Goal: Task Accomplishment & Management: Manage account settings

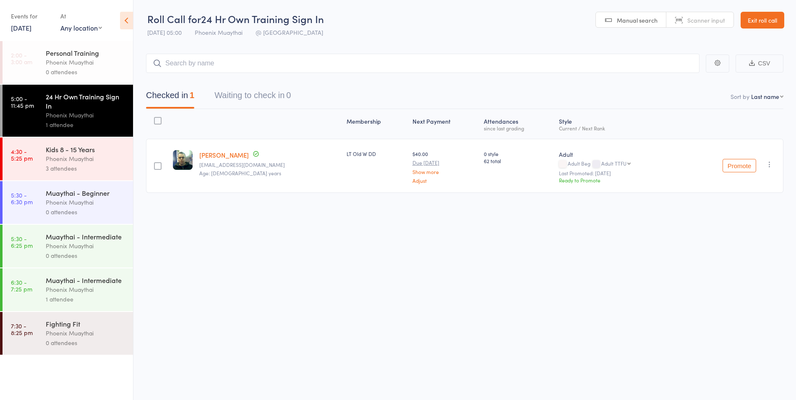
click at [75, 162] on div "Phoenix Muaythai" at bounding box center [86, 159] width 80 height 10
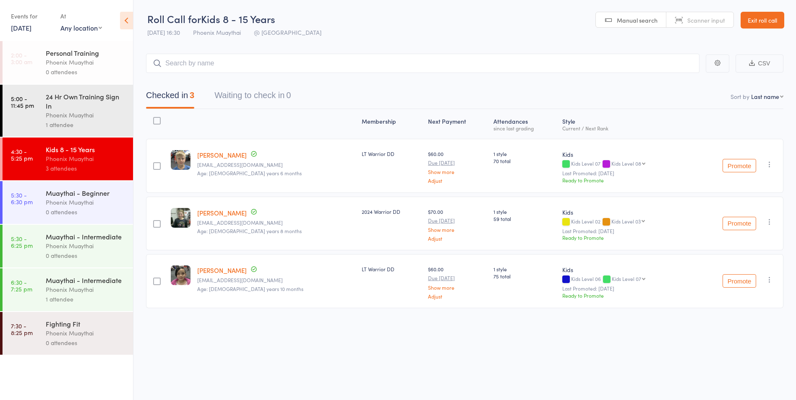
click at [99, 294] on div "Phoenix Muaythai" at bounding box center [86, 290] width 80 height 10
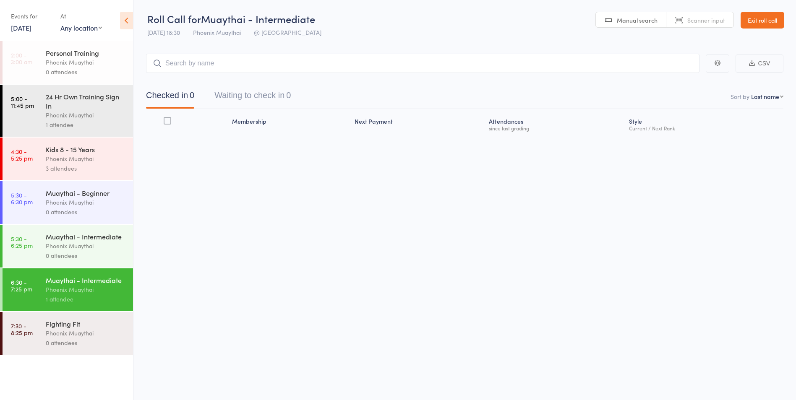
click at [93, 336] on div "Phoenix Muaythai" at bounding box center [86, 334] width 80 height 10
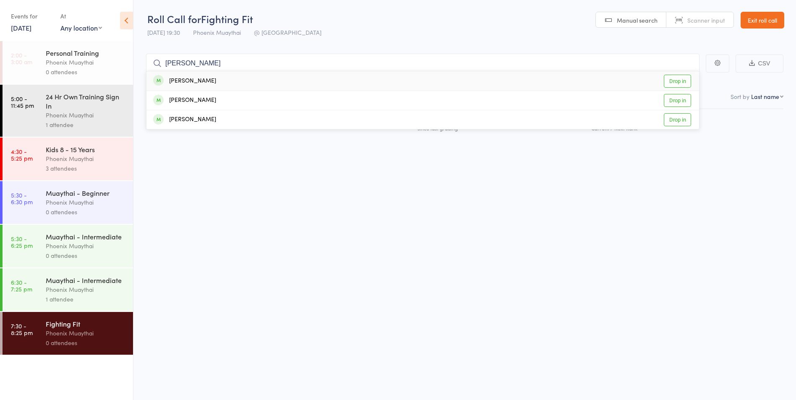
type input "mccoll"
click at [216, 78] on div "Robert McColl Drop in" at bounding box center [422, 80] width 553 height 19
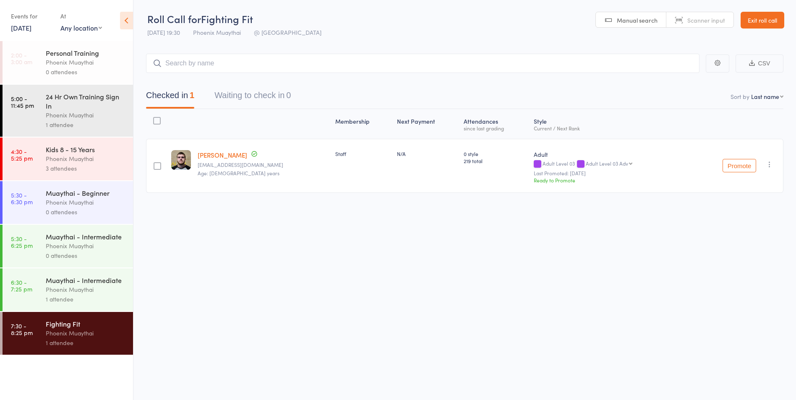
click at [756, 23] on link "Exit roll call" at bounding box center [762, 20] width 44 height 17
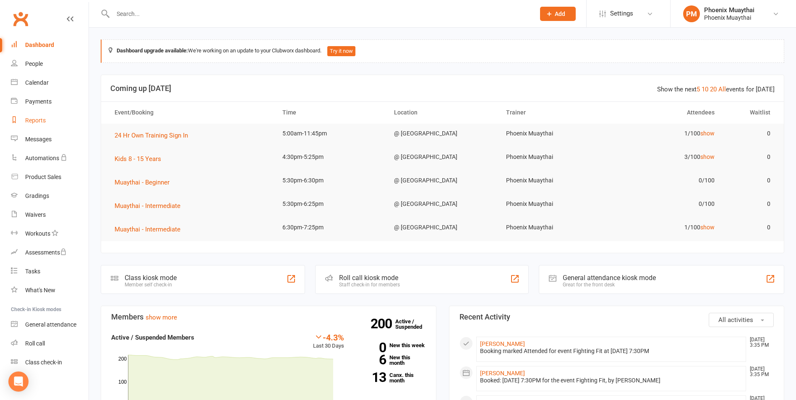
click at [31, 125] on link "Reports" at bounding box center [50, 120] width 78 height 19
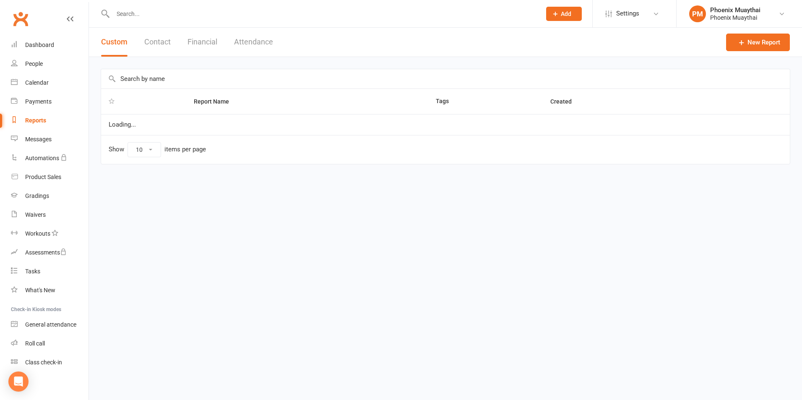
select select "100"
drag, startPoint x: 167, startPoint y: 38, endPoint x: 160, endPoint y: 62, distance: 25.0
click at [167, 38] on button "Contact" at bounding box center [157, 42] width 26 height 29
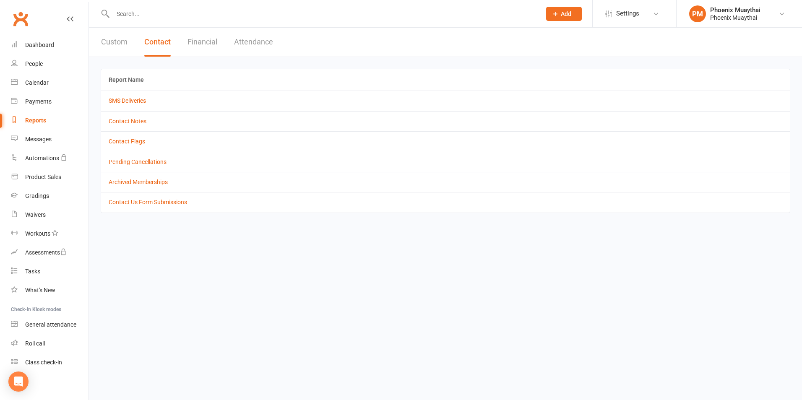
click at [130, 138] on td "Contact Flags" at bounding box center [445, 141] width 689 height 20
click at [131, 140] on link "Contact Flags" at bounding box center [127, 141] width 37 height 7
select select "active_only"
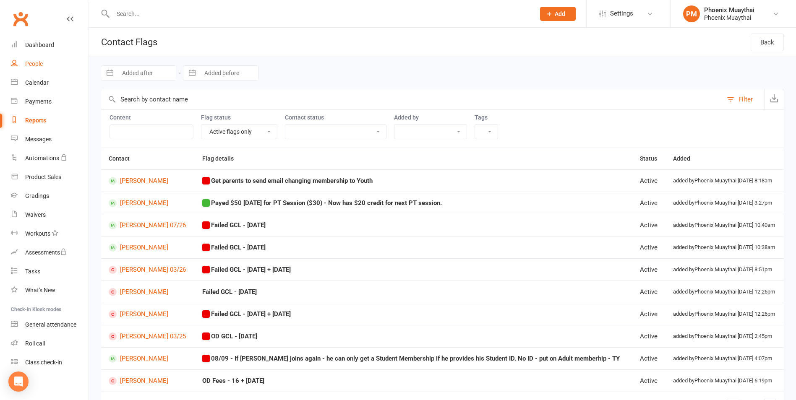
click at [49, 68] on link "People" at bounding box center [50, 64] width 78 height 19
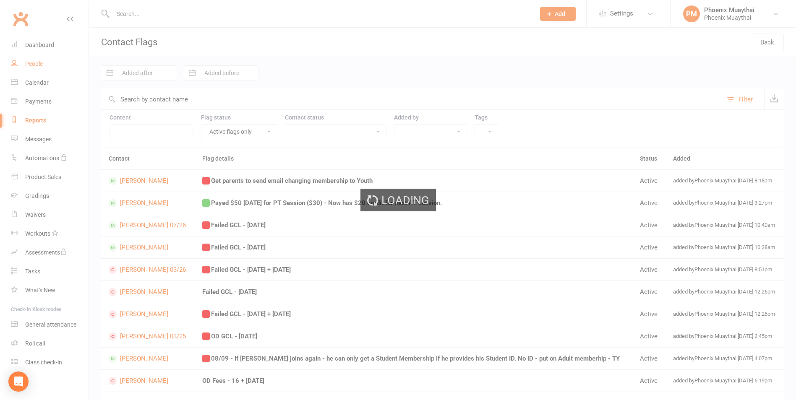
select select "100"
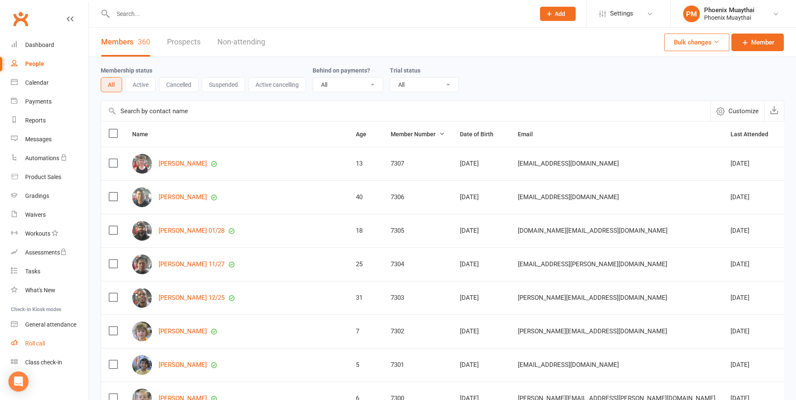
click at [41, 342] on div "Roll call" at bounding box center [35, 343] width 20 height 7
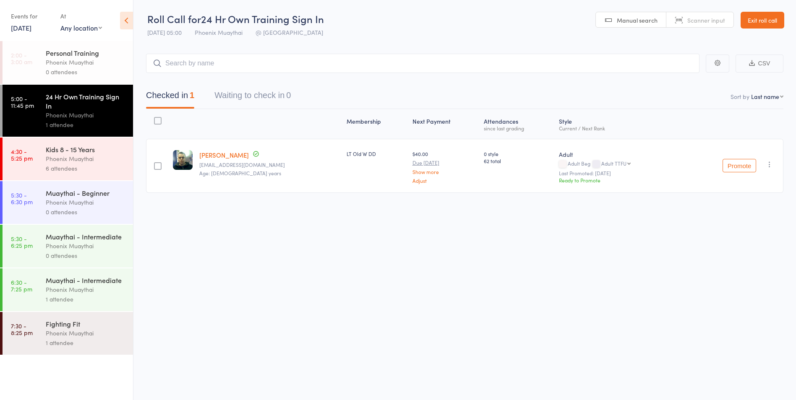
click at [67, 285] on div "Phoenix Muaythai" at bounding box center [86, 290] width 80 height 10
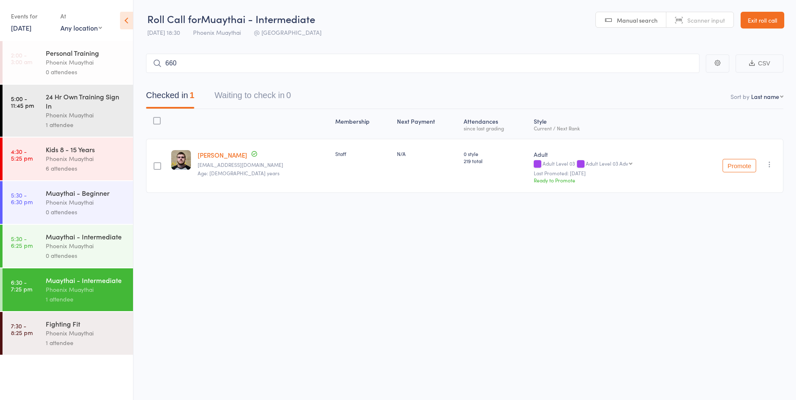
type input "6607"
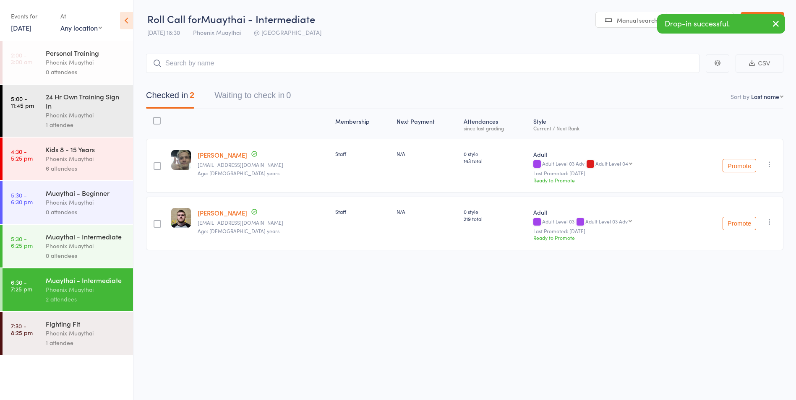
click at [52, 319] on div "Fighting Fit Phoenix Muaythai 1 attendee" at bounding box center [89, 333] width 87 height 43
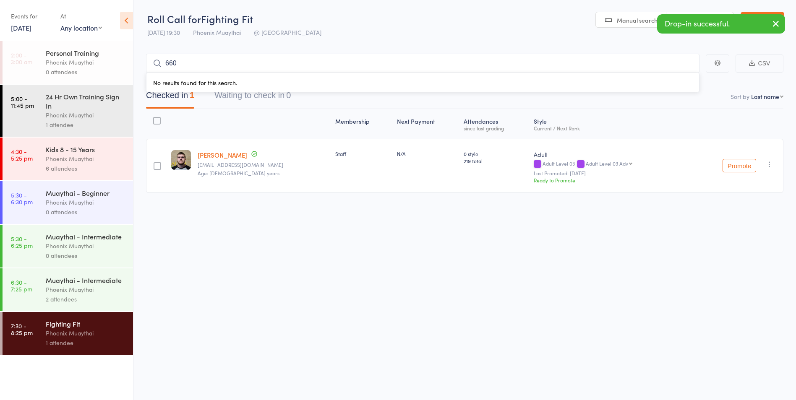
type input "6607"
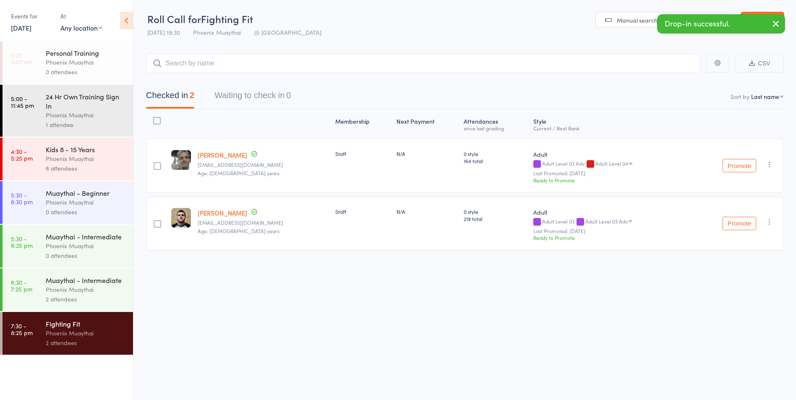
click at [94, 159] on div "Phoenix Muaythai" at bounding box center [86, 159] width 80 height 10
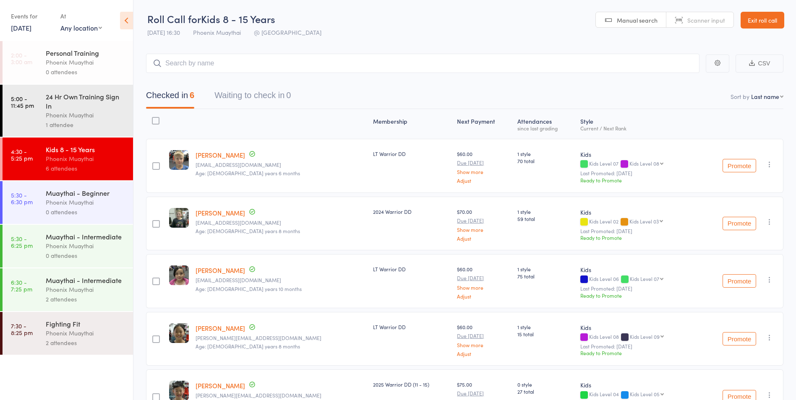
click at [50, 203] on div "Phoenix Muaythai" at bounding box center [86, 203] width 80 height 10
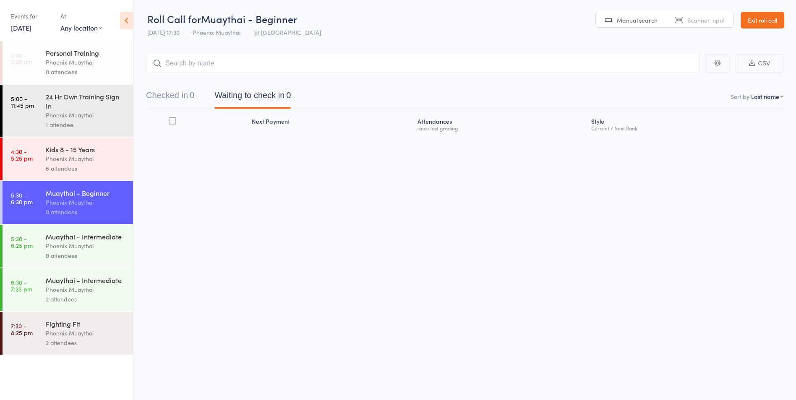
click at [53, 250] on div "Phoenix Muaythai" at bounding box center [86, 246] width 80 height 10
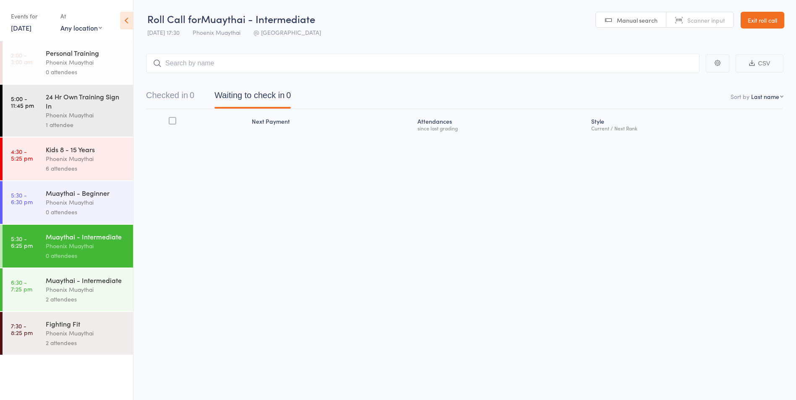
click at [81, 287] on div "Phoenix Muaythai" at bounding box center [86, 290] width 80 height 10
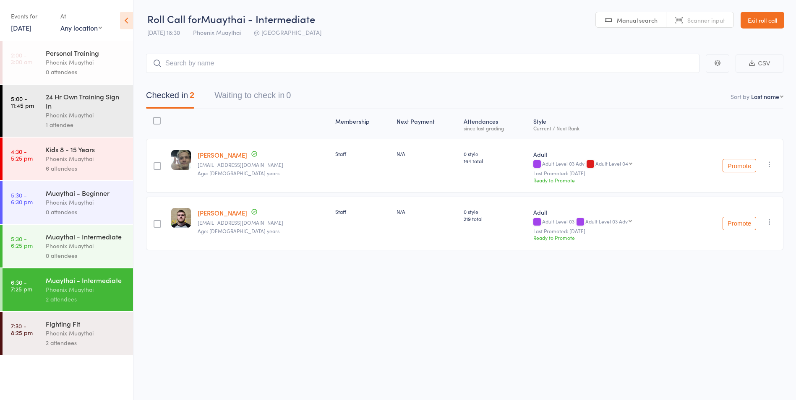
click at [103, 324] on div "Fighting Fit" at bounding box center [86, 323] width 80 height 9
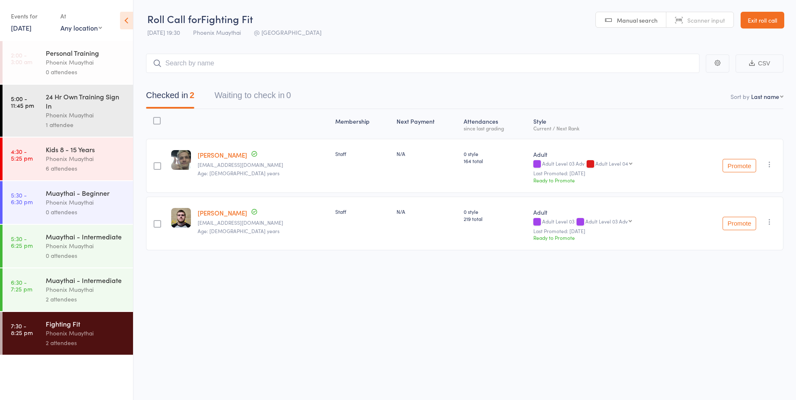
click at [109, 287] on div "Phoenix Muaythai" at bounding box center [86, 290] width 80 height 10
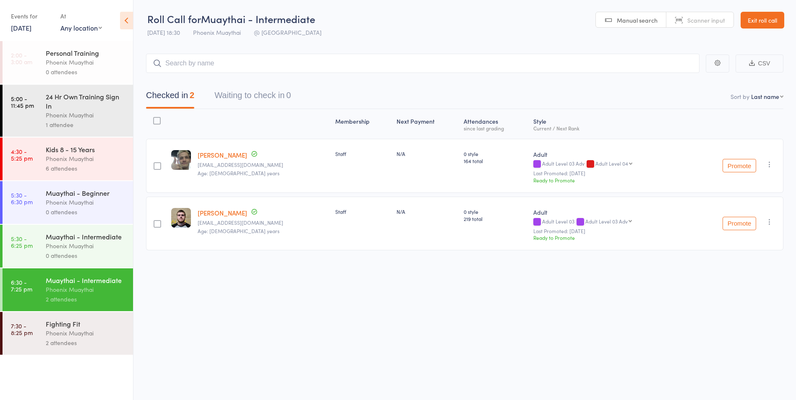
click at [107, 249] on div "Phoenix Muaythai" at bounding box center [86, 246] width 80 height 10
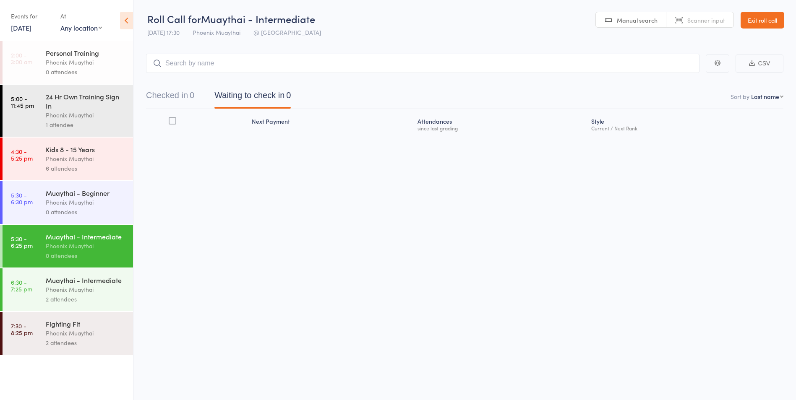
click at [760, 20] on link "Exit roll call" at bounding box center [762, 20] width 44 height 17
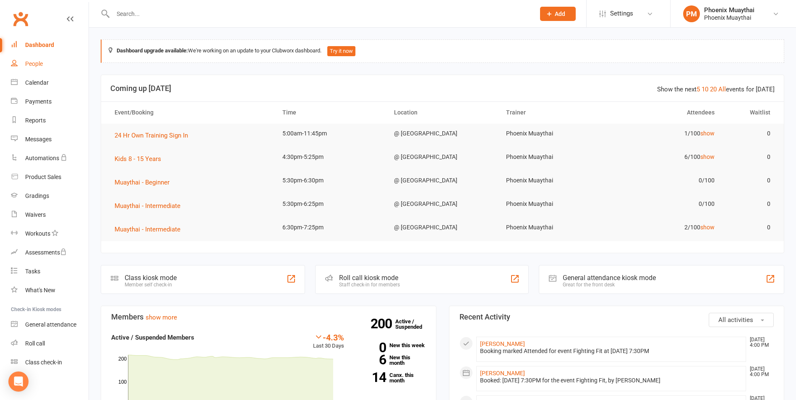
click at [47, 68] on link "People" at bounding box center [50, 64] width 78 height 19
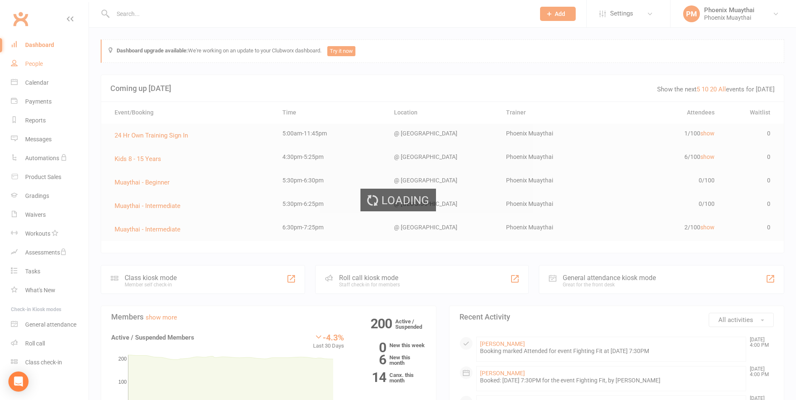
select select "100"
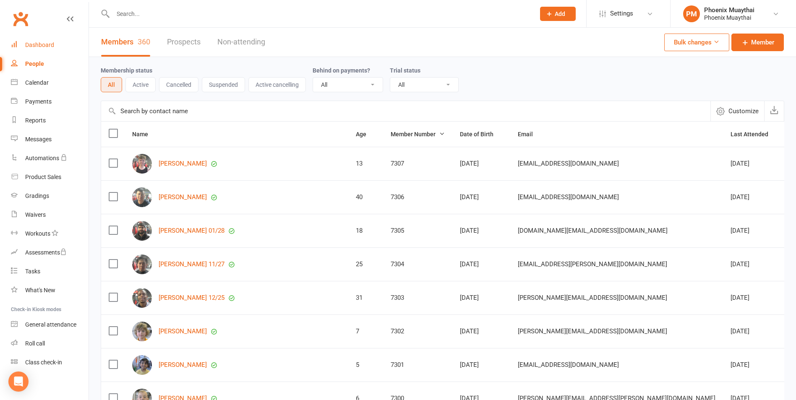
click at [63, 44] on link "Dashboard" at bounding box center [50, 45] width 78 height 19
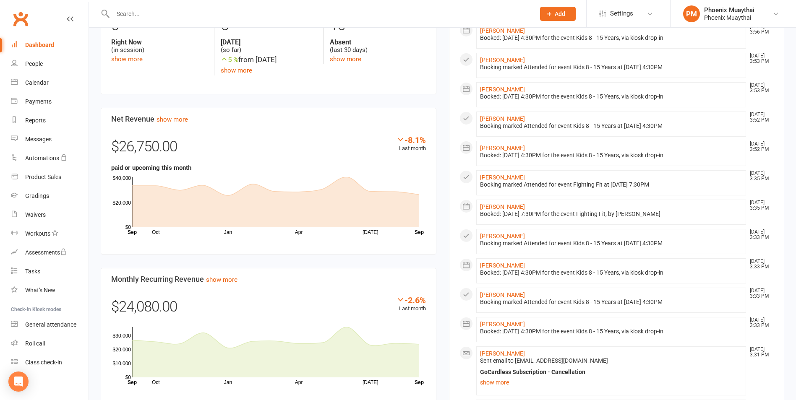
scroll to position [461, 0]
click at [503, 382] on link "show more" at bounding box center [611, 381] width 263 height 12
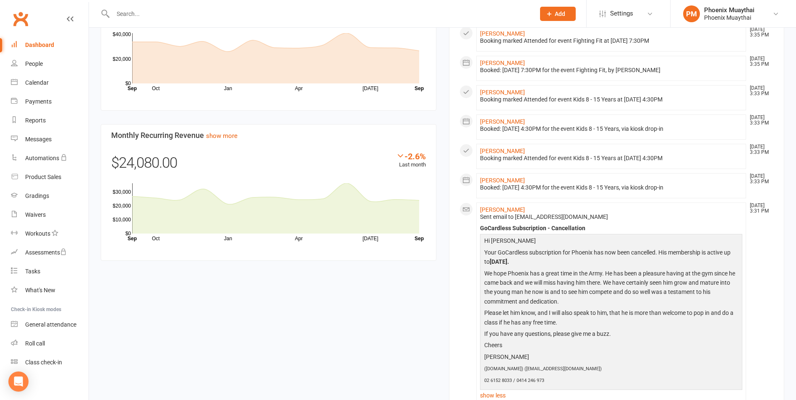
scroll to position [629, 0]
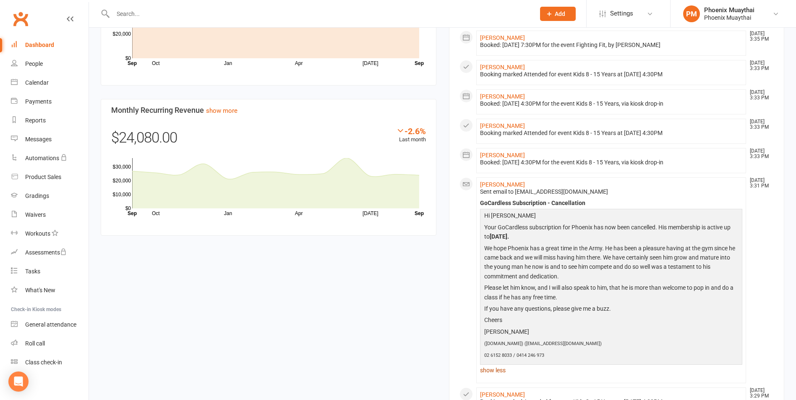
click at [504, 375] on link "show less" at bounding box center [611, 371] width 263 height 12
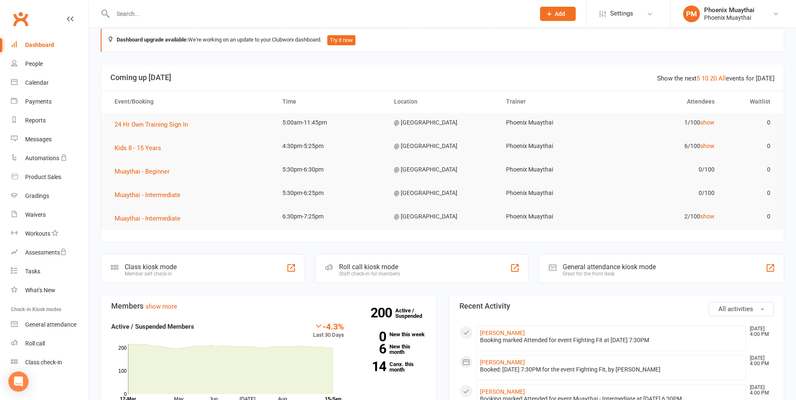
scroll to position [0, 0]
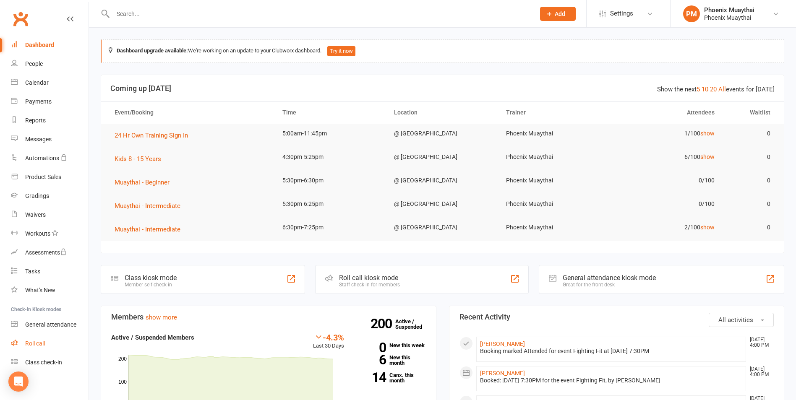
click at [54, 350] on link "Roll call" at bounding box center [50, 343] width 78 height 19
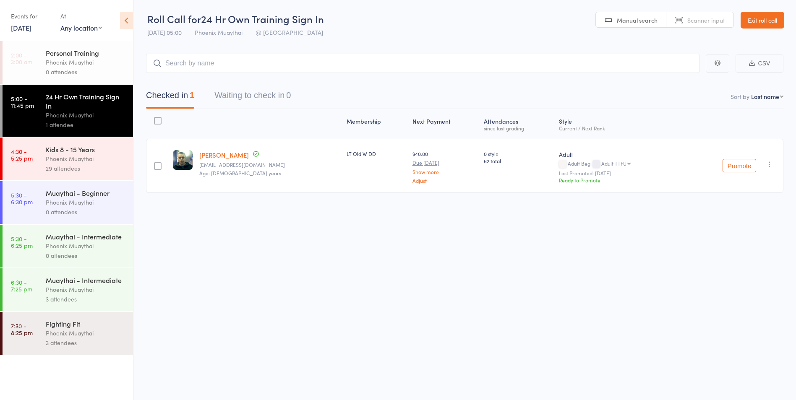
click at [102, 171] on div "29 attendees" at bounding box center [86, 169] width 80 height 10
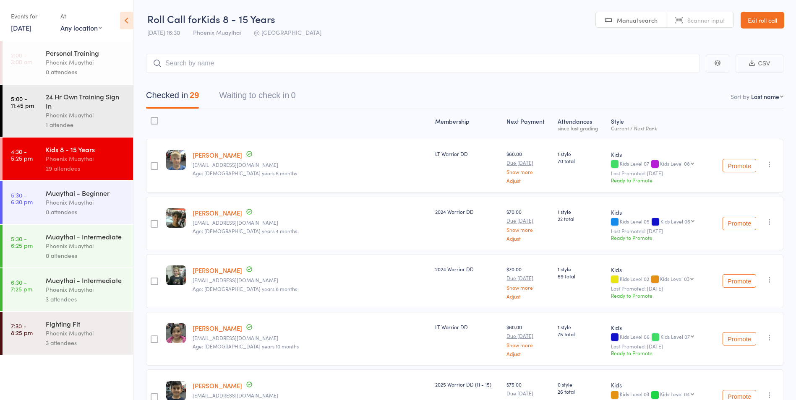
click at [91, 342] on div "3 attendees" at bounding box center [86, 343] width 80 height 10
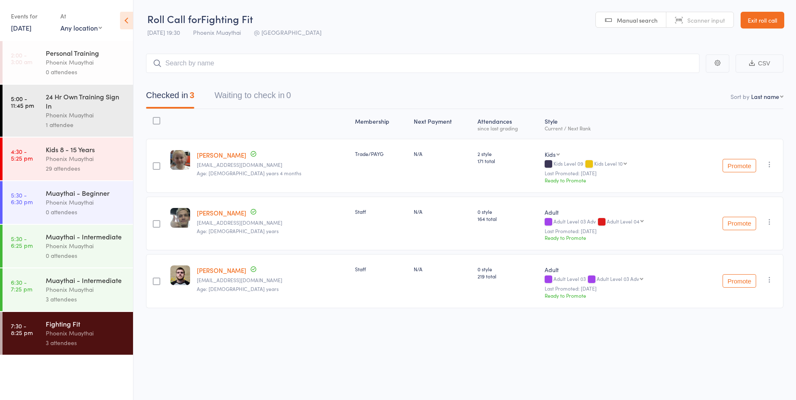
click at [97, 292] on div "Phoenix Muaythai" at bounding box center [86, 290] width 80 height 10
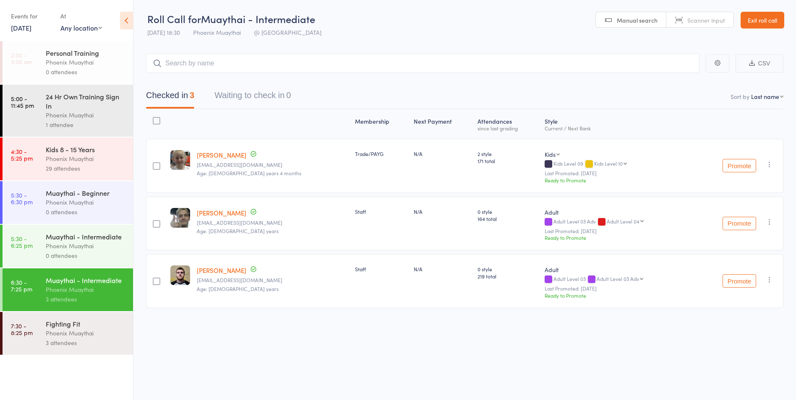
click at [89, 161] on div "Phoenix Muaythai" at bounding box center [86, 159] width 80 height 10
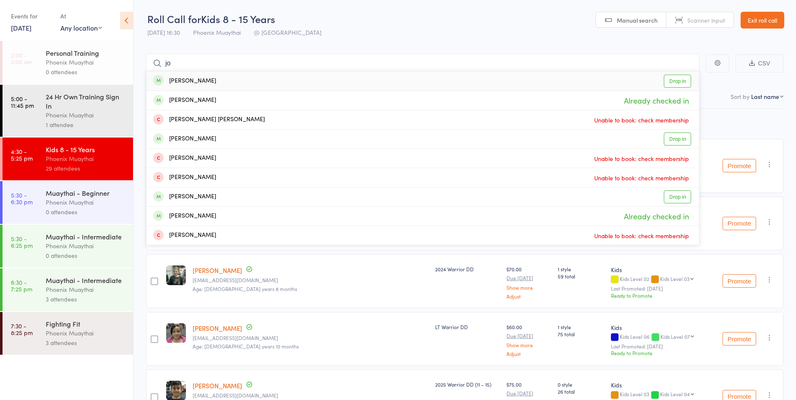
type input "j"
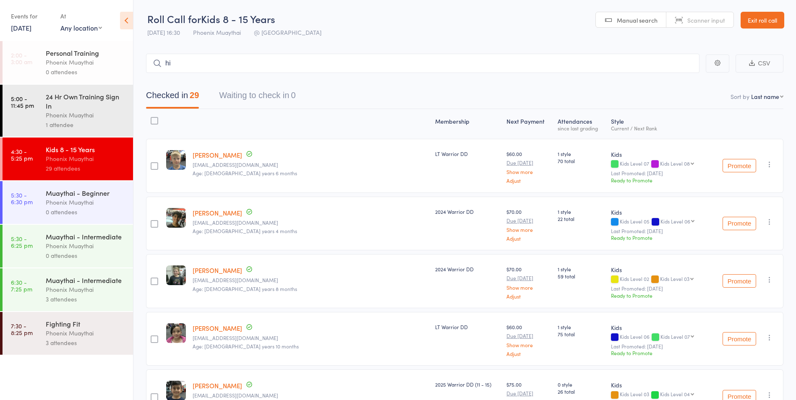
type input "h"
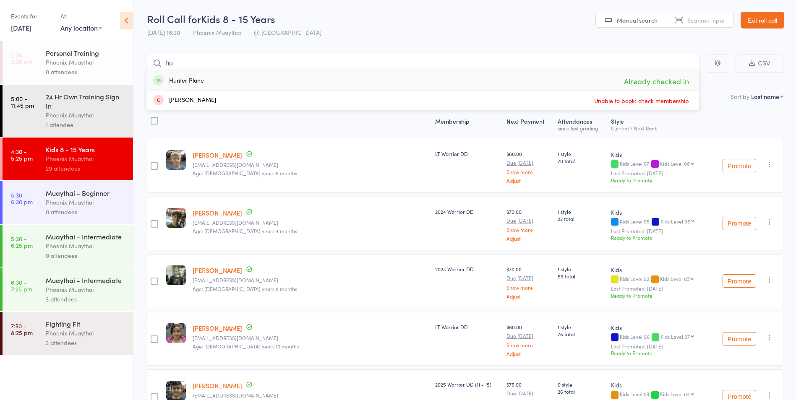
type input "h"
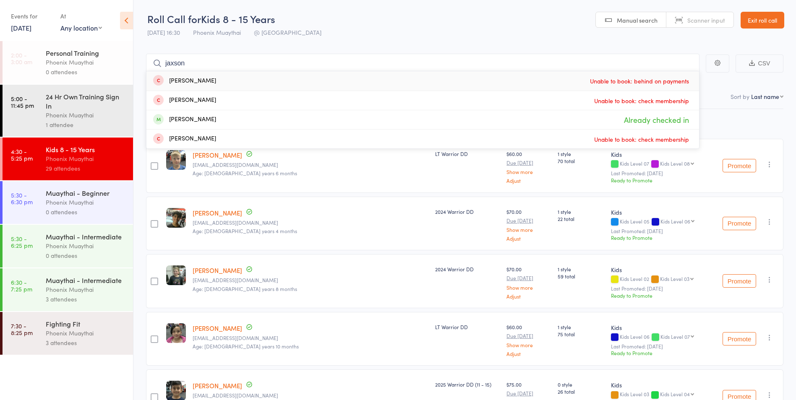
type input "jaxson"
click at [209, 62] on input "jaxson" at bounding box center [422, 63] width 553 height 19
click at [71, 206] on div "Phoenix Muaythai" at bounding box center [86, 203] width 80 height 10
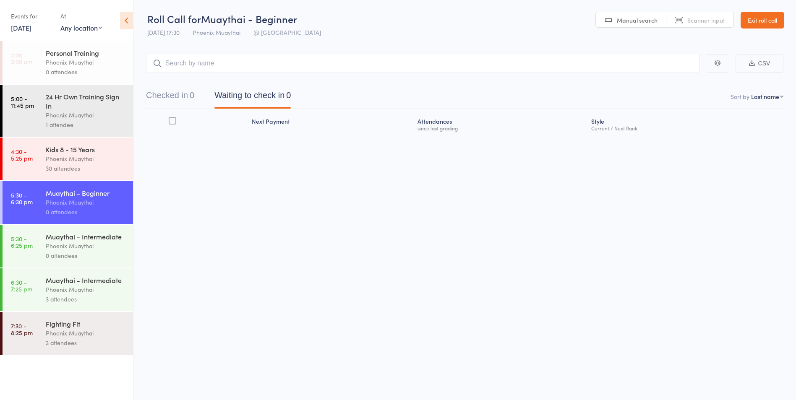
click at [76, 169] on div "30 attendees" at bounding box center [86, 169] width 80 height 10
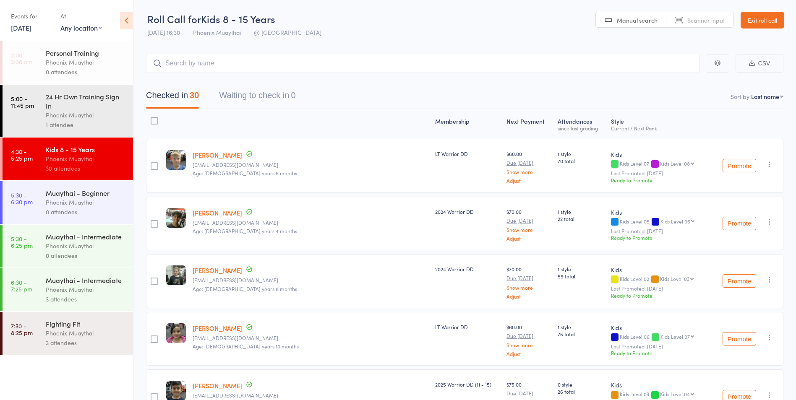
click at [92, 284] on div "Muaythai - Intermediate" at bounding box center [86, 280] width 80 height 9
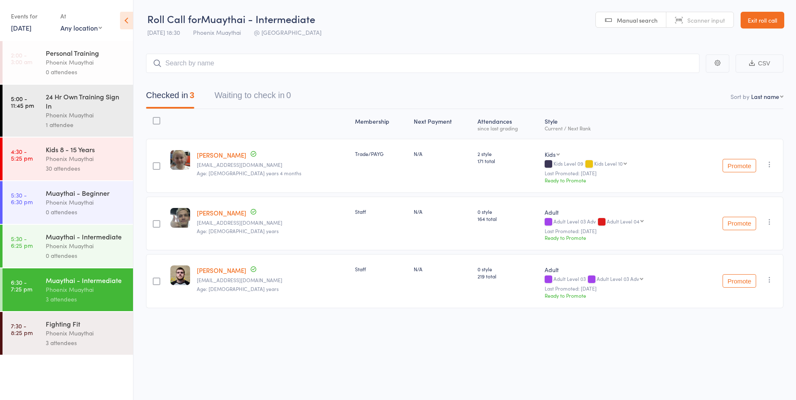
click at [117, 160] on div "Phoenix Muaythai" at bounding box center [86, 159] width 80 height 10
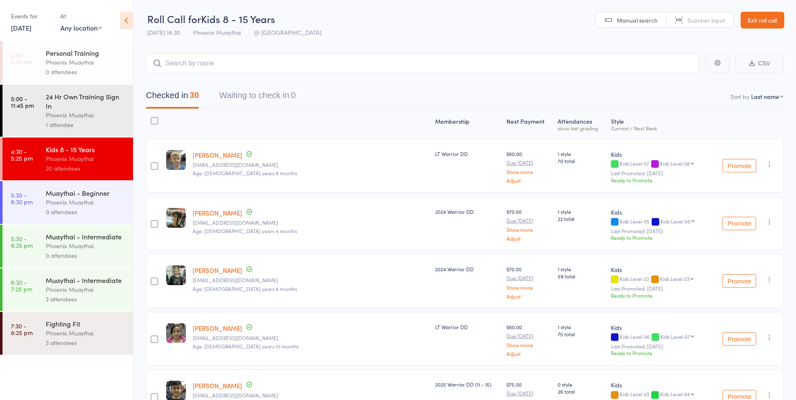
click at [757, 25] on link "Exit roll call" at bounding box center [762, 20] width 44 height 17
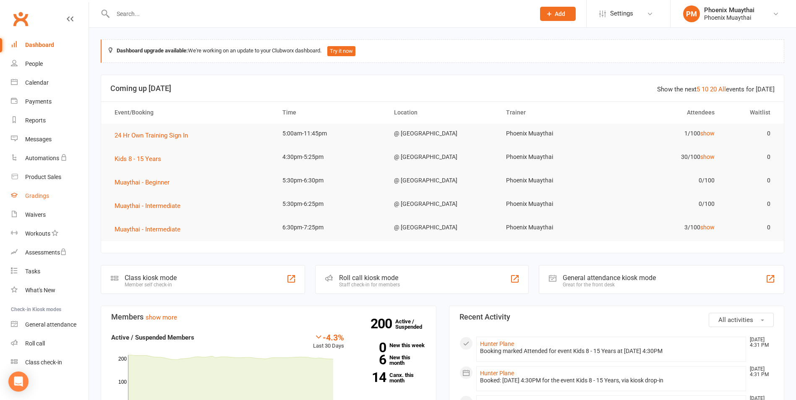
click at [44, 198] on div "Gradings" at bounding box center [37, 196] width 24 height 7
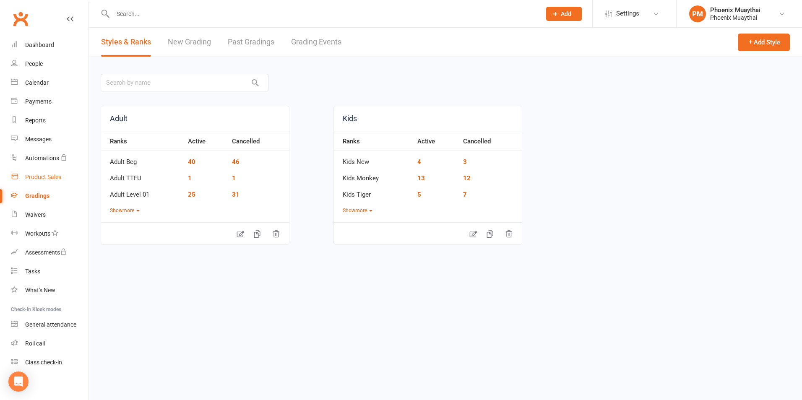
click at [44, 182] on link "Product Sales" at bounding box center [50, 177] width 78 height 19
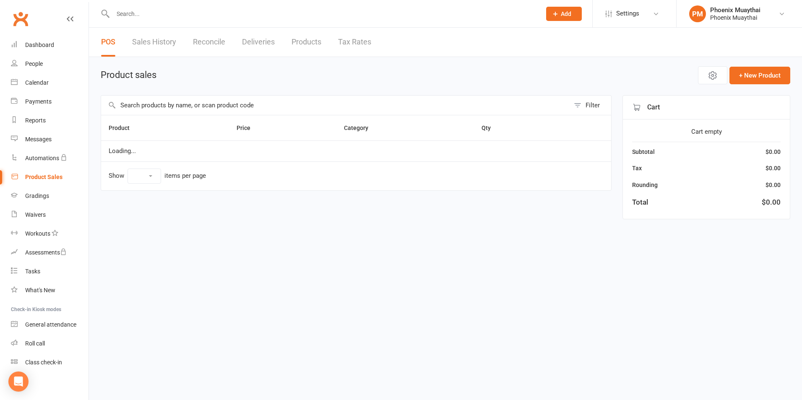
select select "100"
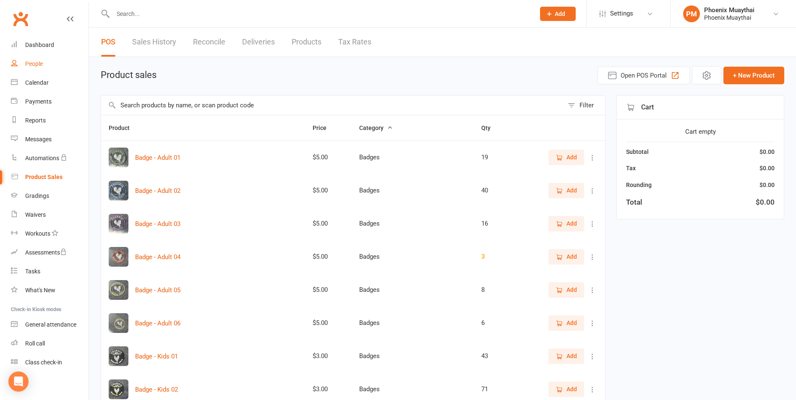
click at [50, 63] on link "People" at bounding box center [50, 64] width 78 height 19
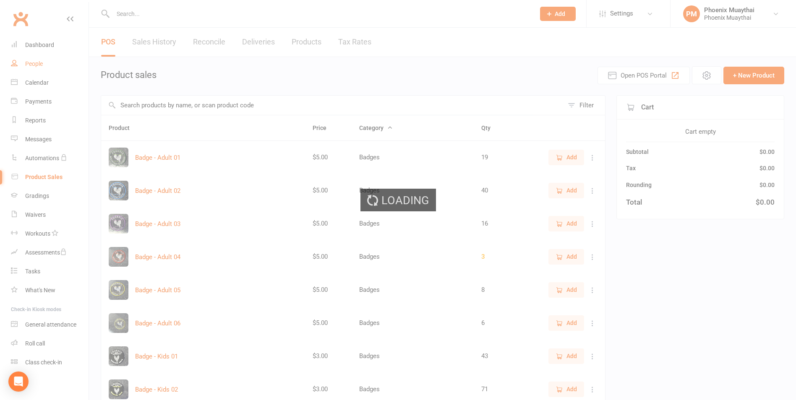
select select "100"
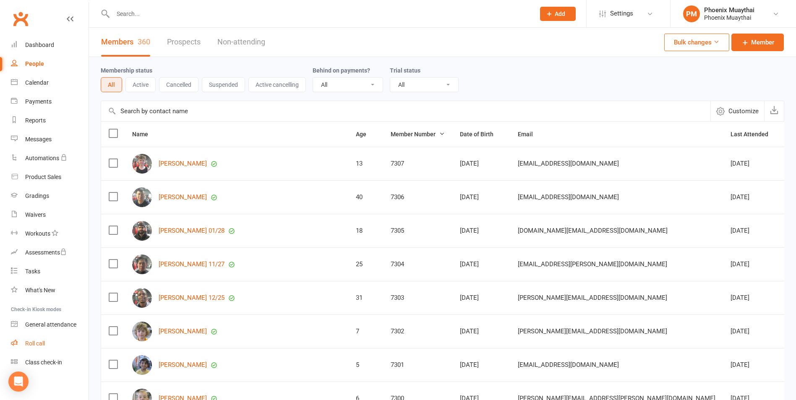
click at [53, 337] on link "Roll call" at bounding box center [50, 343] width 78 height 19
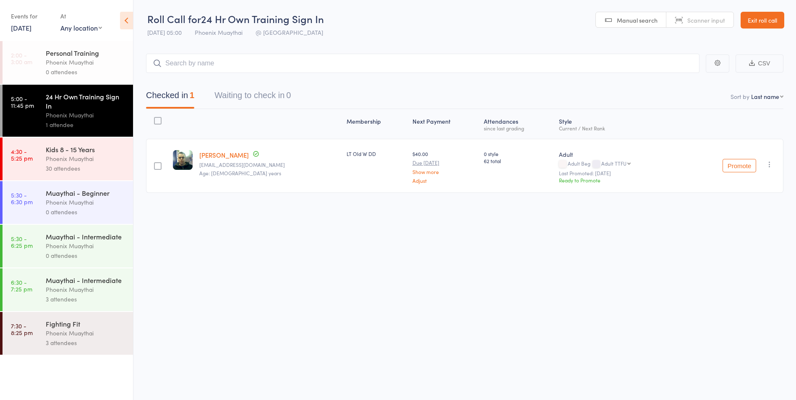
click at [748, 18] on link "Exit roll call" at bounding box center [762, 20] width 44 height 17
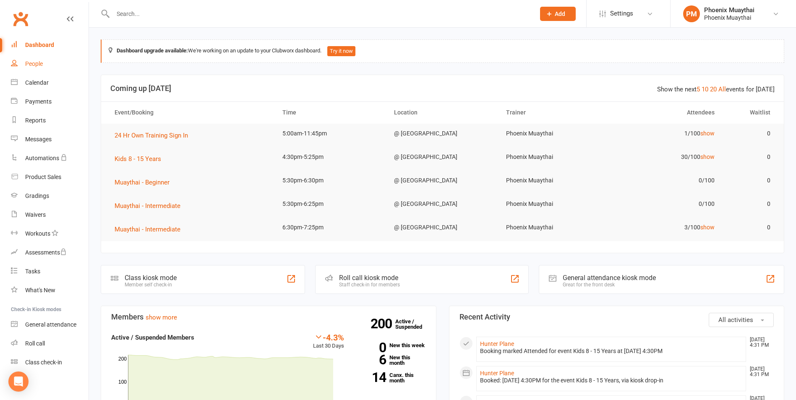
click at [37, 65] on div "People" at bounding box center [34, 63] width 18 height 7
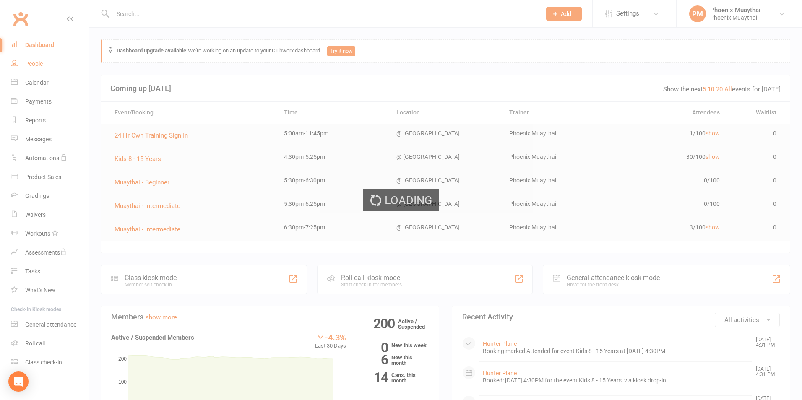
select select "100"
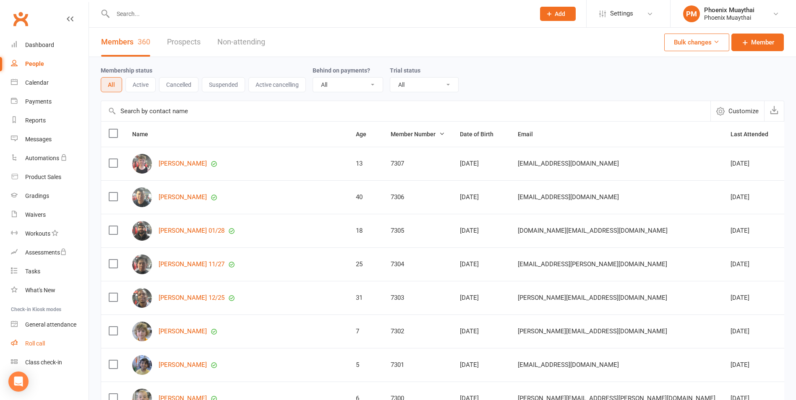
click at [32, 343] on div "Roll call" at bounding box center [35, 343] width 20 height 7
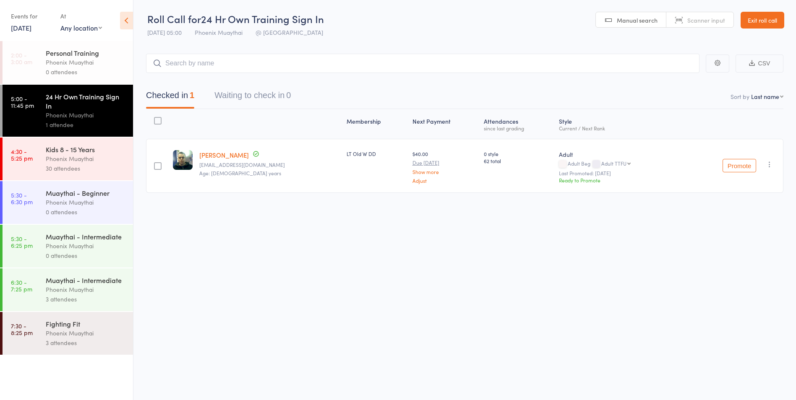
click at [93, 157] on div "Phoenix Muaythai" at bounding box center [86, 159] width 80 height 10
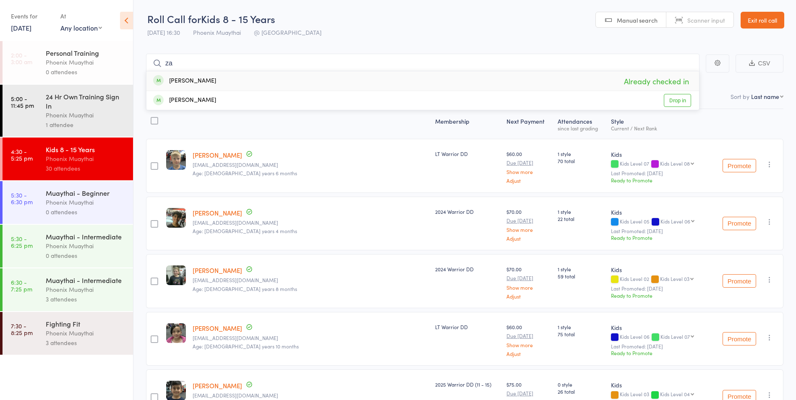
type input "z"
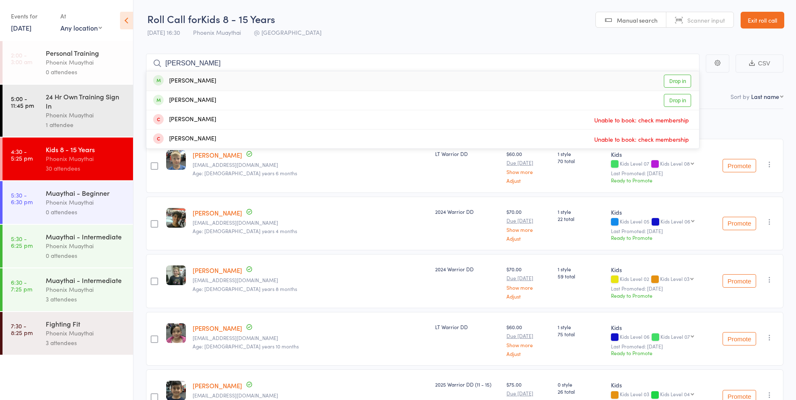
type input "daneil"
click at [682, 83] on link "Drop in" at bounding box center [677, 81] width 27 height 13
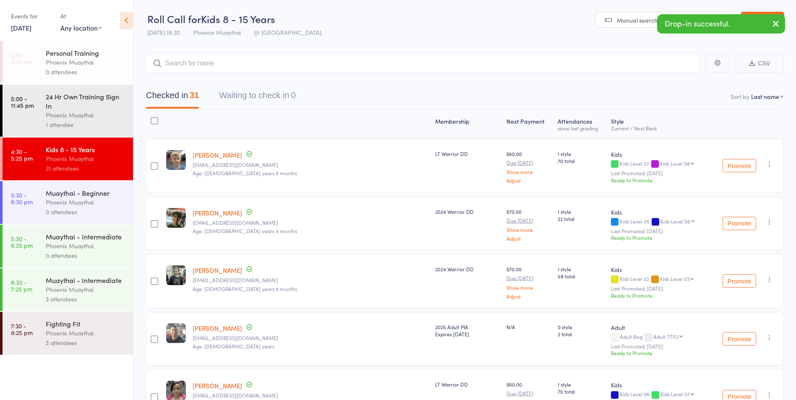
click at [100, 200] on div "Phoenix Muaythai" at bounding box center [86, 203] width 80 height 10
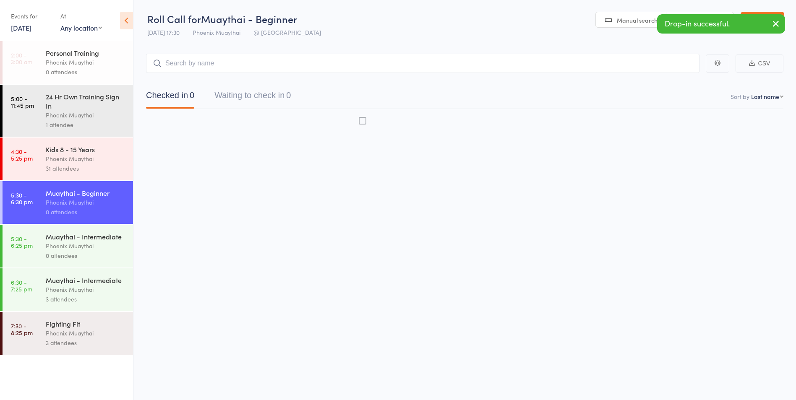
click at [80, 157] on div "Phoenix Muaythai" at bounding box center [86, 159] width 80 height 10
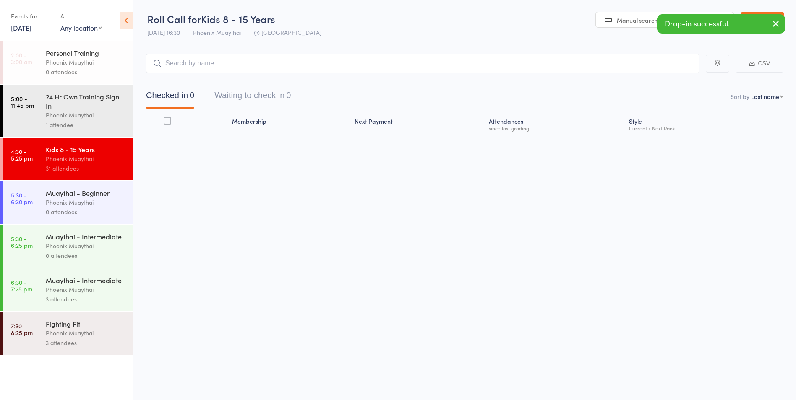
scroll to position [0, 0]
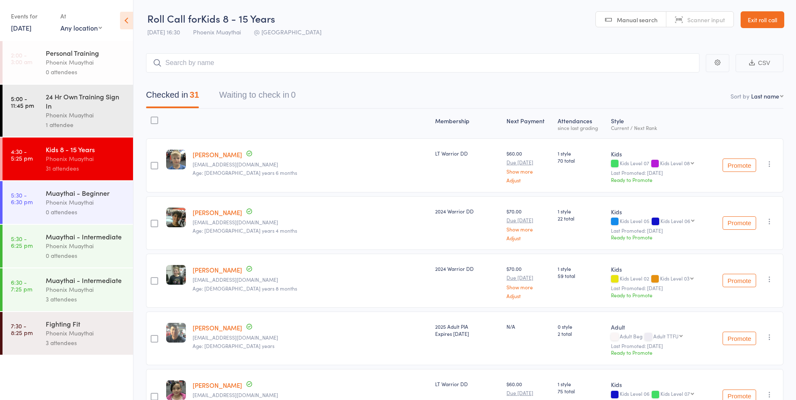
click at [768, 97] on select "First name Last name Birthday today? Behind on payments? Check in time Next pay…" at bounding box center [767, 96] width 32 height 8
select select "0"
click at [751, 92] on select "First name Last name Birthday today? Behind on payments? Check in time Next pay…" at bounding box center [767, 96] width 32 height 8
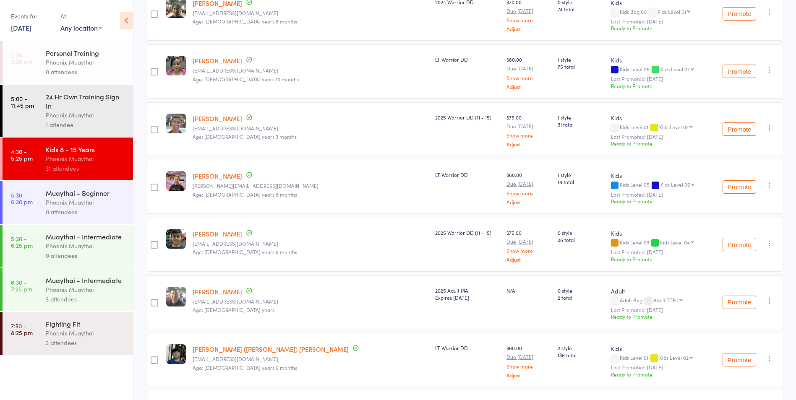
scroll to position [210, 0]
click at [770, 299] on icon "button" at bounding box center [769, 300] width 8 height 8
click at [753, 381] on li "Remove" at bounding box center [739, 384] width 69 height 11
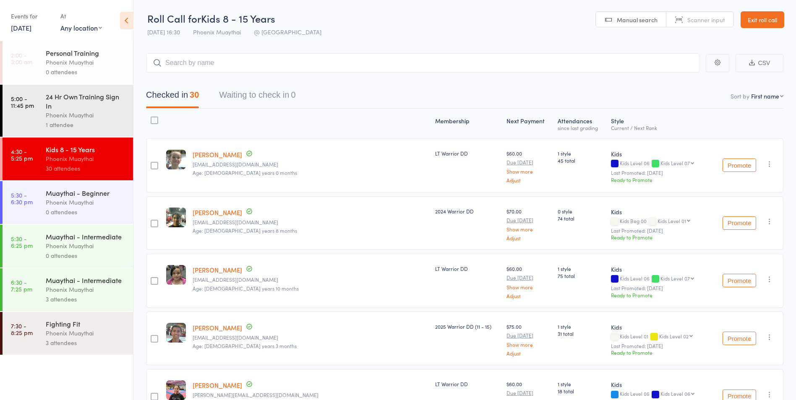
scroll to position [0, 0]
click at [262, 68] on input "search" at bounding box center [422, 63] width 553 height 19
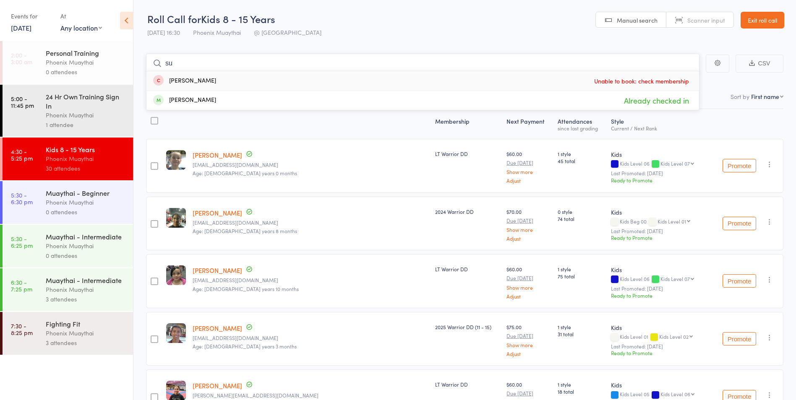
type input "s"
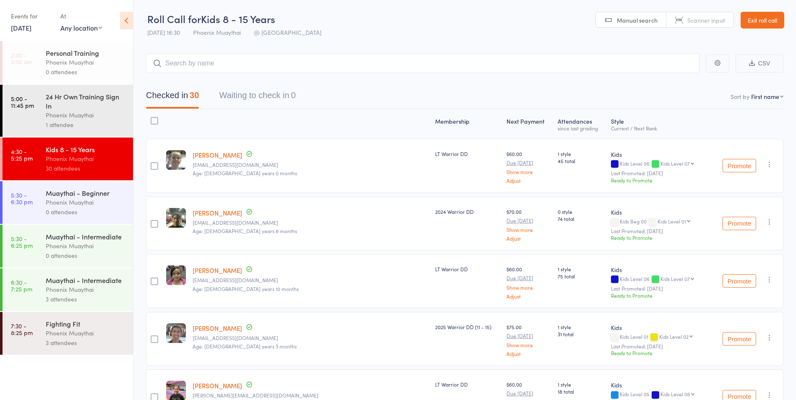
click at [89, 279] on div "Muaythai - Intermediate" at bounding box center [86, 280] width 80 height 9
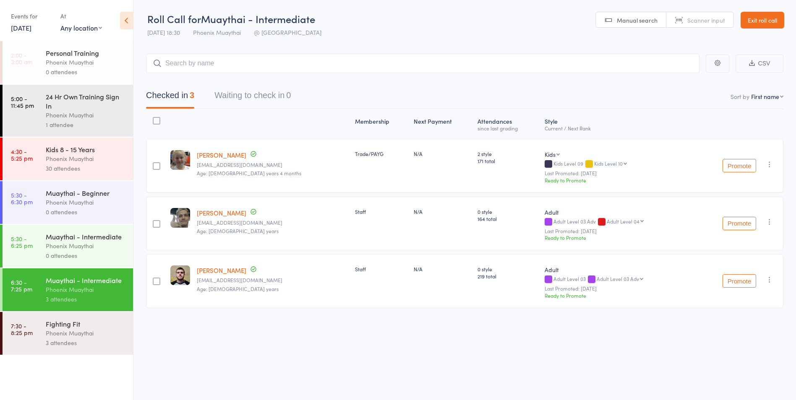
click at [70, 162] on div "Phoenix Muaythai" at bounding box center [86, 159] width 80 height 10
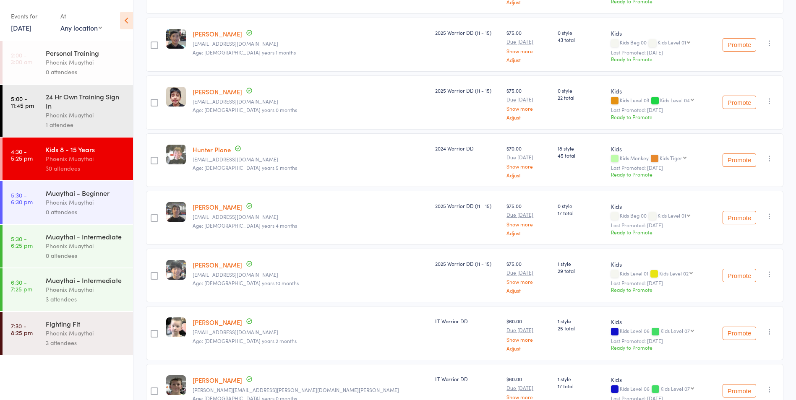
scroll to position [671, 0]
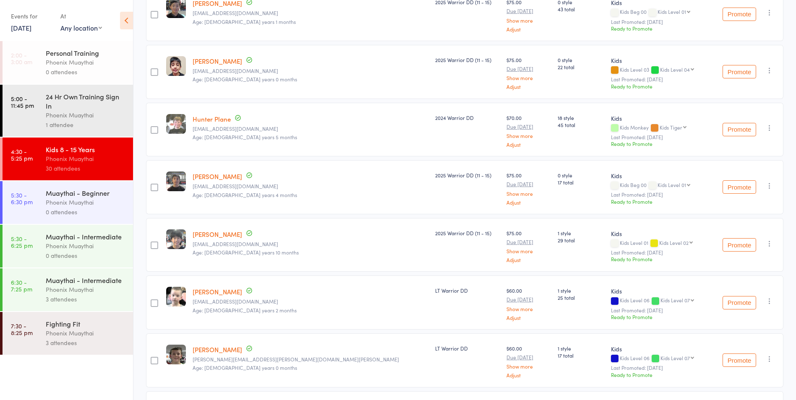
click at [99, 138] on div "Kids 8 - 15 Years Phoenix Muaythai 30 attendees" at bounding box center [89, 159] width 87 height 43
click at [94, 152] on div "Kids 8 - 15 Years" at bounding box center [86, 149] width 80 height 9
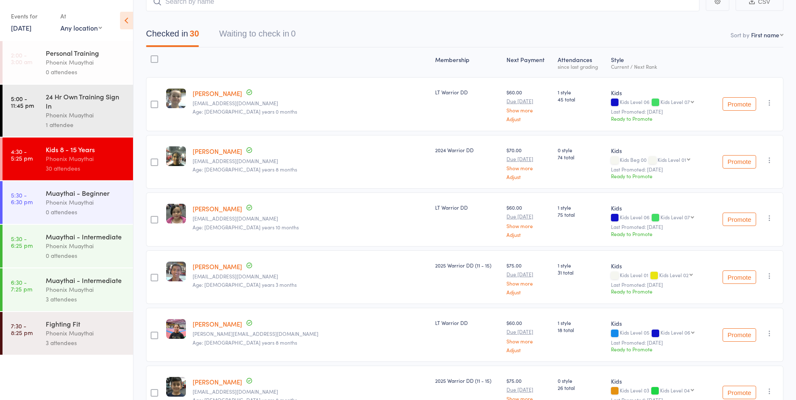
scroll to position [0, 0]
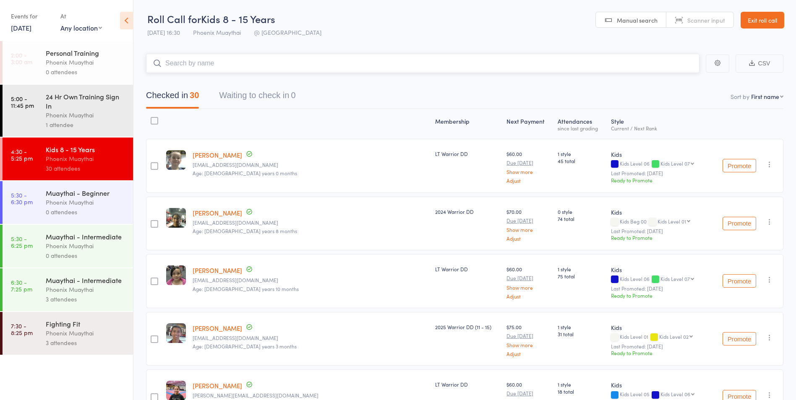
click at [326, 59] on input "search" at bounding box center [422, 63] width 553 height 19
click at [204, 58] on input "search" at bounding box center [422, 63] width 553 height 19
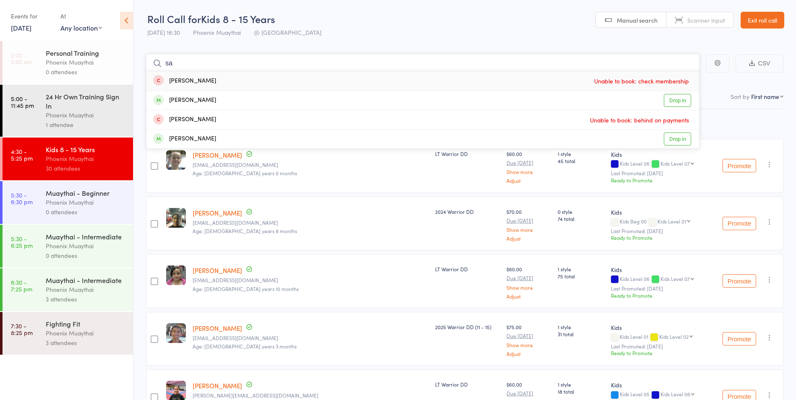
type input "s"
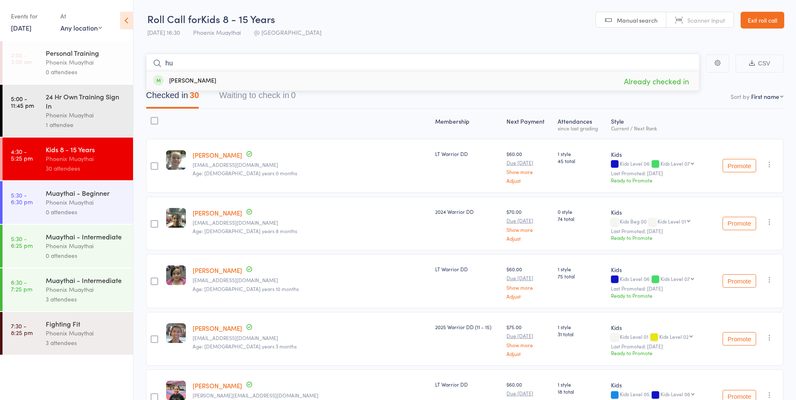
type input "h"
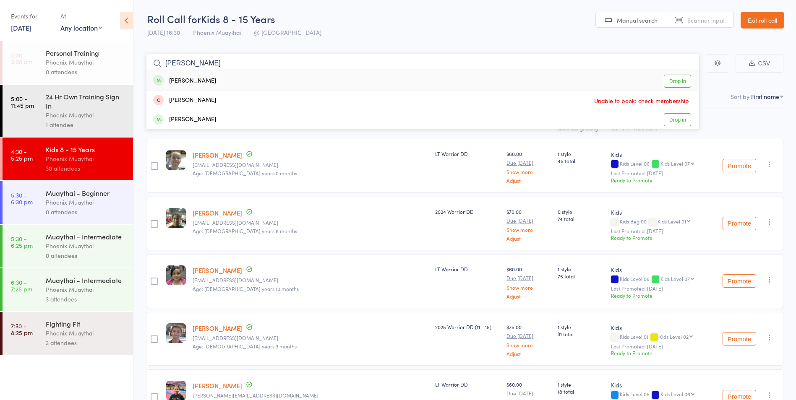
type input "smarika"
click at [680, 83] on link "Drop in" at bounding box center [677, 81] width 27 height 13
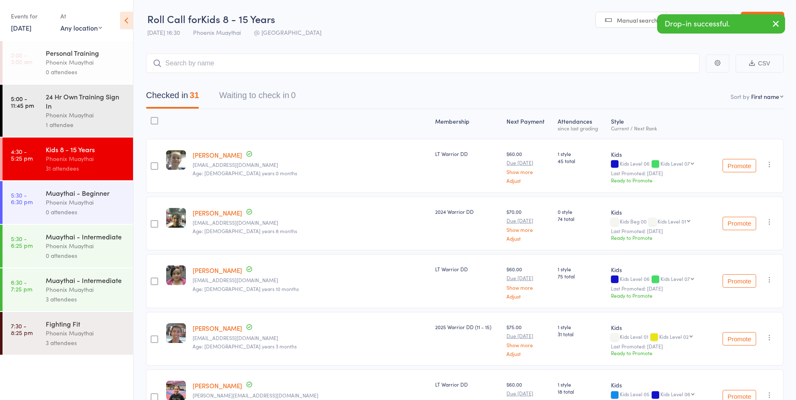
click at [44, 80] on link "2:00 - 3:00 am Personal Training Phoenix Muaythai 0 attendees" at bounding box center [68, 62] width 130 height 43
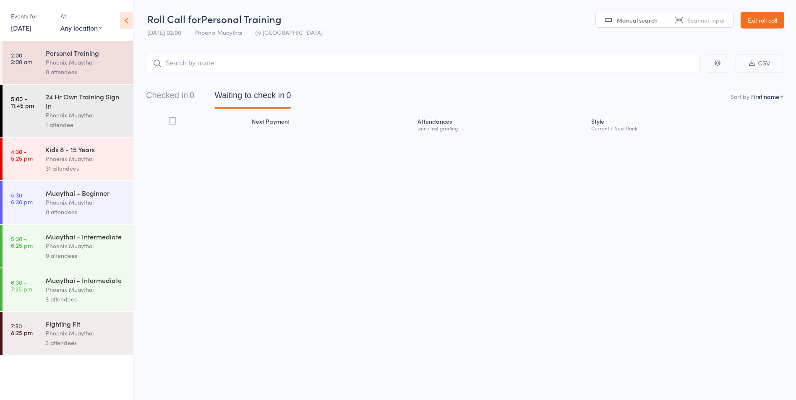
click at [116, 161] on div "Phoenix Muaythai" at bounding box center [86, 159] width 80 height 10
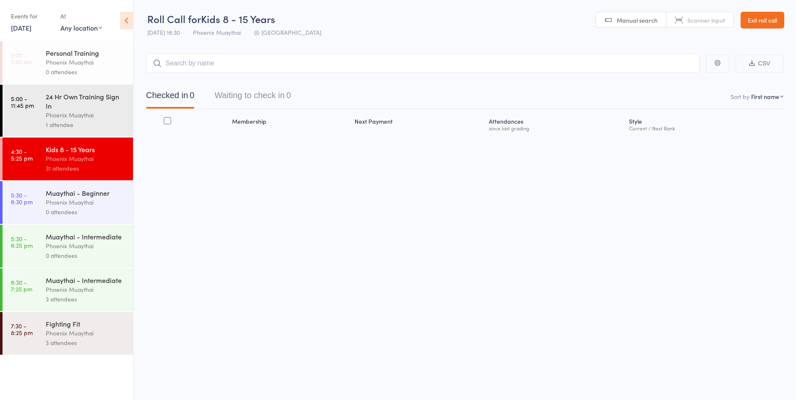
click at [775, 19] on link "Exit roll call" at bounding box center [762, 20] width 44 height 17
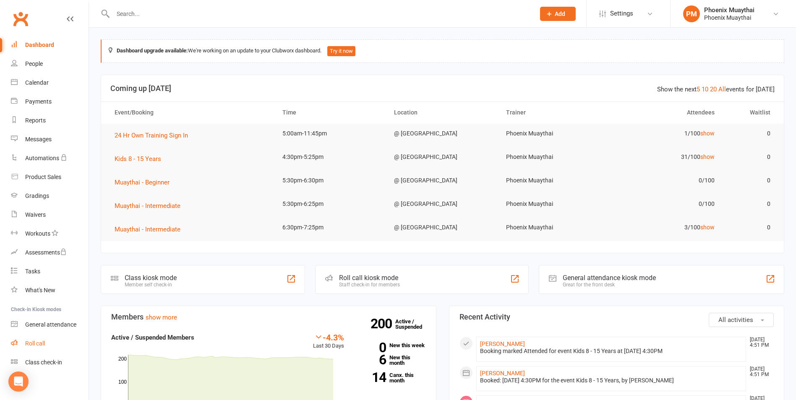
click at [44, 346] on div "Roll call" at bounding box center [35, 343] width 20 height 7
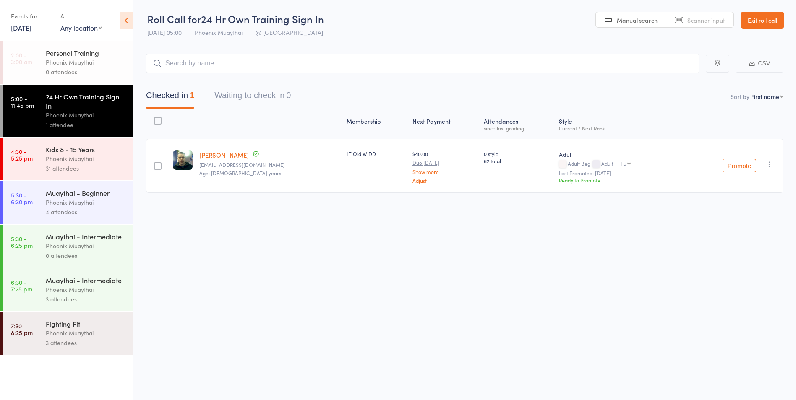
click at [781, 18] on link "Exit roll call" at bounding box center [762, 20] width 44 height 17
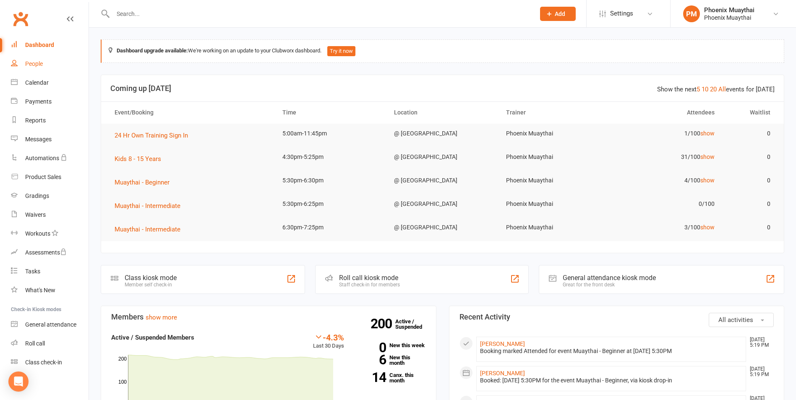
click at [21, 59] on link "People" at bounding box center [50, 64] width 78 height 19
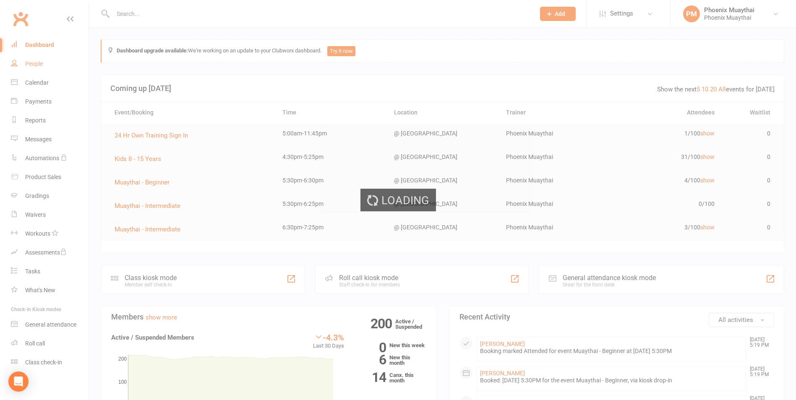
select select "100"
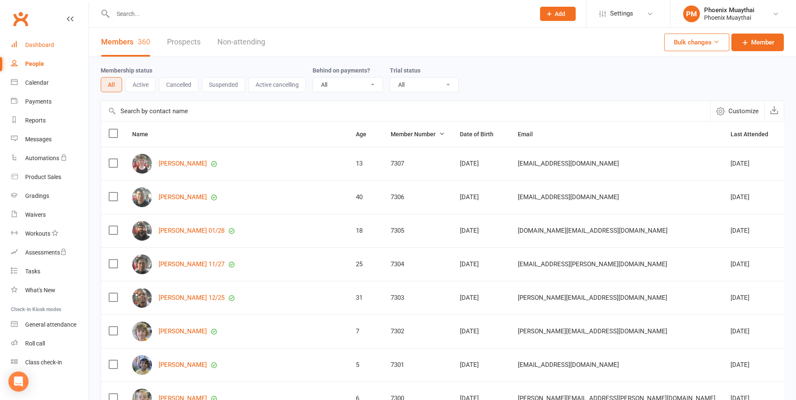
click at [57, 50] on link "Dashboard" at bounding box center [50, 45] width 78 height 19
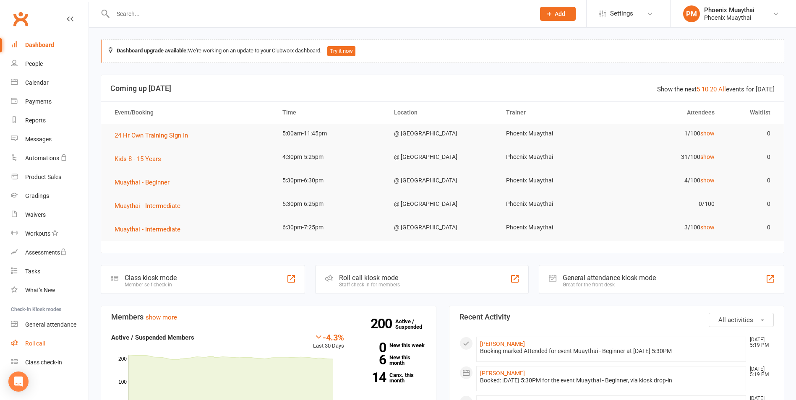
click at [37, 348] on link "Roll call" at bounding box center [50, 343] width 78 height 19
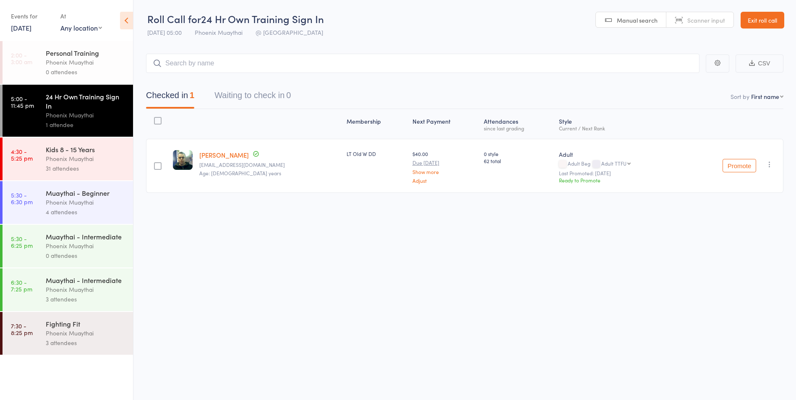
click at [81, 260] on div "0 attendees" at bounding box center [86, 256] width 80 height 10
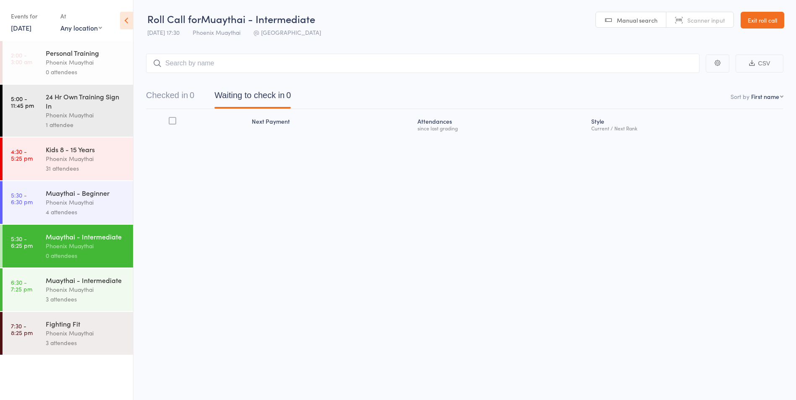
click at [78, 212] on div "4 attendees" at bounding box center [86, 212] width 80 height 10
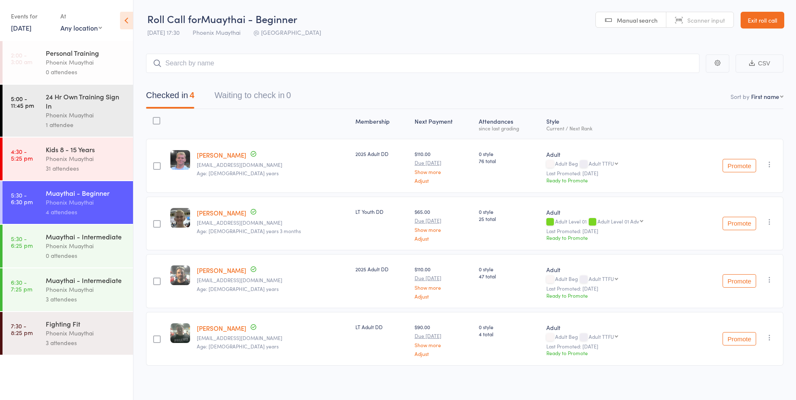
click at [97, 243] on div "Phoenix Muaythai" at bounding box center [86, 246] width 80 height 10
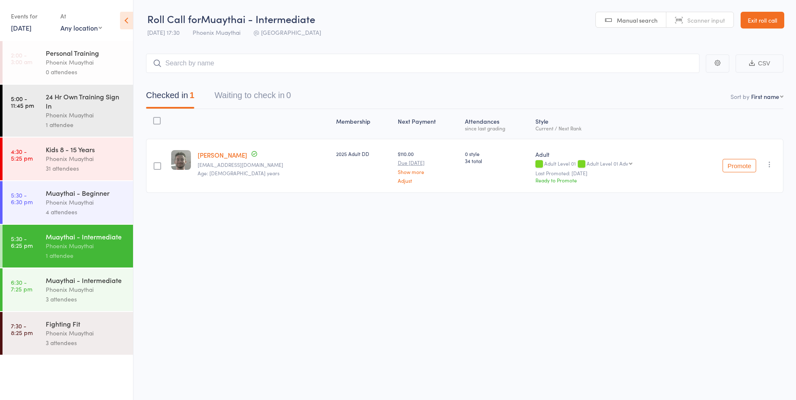
click at [96, 216] on div "4 attendees" at bounding box center [86, 212] width 80 height 10
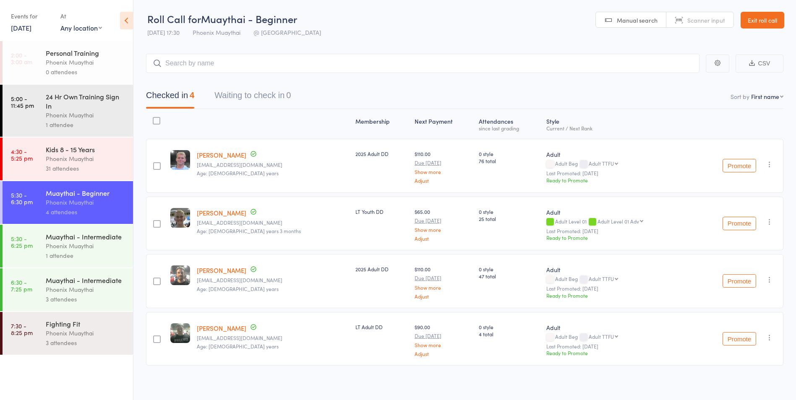
click at [752, 18] on link "Exit roll call" at bounding box center [762, 20] width 44 height 17
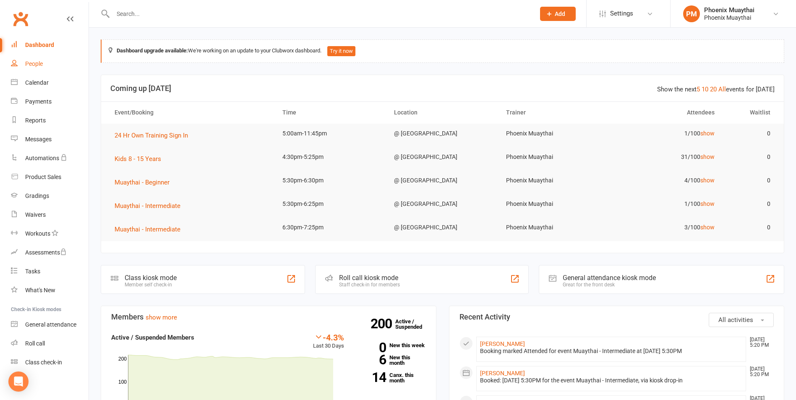
click at [37, 65] on div "People" at bounding box center [34, 63] width 18 height 7
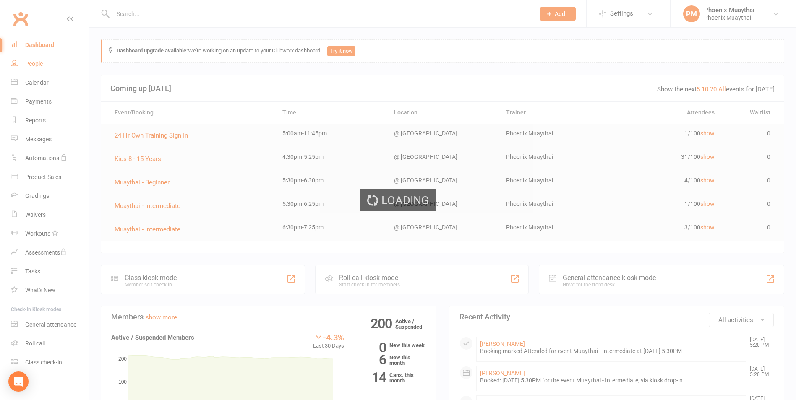
select select "100"
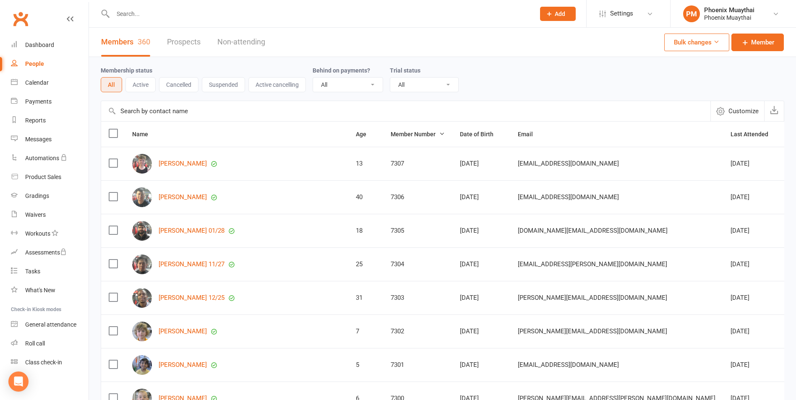
click at [35, 68] on link "People" at bounding box center [50, 64] width 78 height 19
click at [52, 39] on link "Dashboard" at bounding box center [50, 45] width 78 height 19
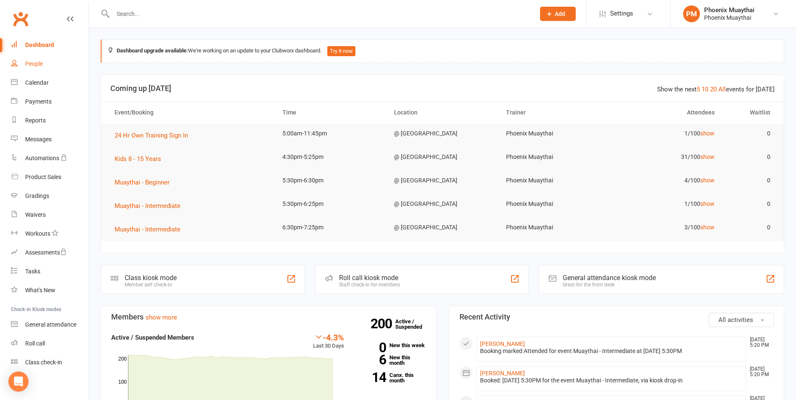
click at [37, 64] on div "People" at bounding box center [34, 63] width 18 height 7
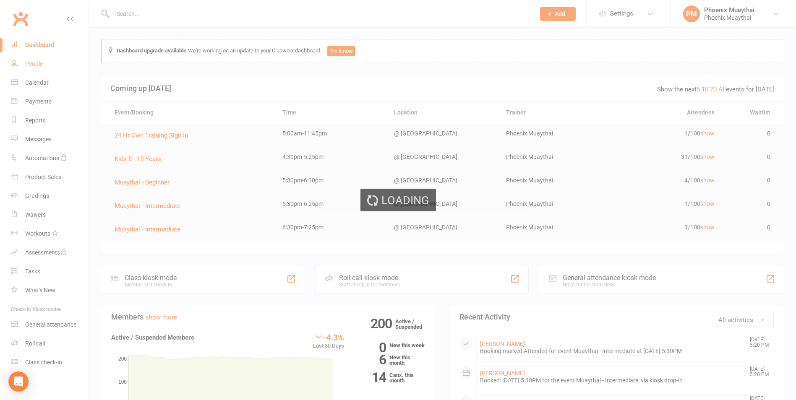
select select "100"
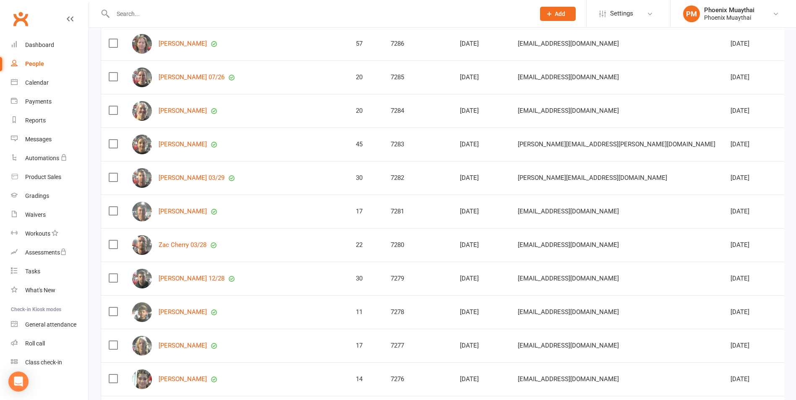
scroll to position [839, 0]
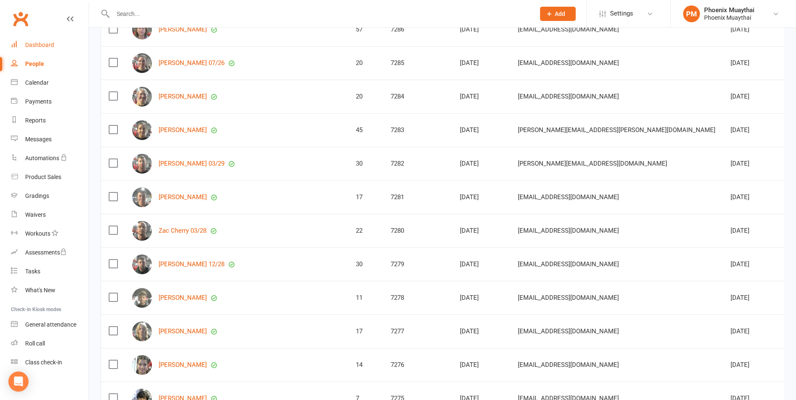
click at [36, 45] on div "Dashboard" at bounding box center [39, 45] width 29 height 7
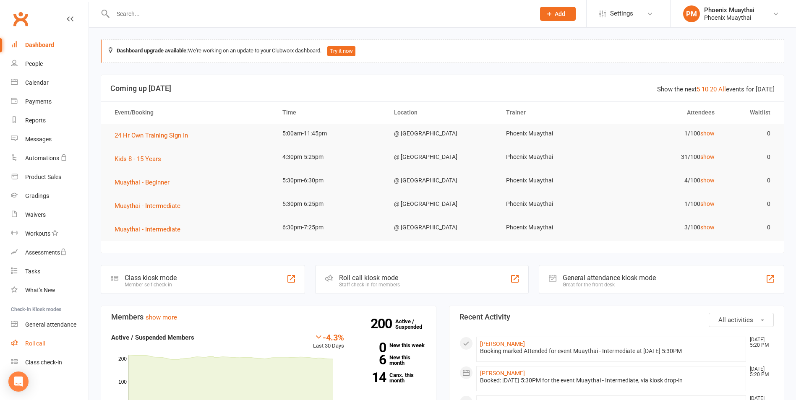
click at [39, 339] on link "Roll call" at bounding box center [50, 343] width 78 height 19
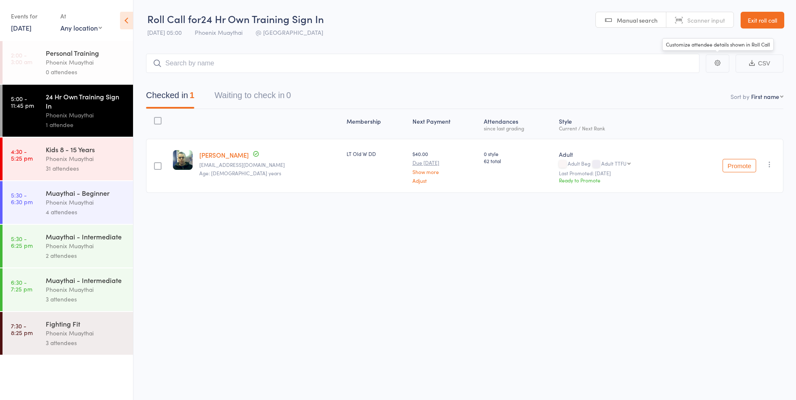
click at [751, 26] on link "Exit roll call" at bounding box center [762, 20] width 44 height 17
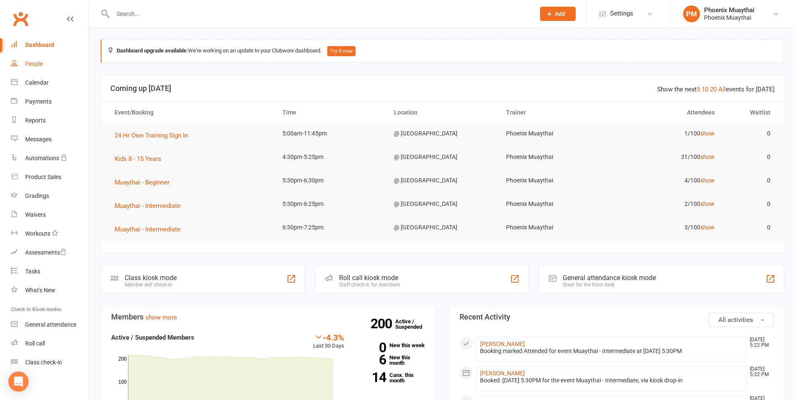
click at [61, 66] on link "People" at bounding box center [50, 64] width 78 height 19
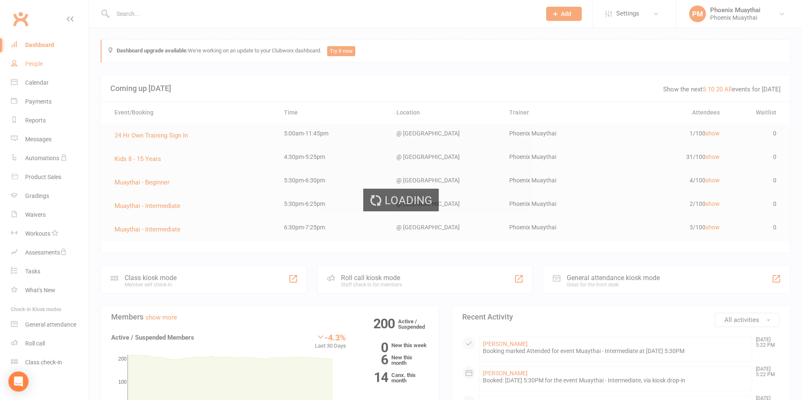
select select "100"
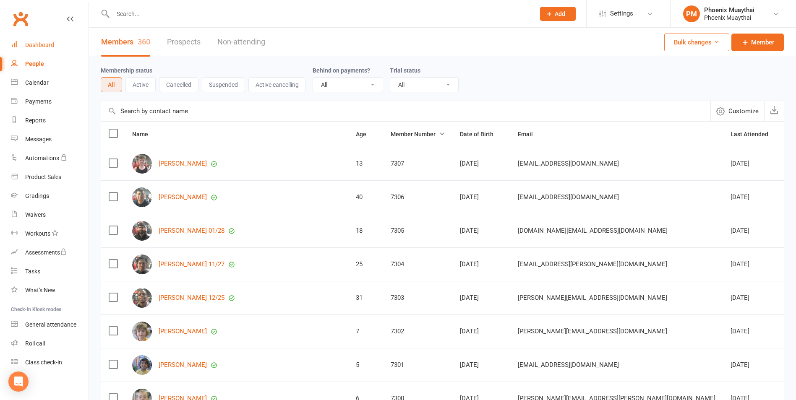
click at [56, 47] on link "Dashboard" at bounding box center [50, 45] width 78 height 19
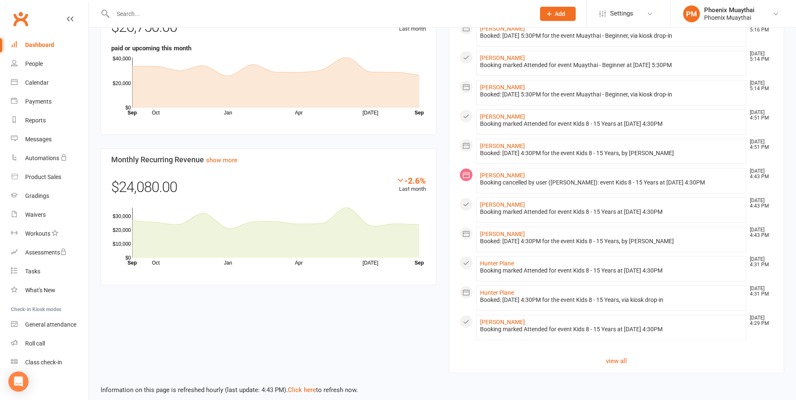
scroll to position [587, 0]
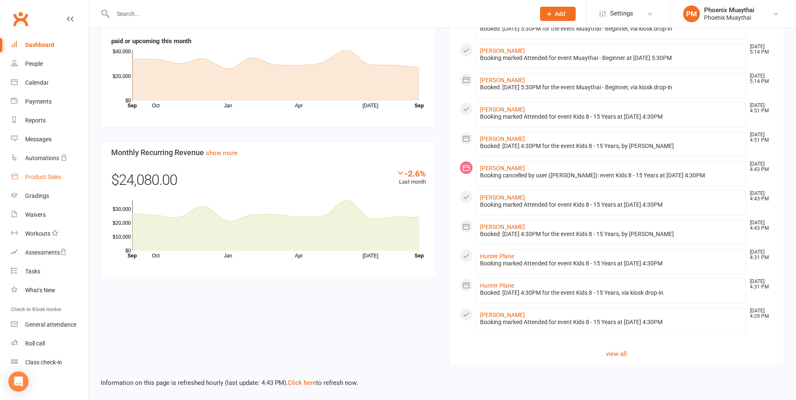
click at [64, 183] on link "Product Sales" at bounding box center [50, 177] width 78 height 19
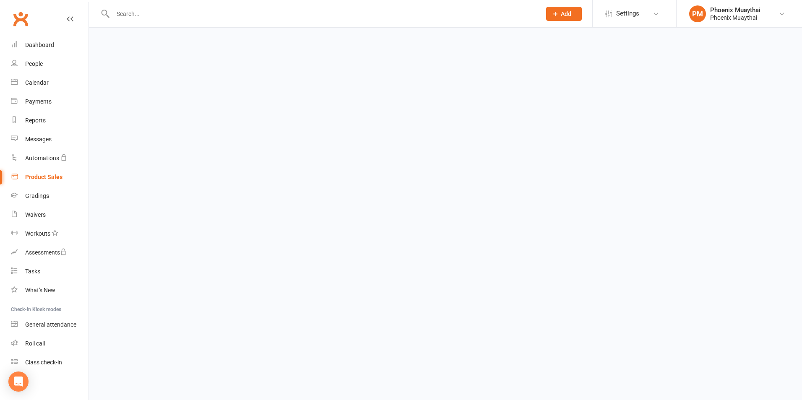
select select "100"
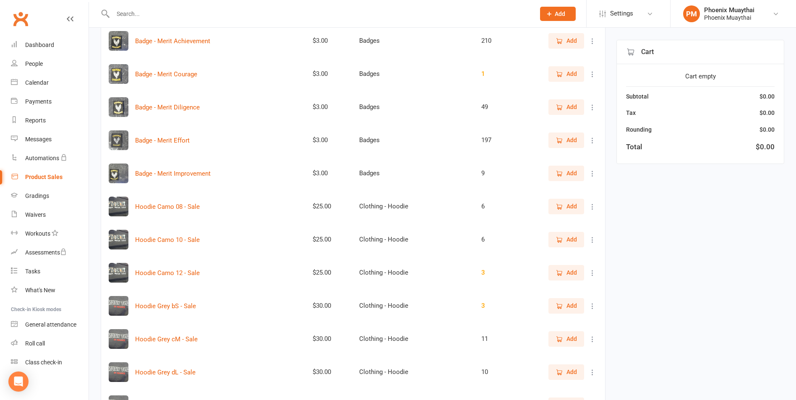
scroll to position [671, 0]
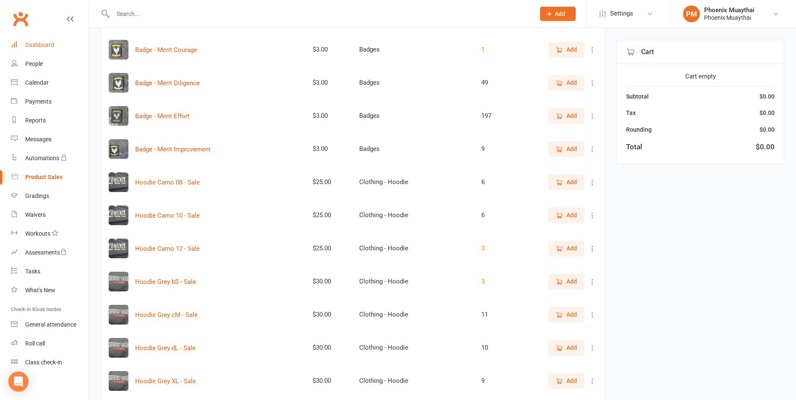
click at [44, 42] on div "Dashboard" at bounding box center [39, 45] width 29 height 7
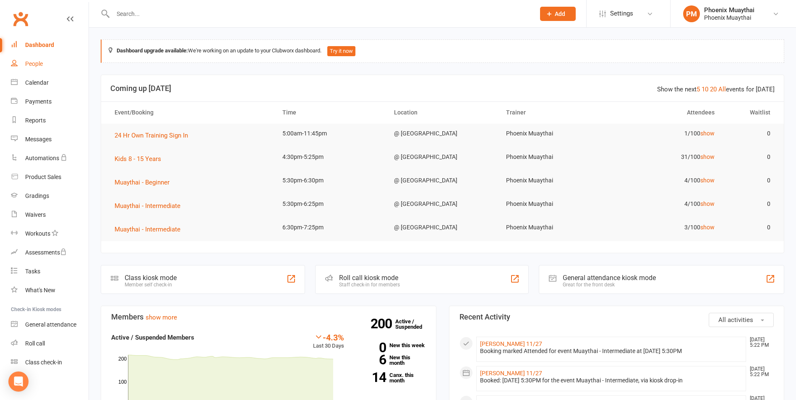
click at [47, 66] on link "People" at bounding box center [50, 64] width 78 height 19
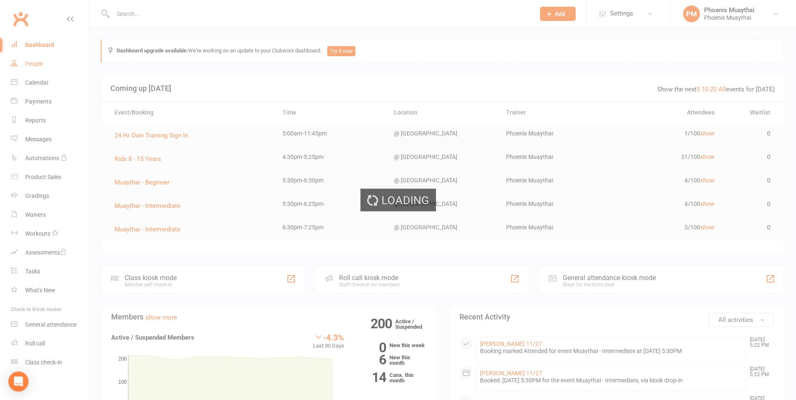
select select "100"
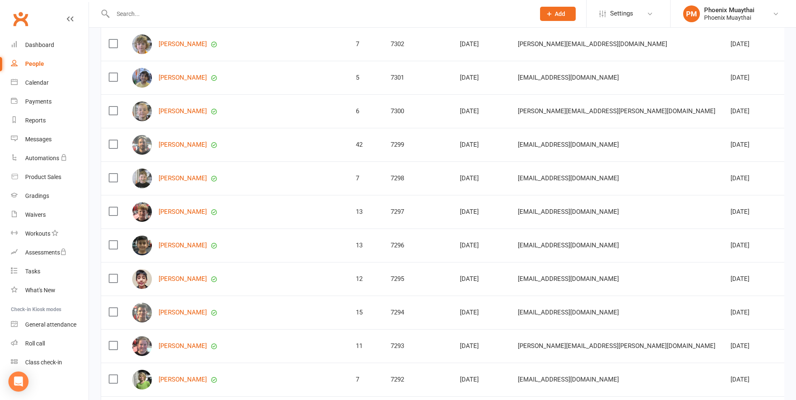
scroll to position [294, 0]
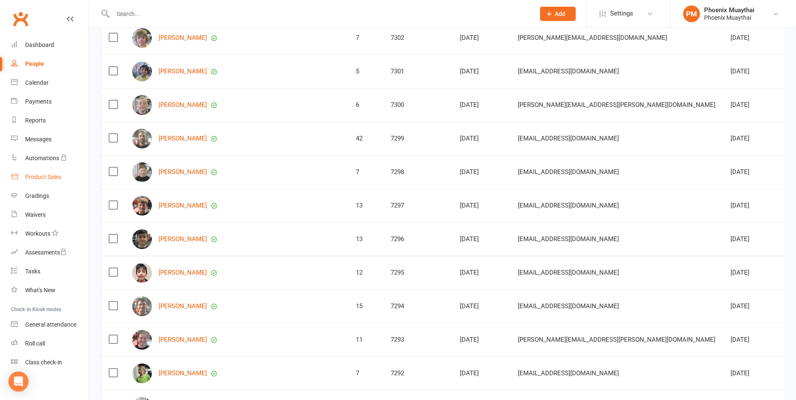
click at [42, 172] on link "Product Sales" at bounding box center [50, 177] width 78 height 19
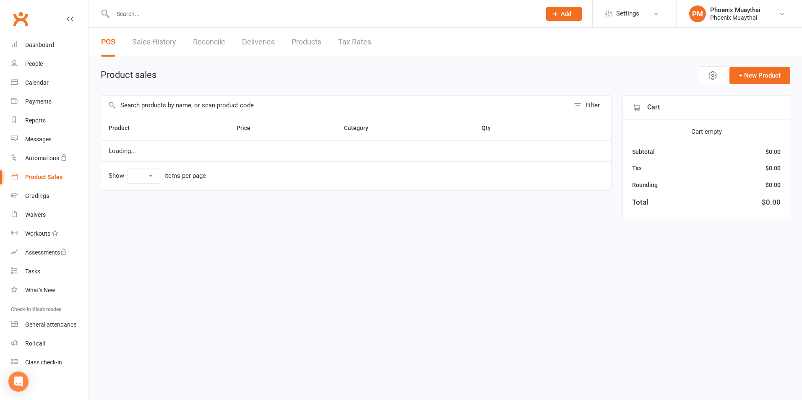
select select "100"
click at [43, 195] on div "Gradings" at bounding box center [37, 196] width 24 height 7
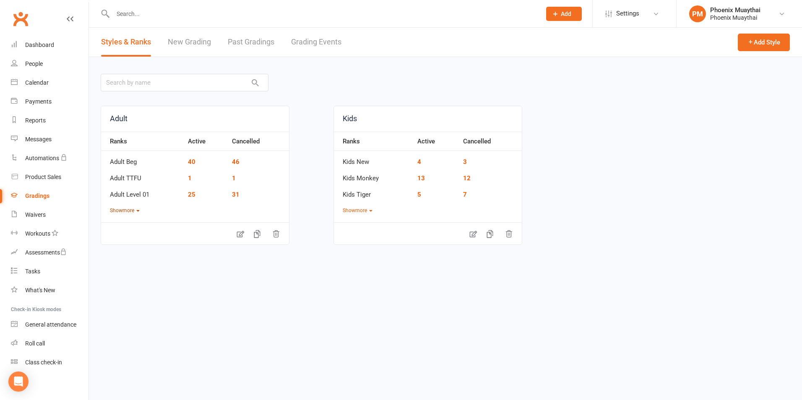
click at [123, 213] on button "Show more" at bounding box center [125, 211] width 30 height 8
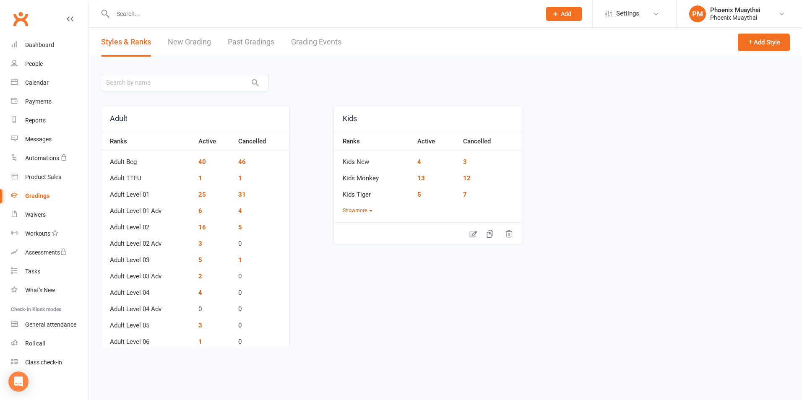
click at [198, 290] on link "4" at bounding box center [200, 293] width 4 height 8
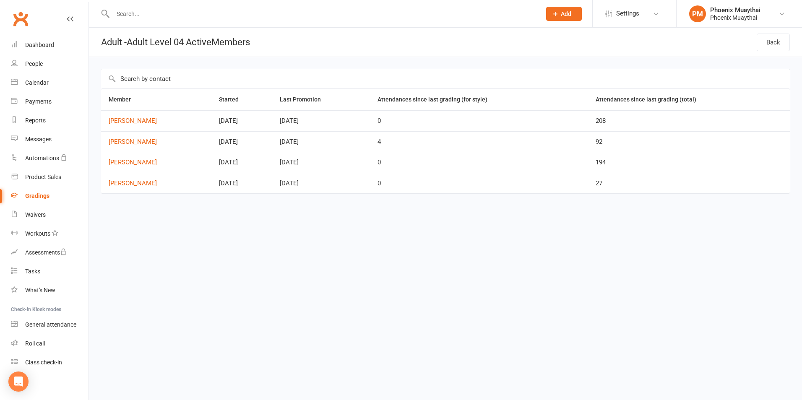
click at [44, 190] on link "Gradings" at bounding box center [50, 196] width 78 height 19
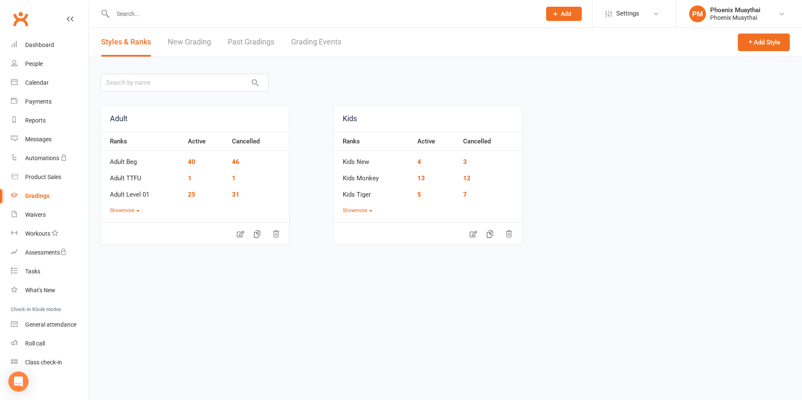
click at [322, 41] on link "Grading Events" at bounding box center [316, 42] width 50 height 29
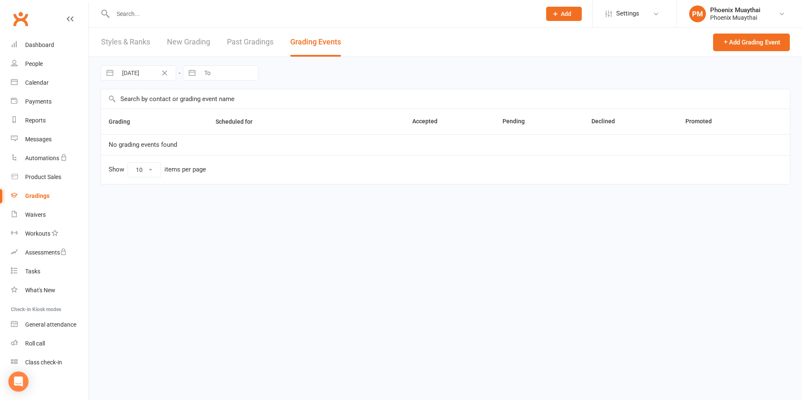
click at [247, 41] on link "Past Gradings" at bounding box center [250, 42] width 47 height 29
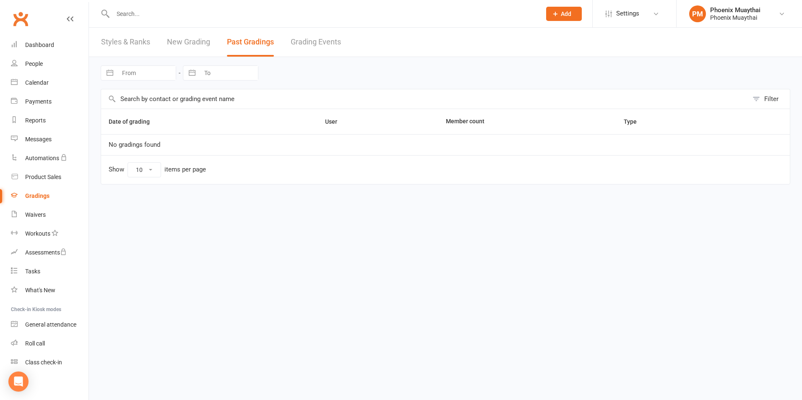
select select "100"
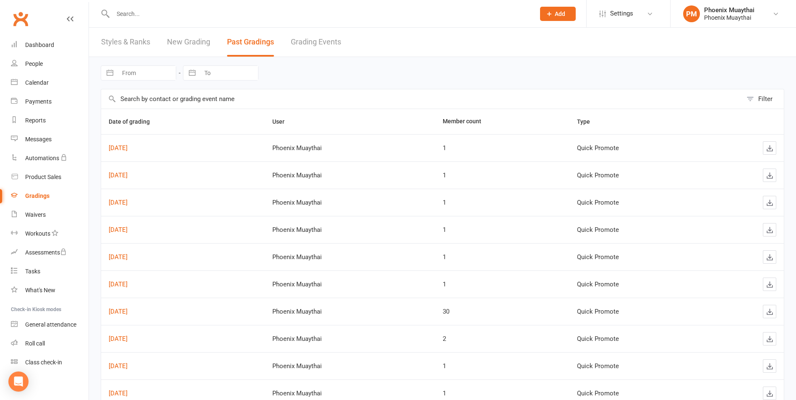
click at [338, 39] on link "Grading Events" at bounding box center [316, 42] width 50 height 29
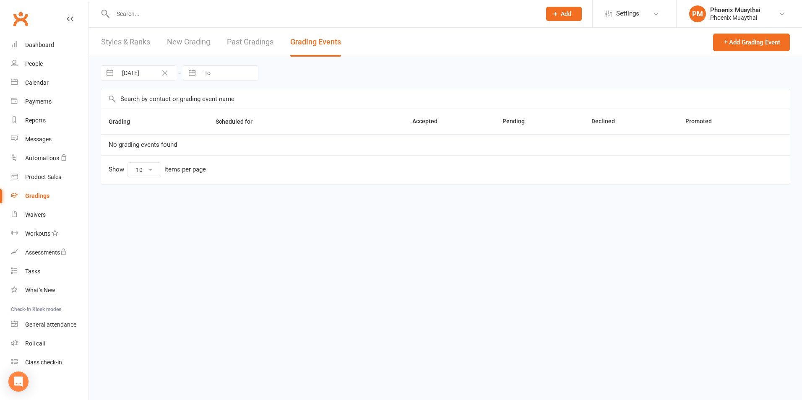
click at [149, 33] on link "Styles & Ranks" at bounding box center [125, 42] width 49 height 29
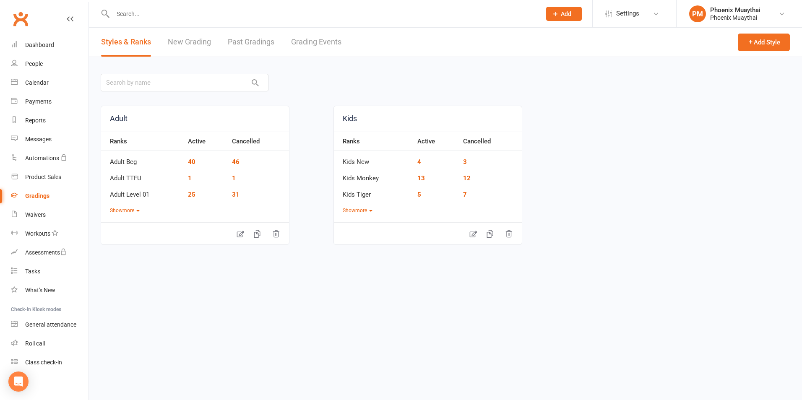
click at [248, 39] on link "Past Gradings" at bounding box center [251, 42] width 47 height 29
select select "100"
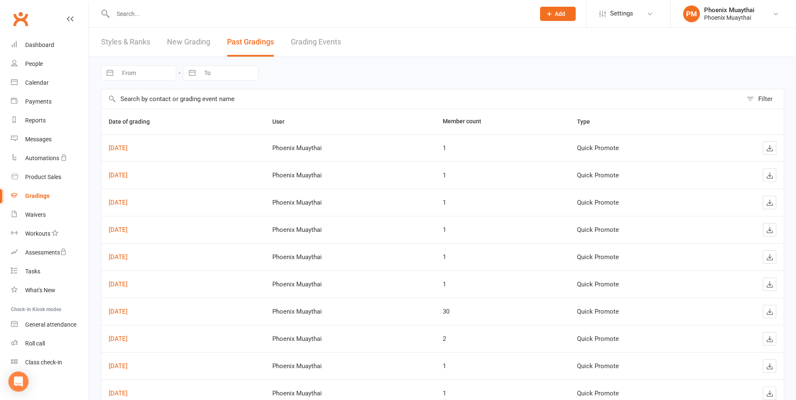
click at [185, 47] on link "New Grading" at bounding box center [188, 42] width 43 height 29
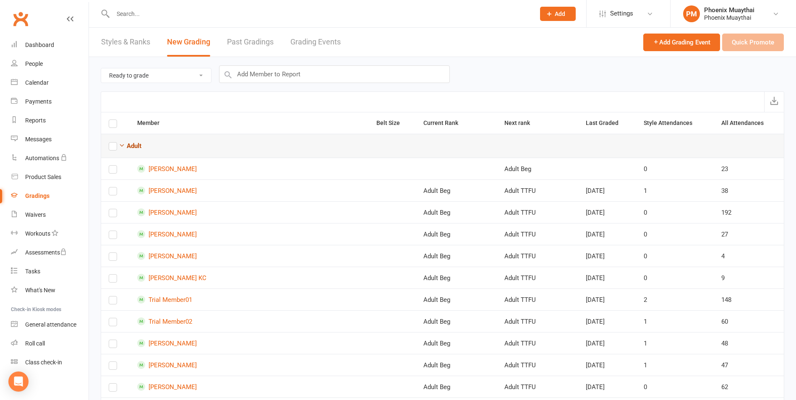
click at [138, 147] on strong "Adult" at bounding box center [134, 146] width 15 height 8
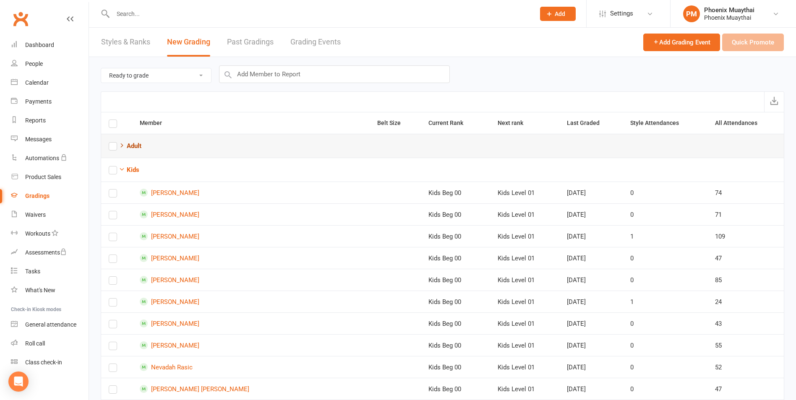
click at [138, 147] on strong "Adult" at bounding box center [134, 146] width 15 height 8
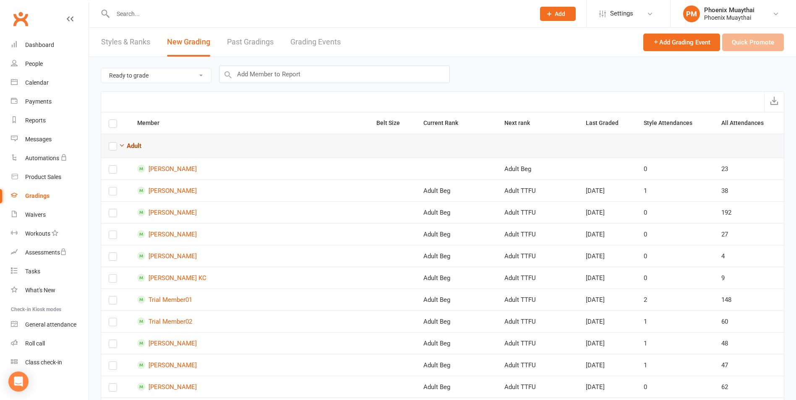
click at [138, 147] on strong "Adult" at bounding box center [134, 146] width 15 height 8
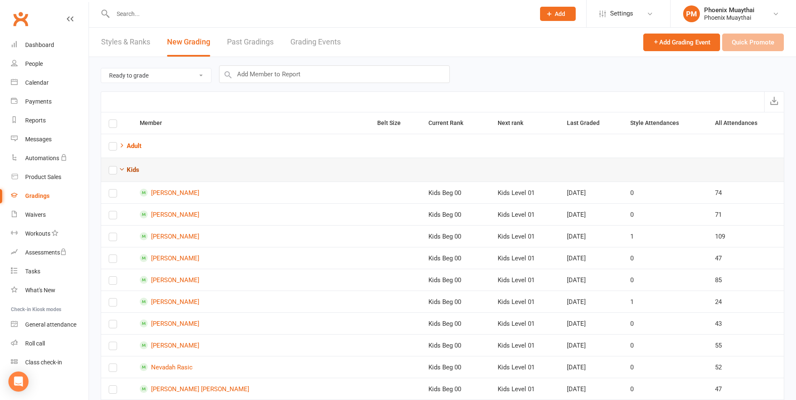
click at [137, 170] on strong "Kids" at bounding box center [133, 170] width 13 height 8
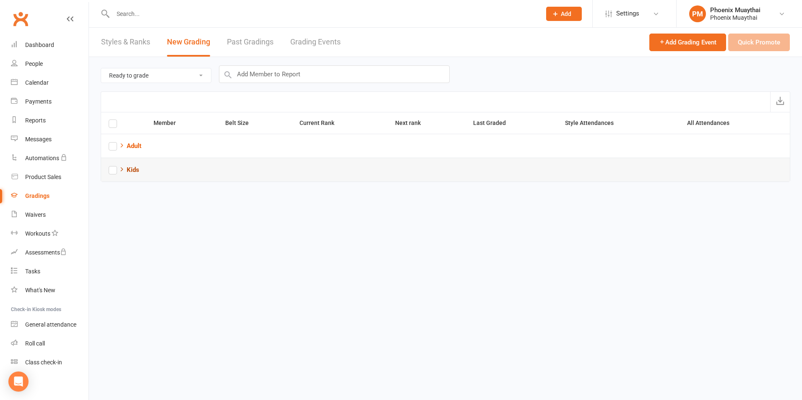
click at [137, 170] on strong "Kids" at bounding box center [133, 170] width 13 height 8
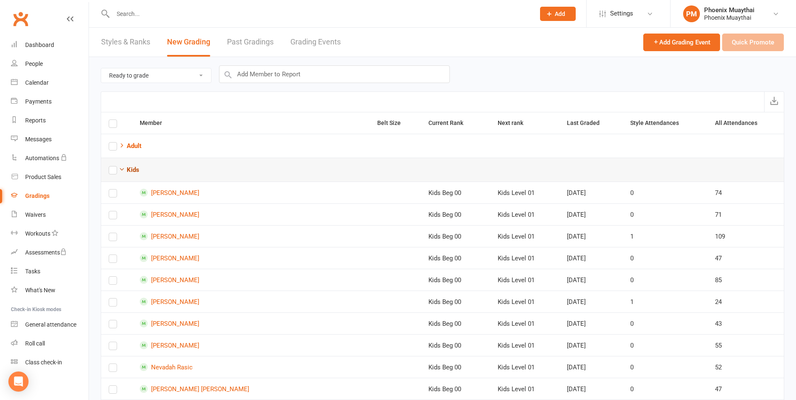
click at [137, 170] on strong "Kids" at bounding box center [133, 170] width 13 height 8
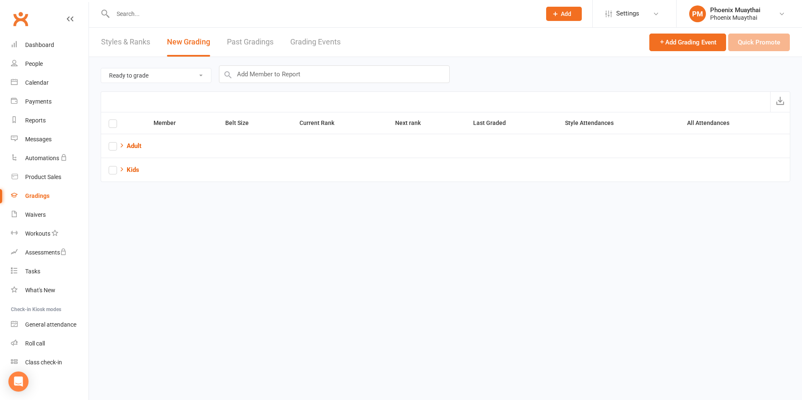
click at [135, 48] on link "Styles & Ranks" at bounding box center [125, 42] width 49 height 29
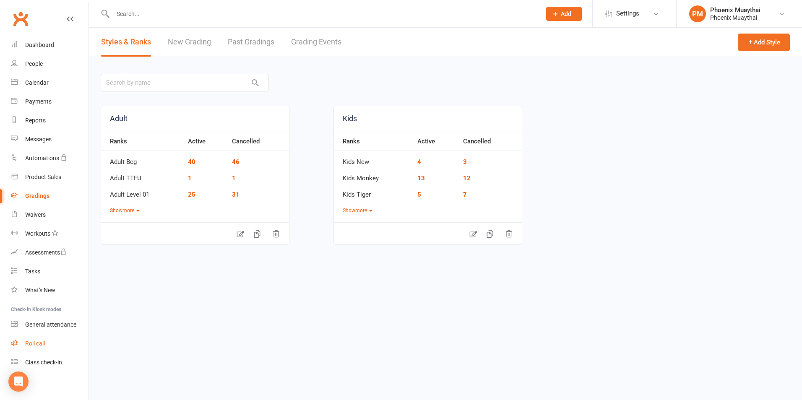
click at [49, 351] on link "Roll call" at bounding box center [50, 343] width 78 height 19
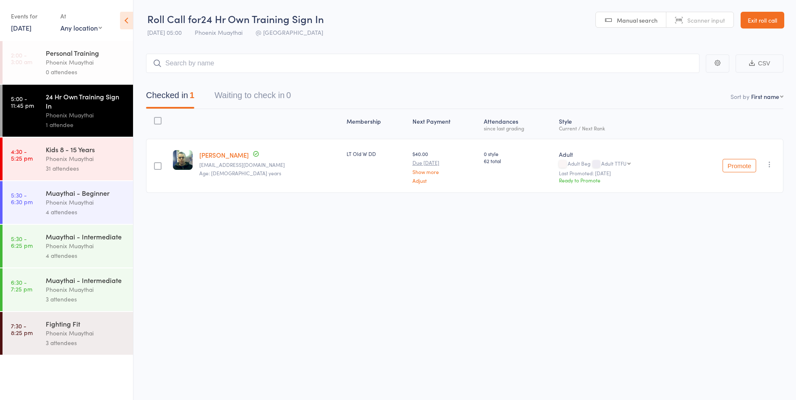
click at [112, 219] on div "Muaythai - Beginner Phoenix Muaythai 4 attendees" at bounding box center [89, 202] width 87 height 43
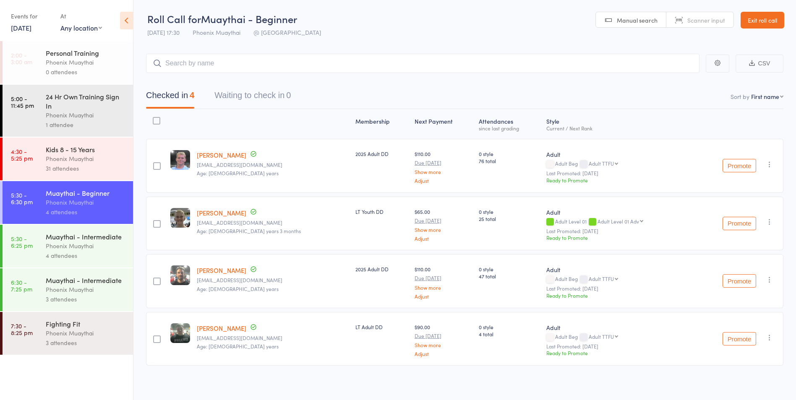
click at [120, 243] on div "Phoenix Muaythai" at bounding box center [86, 246] width 80 height 10
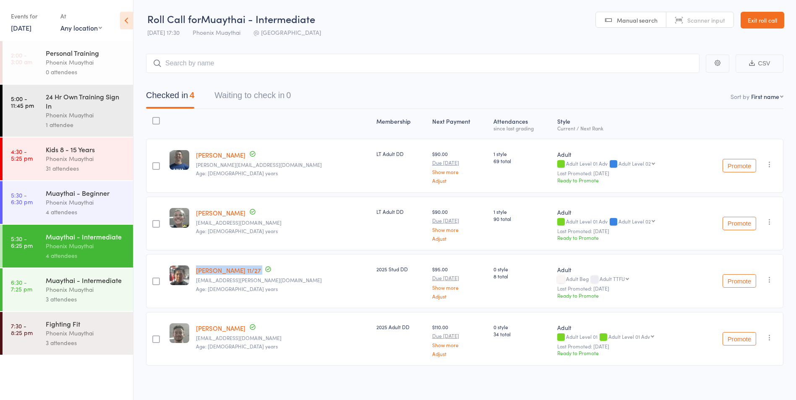
drag, startPoint x: 294, startPoint y: 262, endPoint x: 197, endPoint y: 269, distance: 96.8
click at [197, 269] on div "[PERSON_NAME] 11/27 [EMAIL_ADDRESS][PERSON_NAME][DOMAIN_NAME] Age: [DEMOGRAPHIC…" at bounding box center [283, 281] width 180 height 54
drag, startPoint x: 197, startPoint y: 269, endPoint x: 203, endPoint y: 267, distance: 5.7
copy div "[PERSON_NAME] 11/27"
click at [770, 279] on icon "button" at bounding box center [769, 280] width 8 height 8
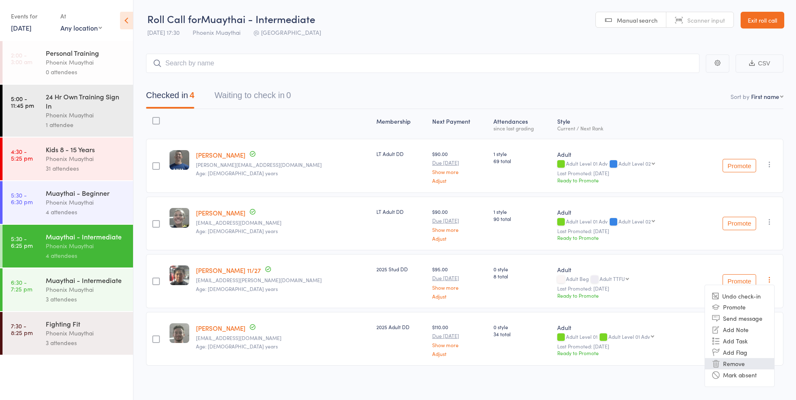
click at [754, 362] on li "Remove" at bounding box center [739, 363] width 69 height 11
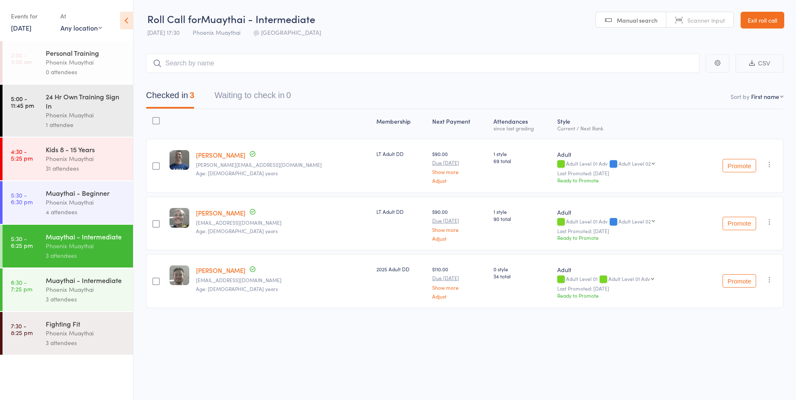
click at [90, 208] on div "4 attendees" at bounding box center [86, 212] width 80 height 10
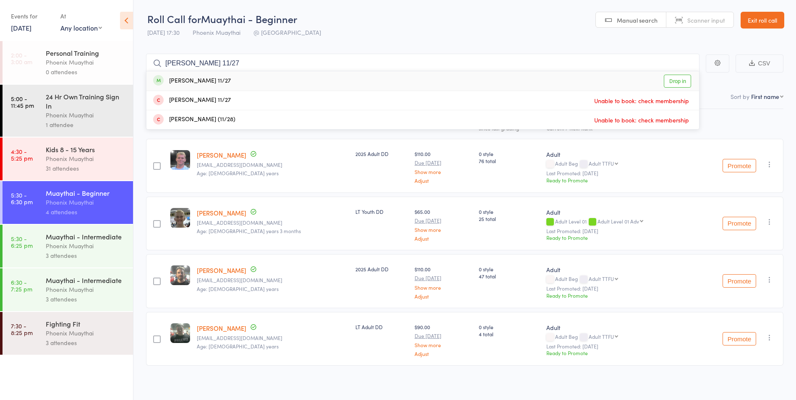
type input "[PERSON_NAME] 11/27"
click at [674, 81] on link "Drop in" at bounding box center [677, 81] width 27 height 13
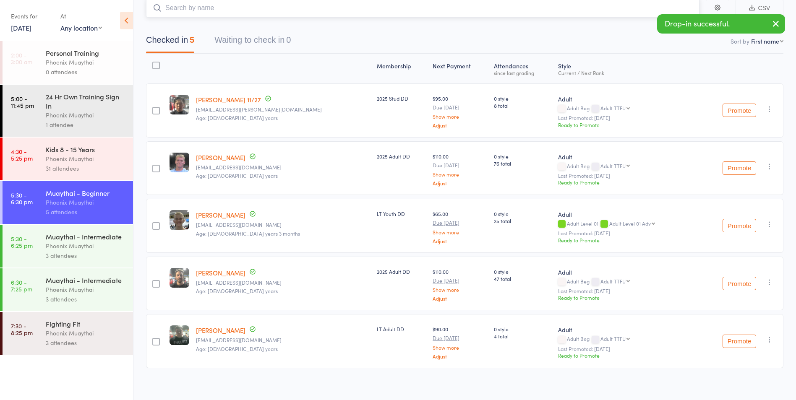
scroll to position [61, 0]
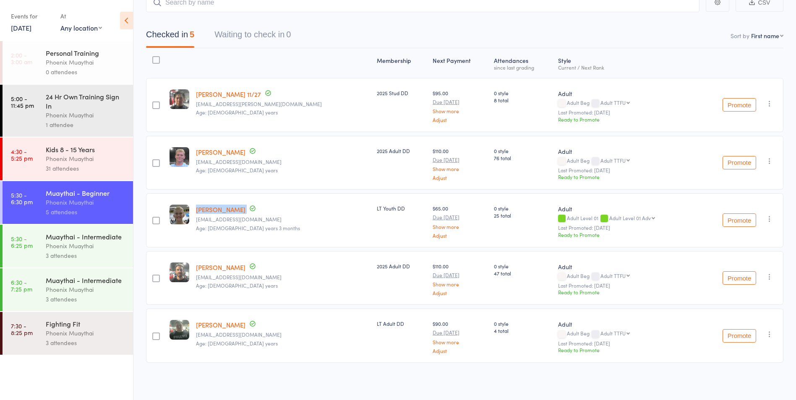
drag, startPoint x: 255, startPoint y: 203, endPoint x: 196, endPoint y: 208, distance: 59.4
click at [196, 208] on div "[PERSON_NAME] [EMAIL_ADDRESS][DOMAIN_NAME] Age: [DEMOGRAPHIC_DATA] years 3 mont…" at bounding box center [283, 220] width 181 height 54
drag, startPoint x: 196, startPoint y: 208, endPoint x: 224, endPoint y: 209, distance: 28.6
copy div "[PERSON_NAME]"
click at [771, 222] on icon "button" at bounding box center [769, 219] width 8 height 8
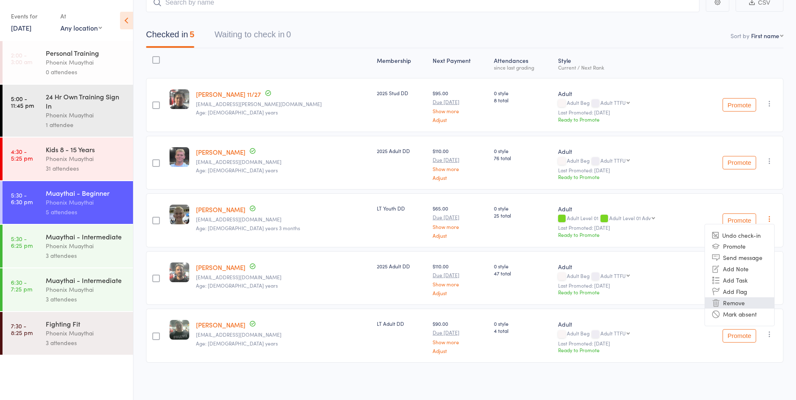
click at [726, 300] on li "Remove" at bounding box center [739, 302] width 69 height 11
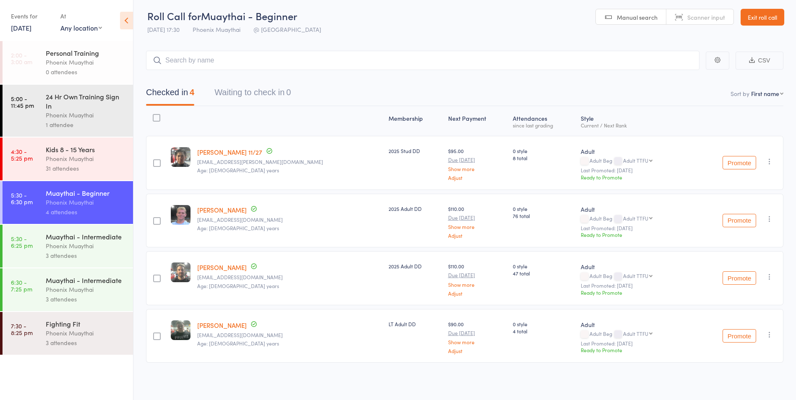
click at [97, 242] on div "Phoenix Muaythai" at bounding box center [86, 246] width 80 height 10
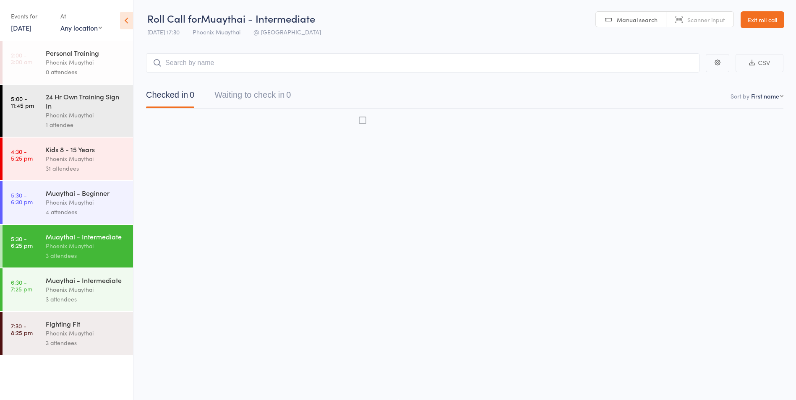
scroll to position [0, 0]
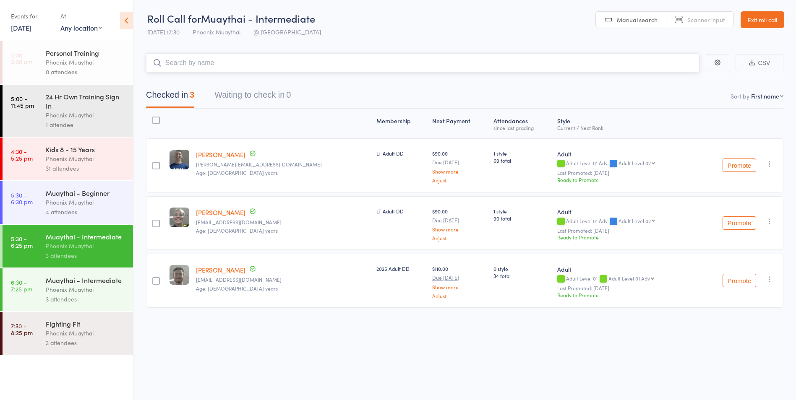
paste input "[PERSON_NAME]"
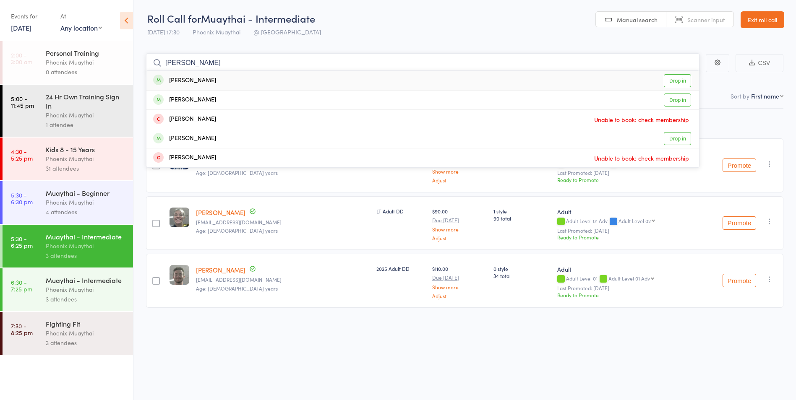
type input "[PERSON_NAME]"
click at [679, 83] on link "Drop in" at bounding box center [677, 80] width 27 height 13
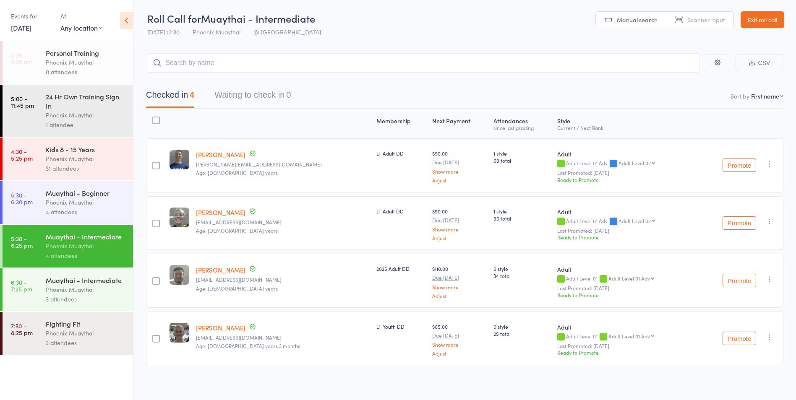
click at [102, 212] on div "4 attendees" at bounding box center [86, 212] width 80 height 10
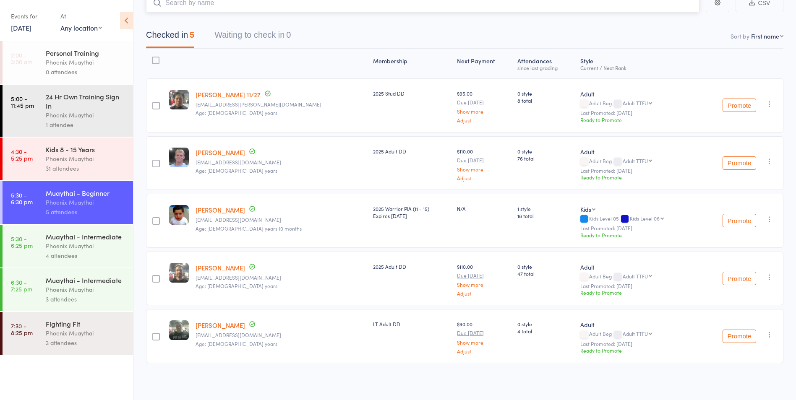
scroll to position [61, 0]
click at [60, 250] on div "Phoenix Muaythai" at bounding box center [86, 246] width 80 height 10
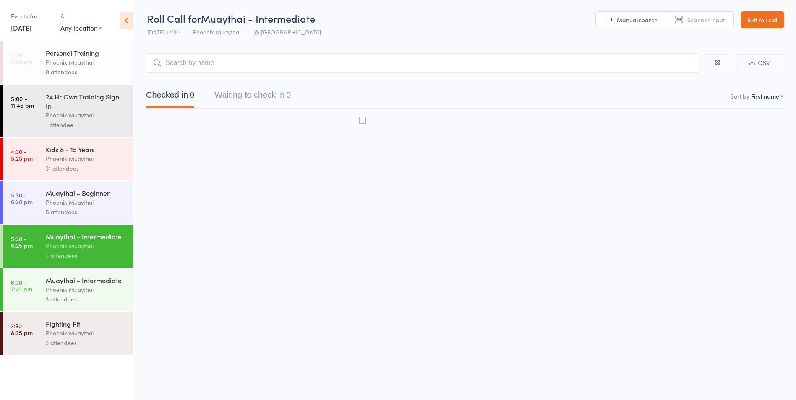
scroll to position [0, 0]
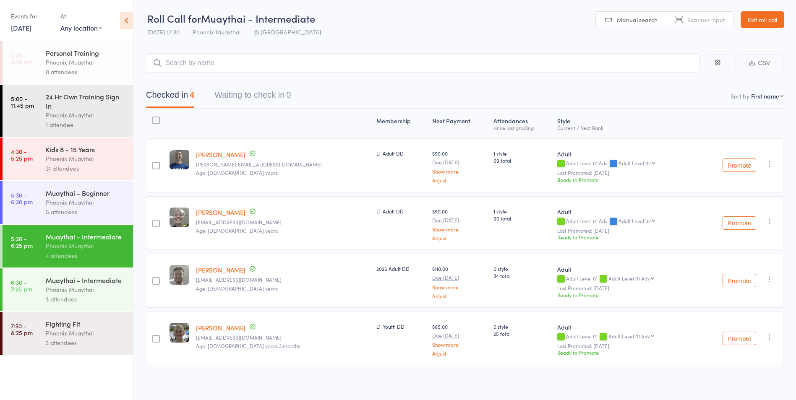
click at [81, 217] on div "Muaythai - Beginner Phoenix Muaythai 5 attendees" at bounding box center [89, 202] width 87 height 43
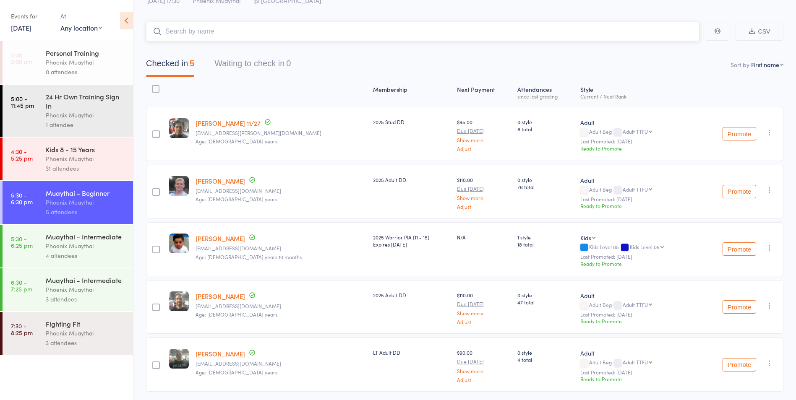
scroll to position [61, 0]
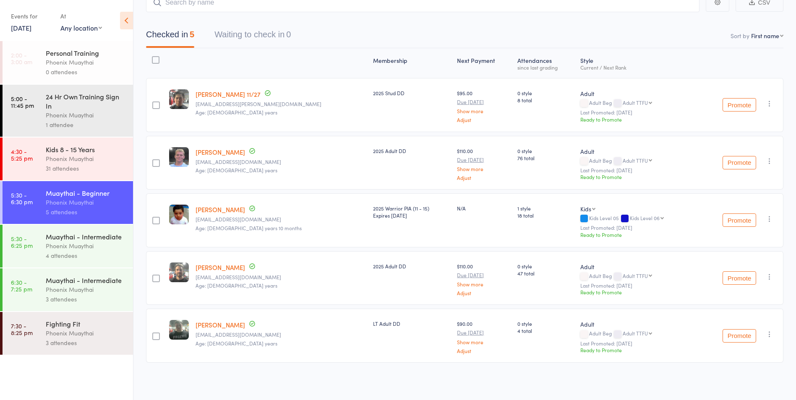
click at [88, 244] on div "Phoenix Muaythai" at bounding box center [86, 246] width 80 height 10
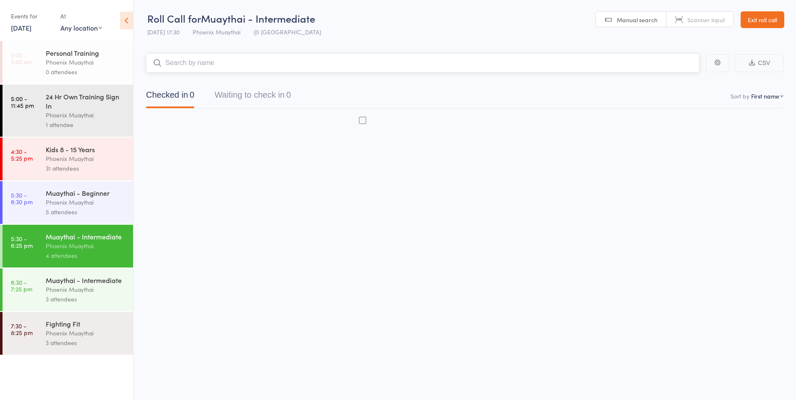
scroll to position [0, 0]
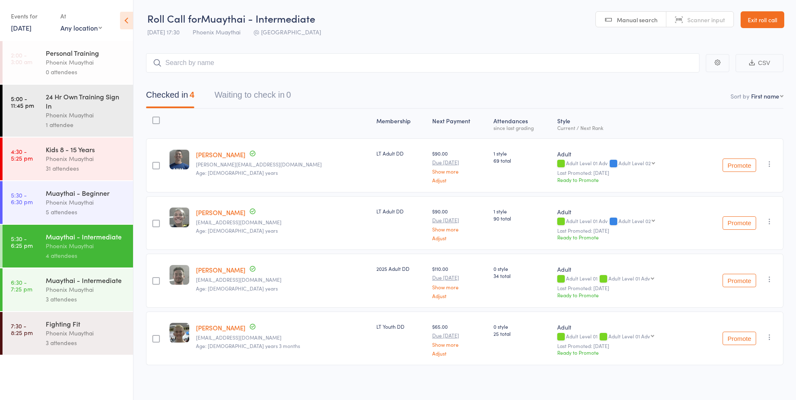
click at [65, 208] on div "5 attendees" at bounding box center [86, 212] width 80 height 10
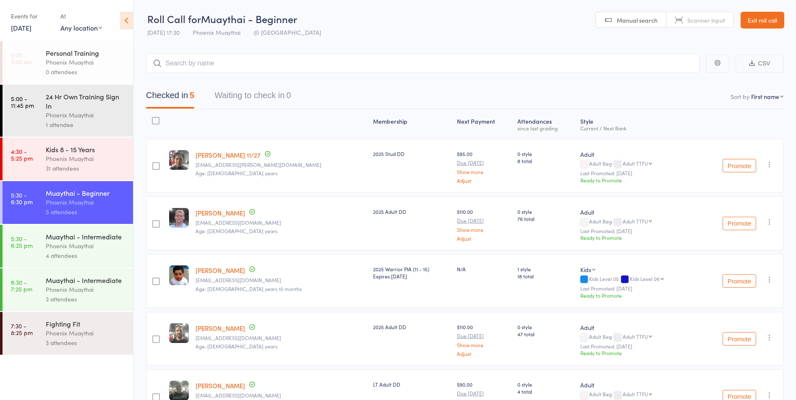
click at [764, 26] on link "Exit roll call" at bounding box center [762, 20] width 44 height 17
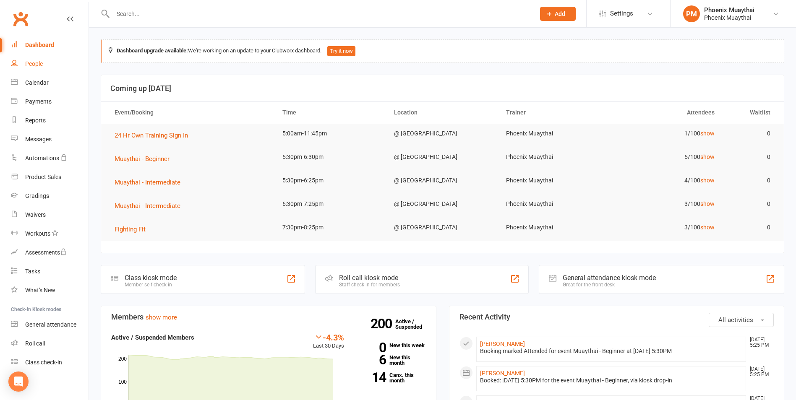
click at [44, 69] on link "People" at bounding box center [50, 64] width 78 height 19
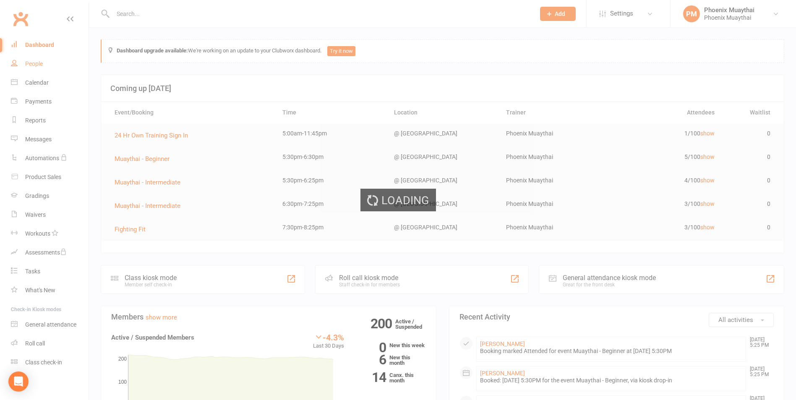
select select "100"
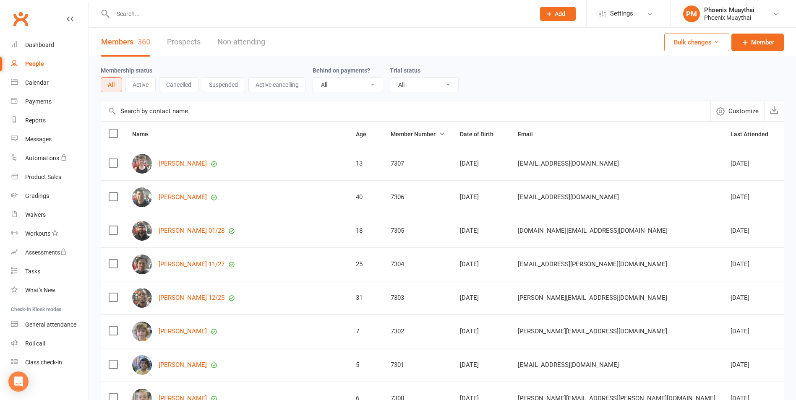
drag, startPoint x: 223, startPoint y: 222, endPoint x: 207, endPoint y: 224, distance: 16.5
click at [207, 224] on div "[PERSON_NAME] 01/28" at bounding box center [236, 231] width 209 height 20
drag, startPoint x: 207, startPoint y: 224, endPoint x: 253, endPoint y: 220, distance: 46.3
click at [253, 220] on td "[PERSON_NAME] 01/28" at bounding box center [237, 231] width 224 height 34
drag, startPoint x: 156, startPoint y: 240, endPoint x: 212, endPoint y: 233, distance: 56.6
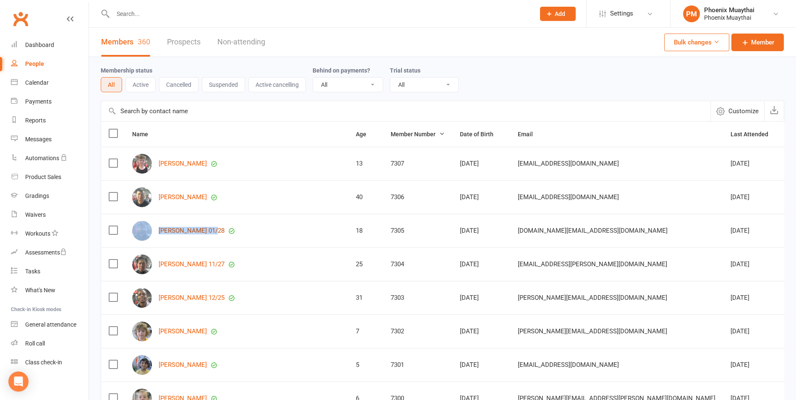
click at [212, 233] on div "[PERSON_NAME] 01/28" at bounding box center [236, 231] width 209 height 20
drag, startPoint x: 212, startPoint y: 233, endPoint x: 197, endPoint y: 233, distance: 15.1
copy div "Abdulrehman Syed"
click at [188, 232] on link "[PERSON_NAME] 01/28" at bounding box center [192, 230] width 66 height 7
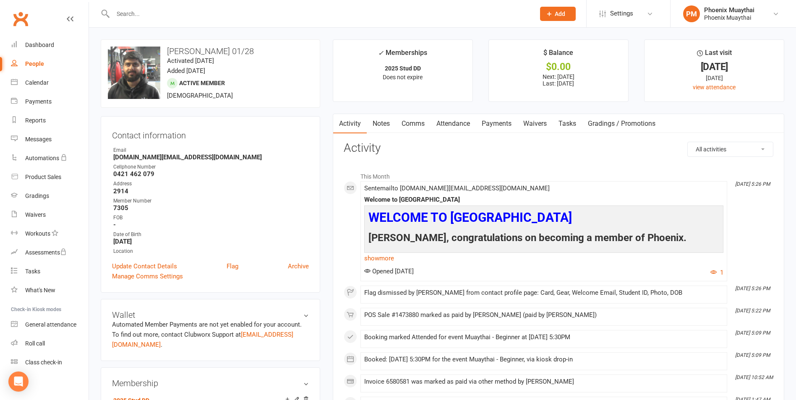
select select "100"
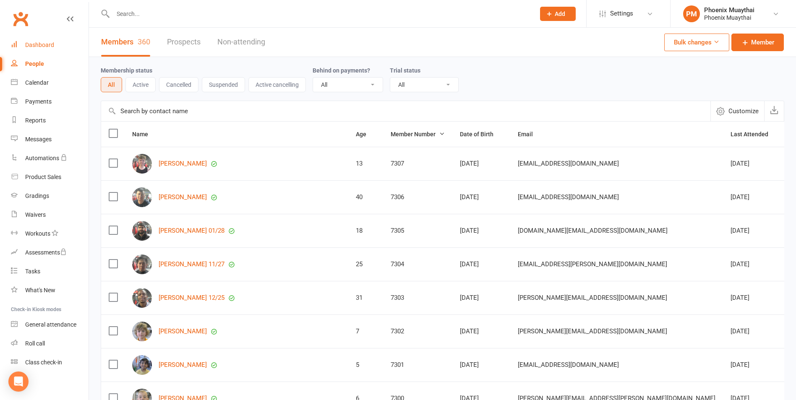
click at [28, 50] on link "Dashboard" at bounding box center [50, 45] width 78 height 19
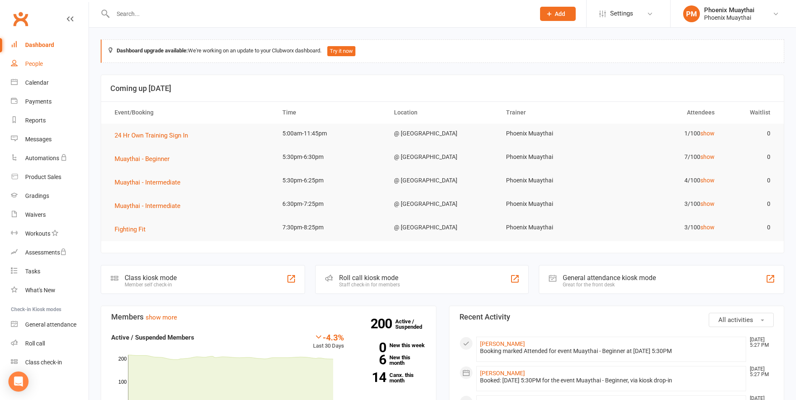
click at [32, 66] on div "People" at bounding box center [34, 63] width 18 height 7
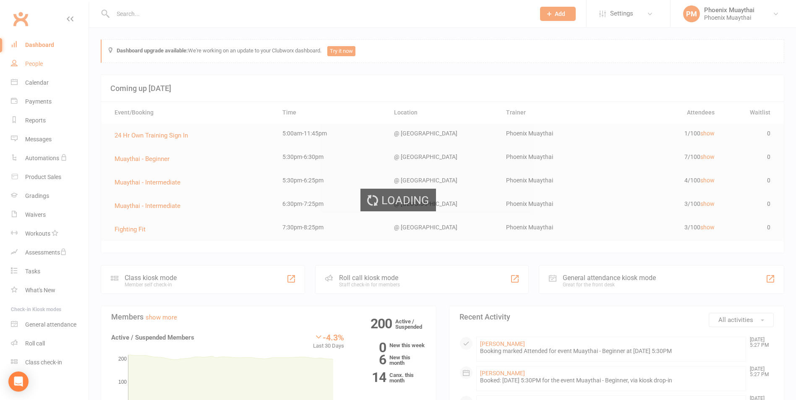
select select "100"
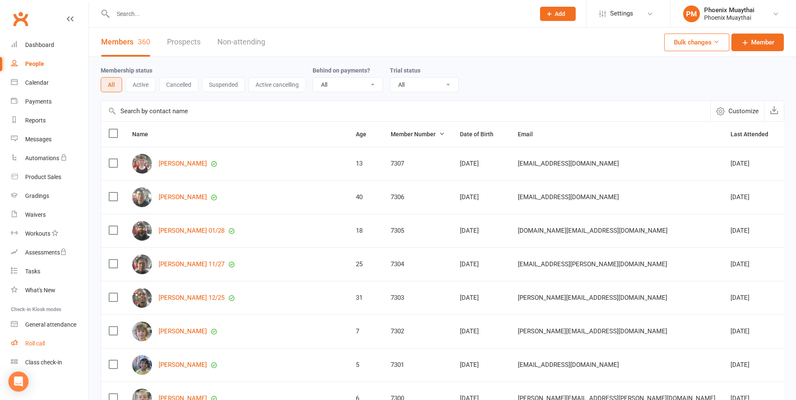
click at [35, 337] on link "Roll call" at bounding box center [50, 343] width 78 height 19
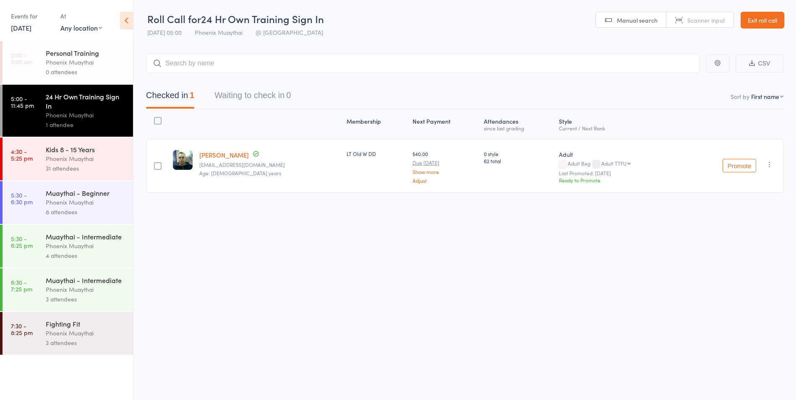
click at [106, 221] on div "Muaythai - Beginner Phoenix Muaythai 8 attendees" at bounding box center [89, 202] width 87 height 43
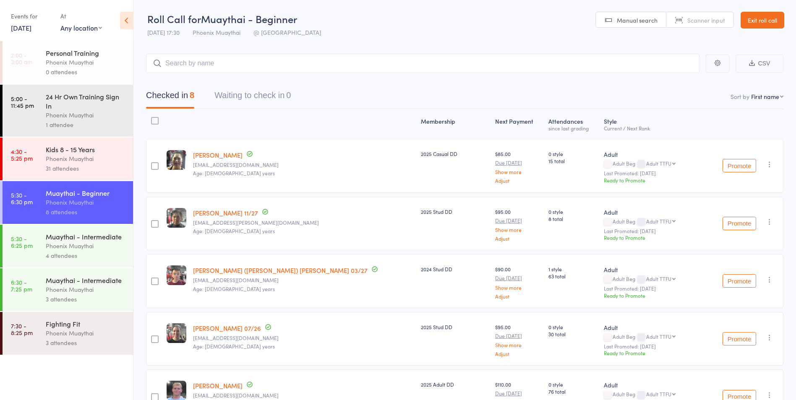
click at [108, 245] on div "Phoenix Muaythai" at bounding box center [86, 246] width 80 height 10
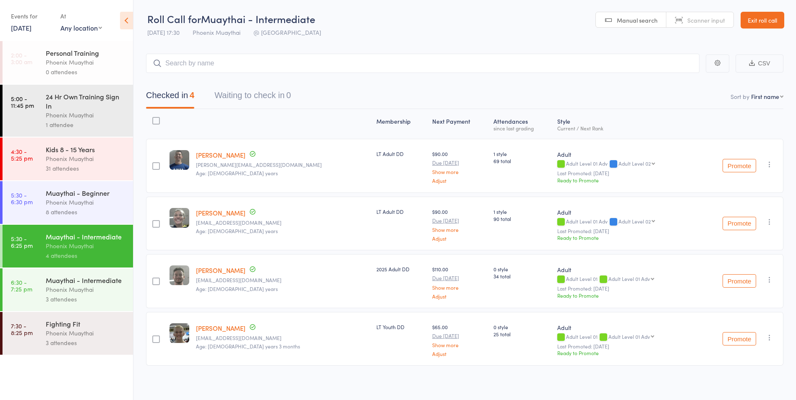
click at [86, 203] on div "Phoenix Muaythai" at bounding box center [86, 203] width 80 height 10
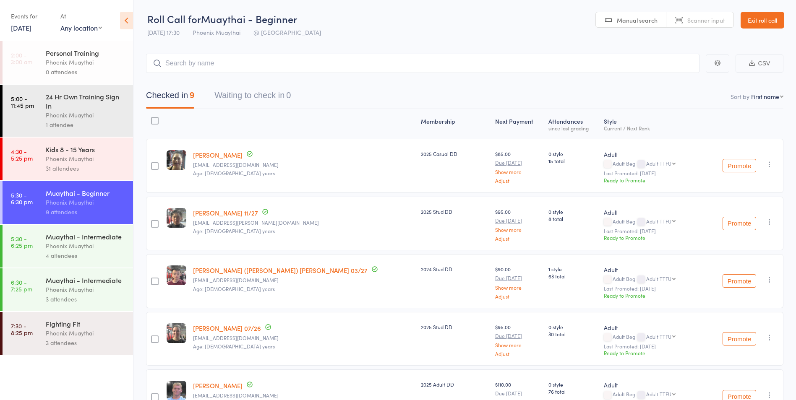
click at [93, 240] on div "Muaythai - Intermediate" at bounding box center [86, 236] width 80 height 9
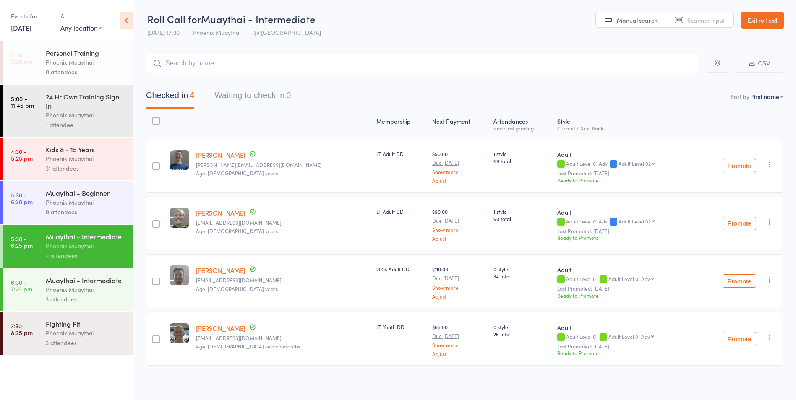
click at [105, 211] on div "9 attendees" at bounding box center [86, 212] width 80 height 10
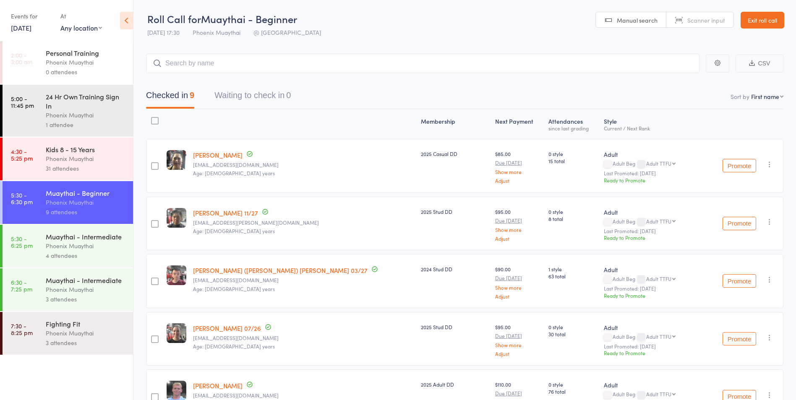
click at [82, 242] on div "Phoenix Muaythai" at bounding box center [86, 246] width 80 height 10
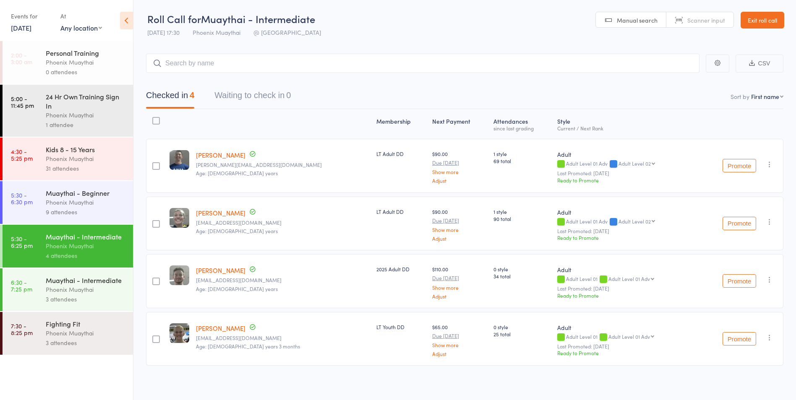
click at [97, 291] on div "Phoenix Muaythai" at bounding box center [86, 290] width 80 height 10
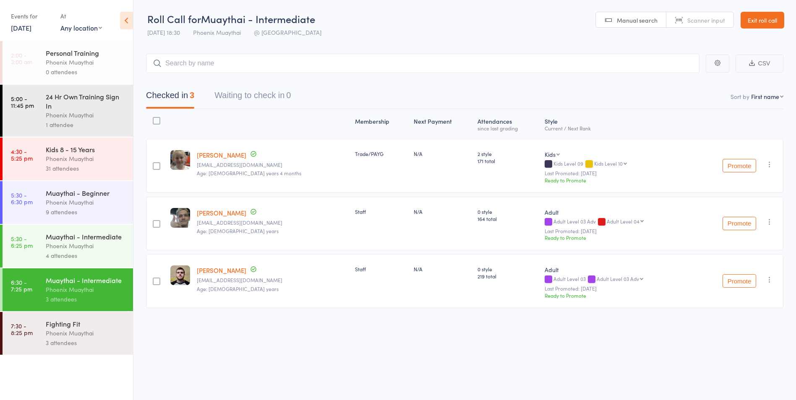
click at [85, 242] on div "Phoenix Muaythai" at bounding box center [86, 246] width 80 height 10
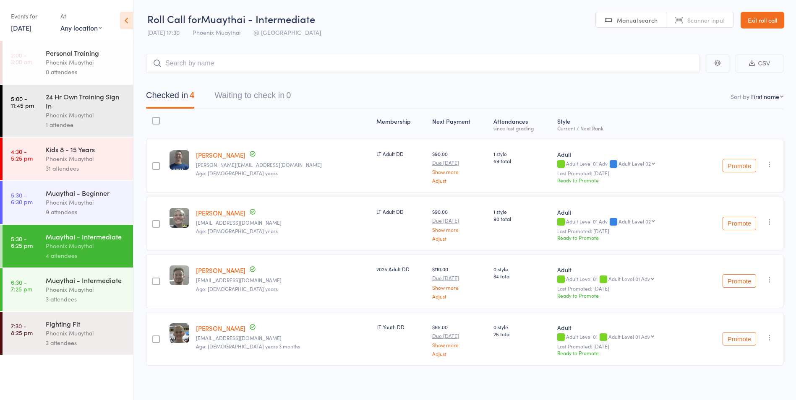
click at [94, 207] on div "9 attendees" at bounding box center [86, 212] width 80 height 10
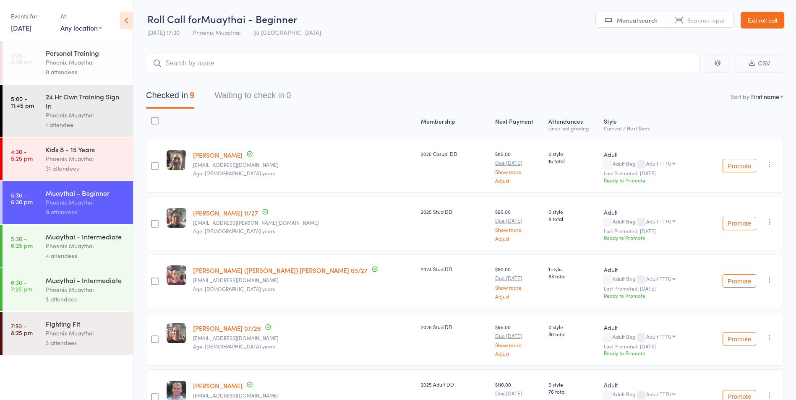
click at [72, 227] on div "Muaythai - Intermediate Phoenix Muaythai 4 attendees" at bounding box center [89, 246] width 87 height 43
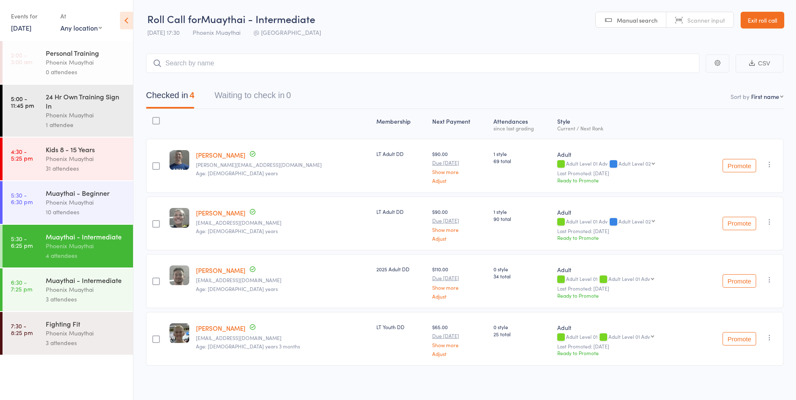
click at [76, 208] on div "10 attendees" at bounding box center [86, 212] width 80 height 10
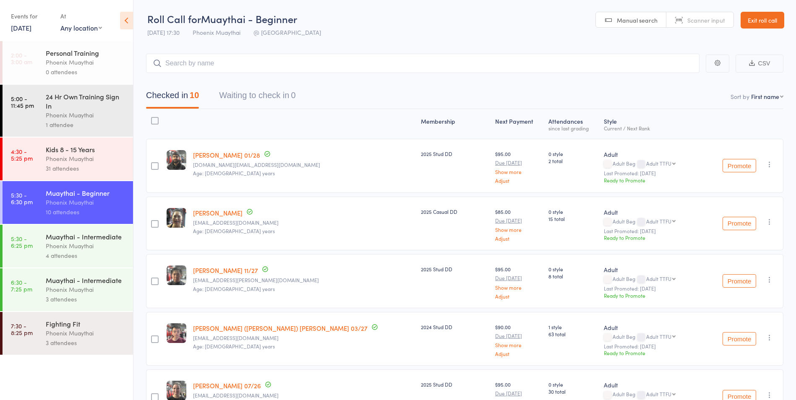
click at [97, 237] on div "Muaythai - Intermediate" at bounding box center [86, 236] width 80 height 9
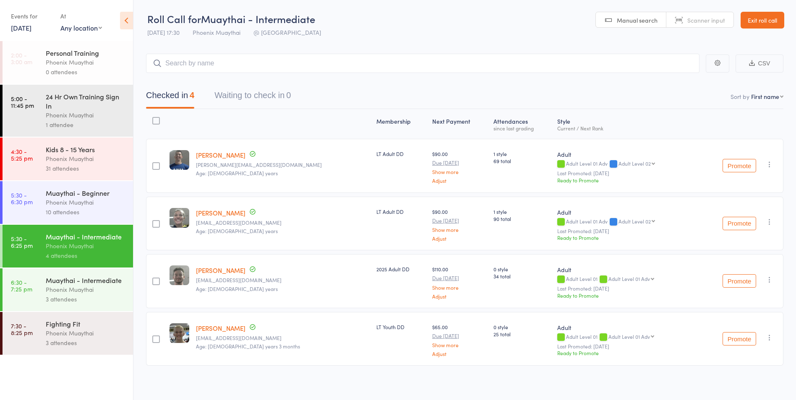
click at [67, 219] on div "Muaythai - Beginner Phoenix Muaythai 10 attendees" at bounding box center [89, 202] width 87 height 43
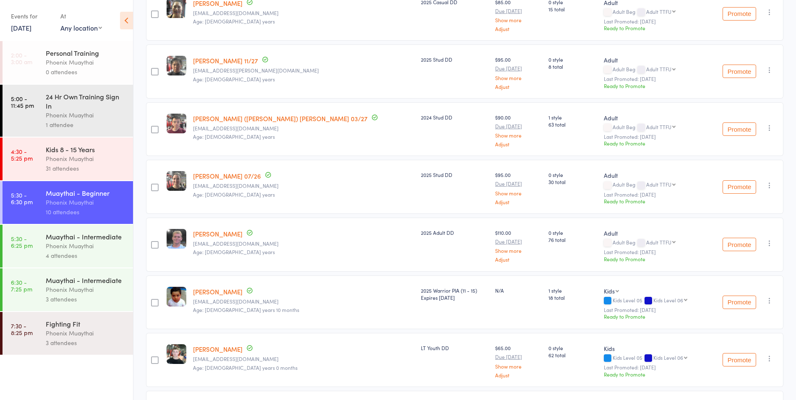
scroll to position [349, 0]
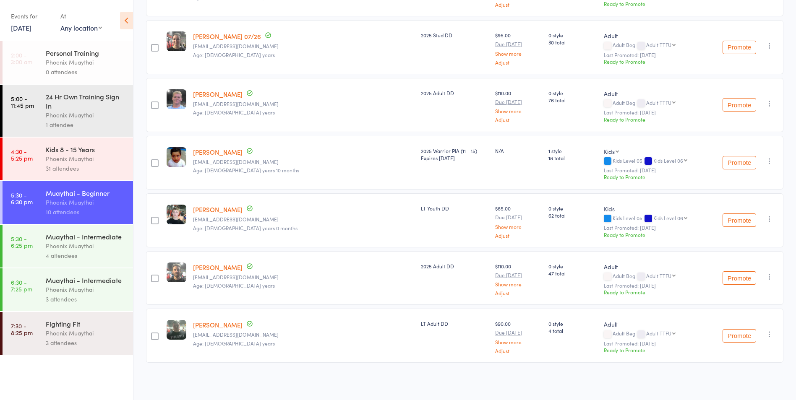
click at [96, 258] on div "4 attendees" at bounding box center [86, 256] width 80 height 10
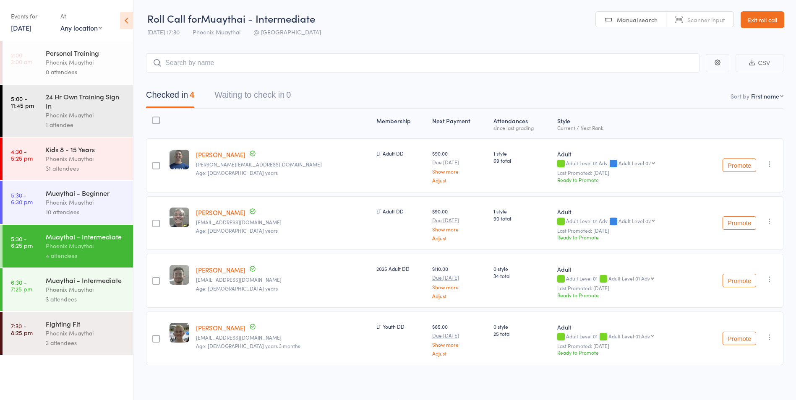
click at [88, 185] on div "Muaythai - Beginner Phoenix Muaythai 10 attendees" at bounding box center [89, 202] width 87 height 43
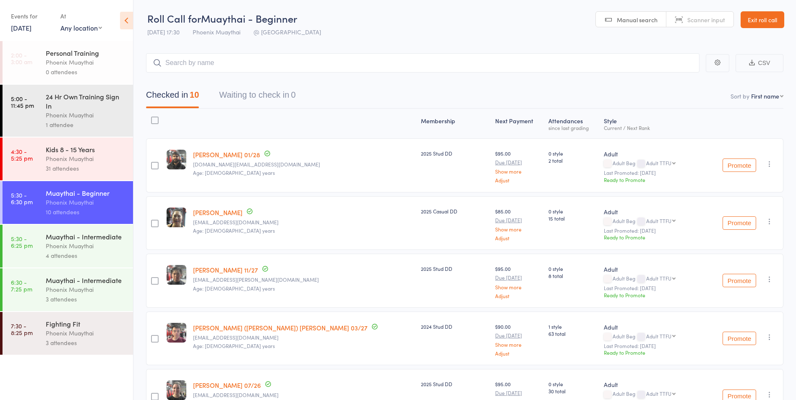
click at [86, 248] on div "Phoenix Muaythai" at bounding box center [86, 246] width 80 height 10
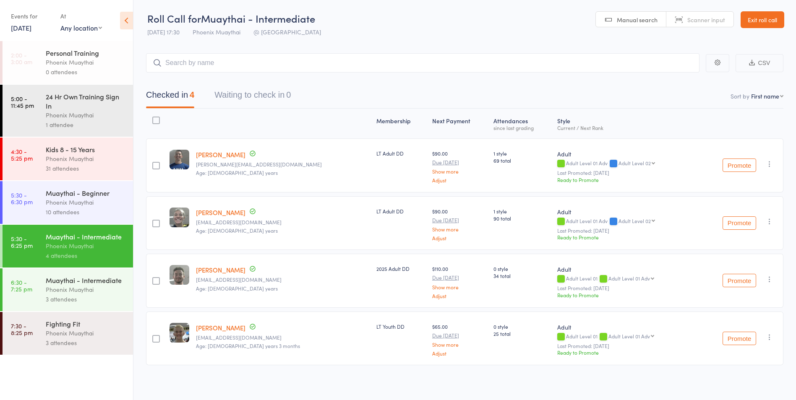
click at [64, 206] on div "Phoenix Muaythai" at bounding box center [86, 203] width 80 height 10
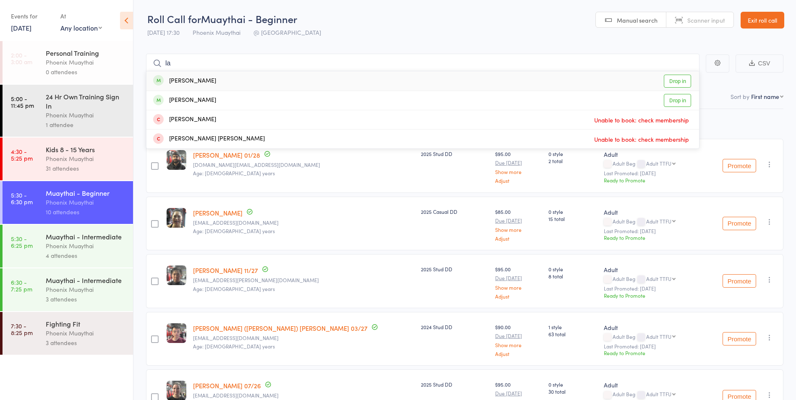
type input "l"
type input "saf"
click at [684, 80] on link "Drop in" at bounding box center [677, 81] width 27 height 13
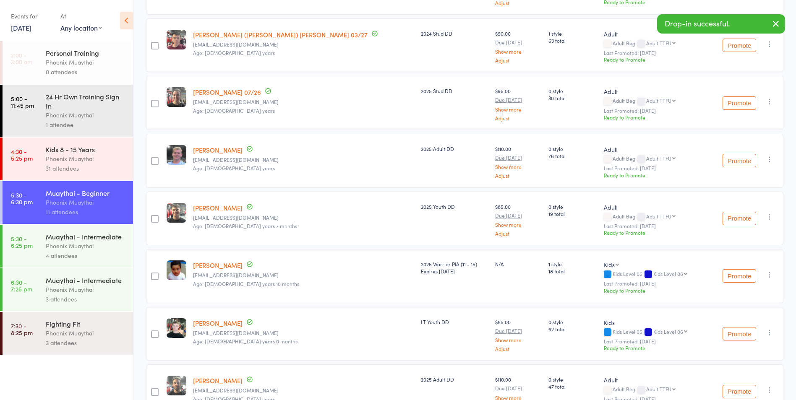
scroll to position [407, 0]
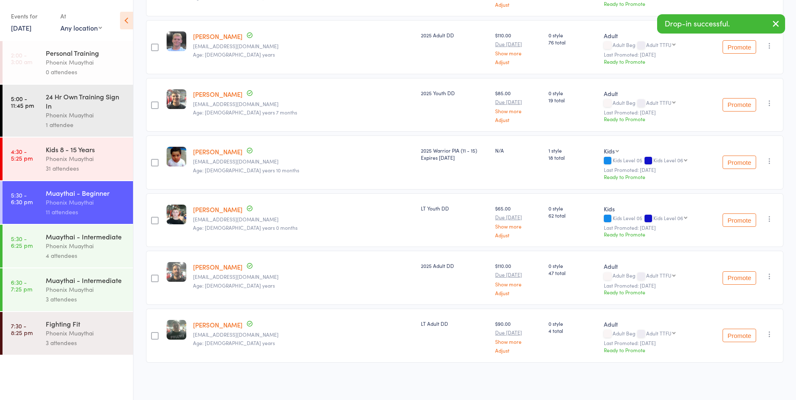
click at [96, 233] on div "Muaythai - Intermediate" at bounding box center [86, 236] width 80 height 9
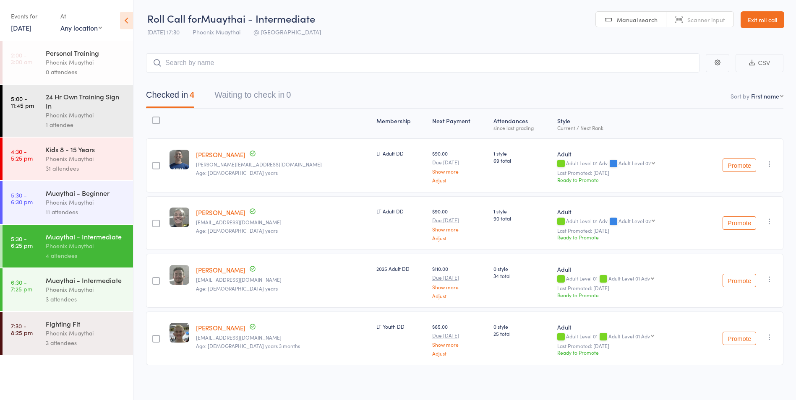
click at [759, 23] on link "Exit roll call" at bounding box center [762, 19] width 44 height 17
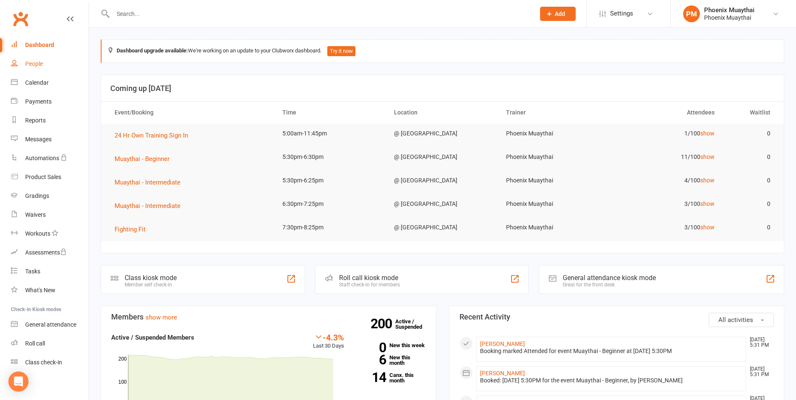
click at [66, 70] on link "People" at bounding box center [50, 64] width 78 height 19
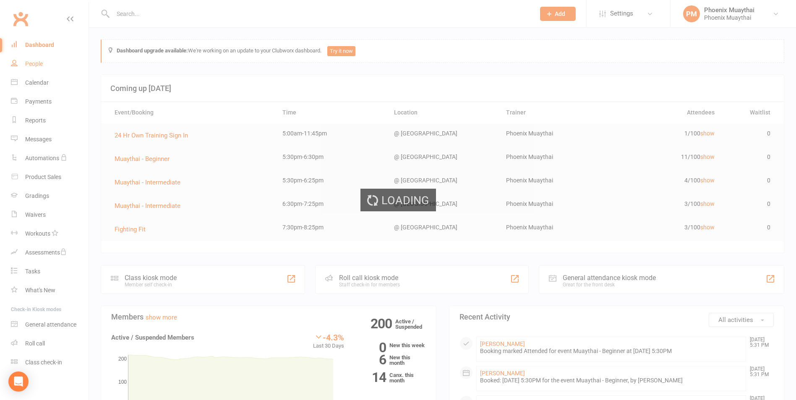
select select "100"
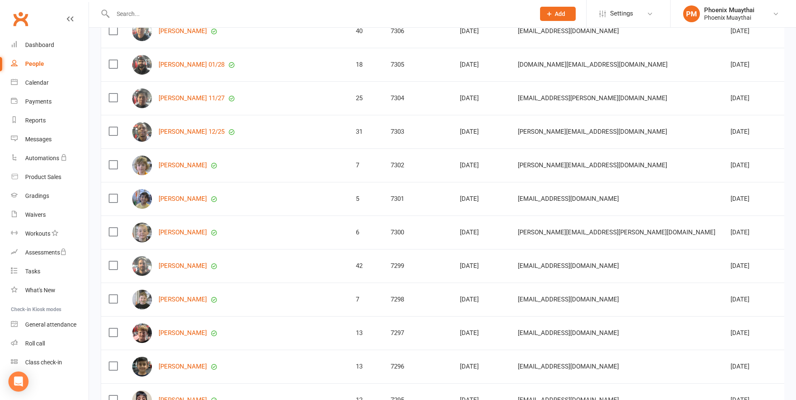
scroll to position [168, 0]
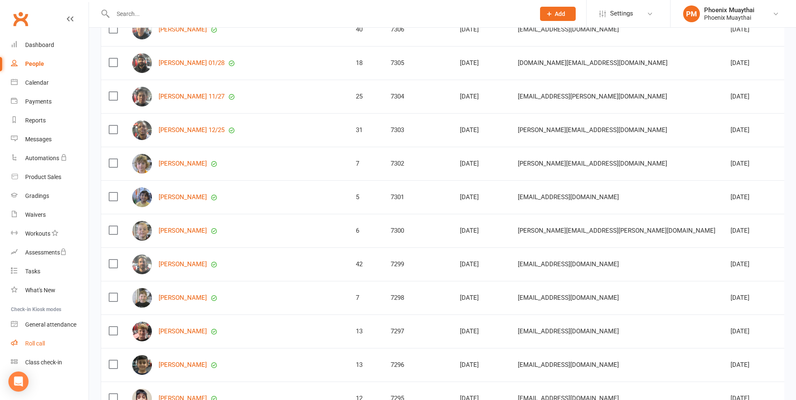
click at [63, 351] on link "Roll call" at bounding box center [50, 343] width 78 height 19
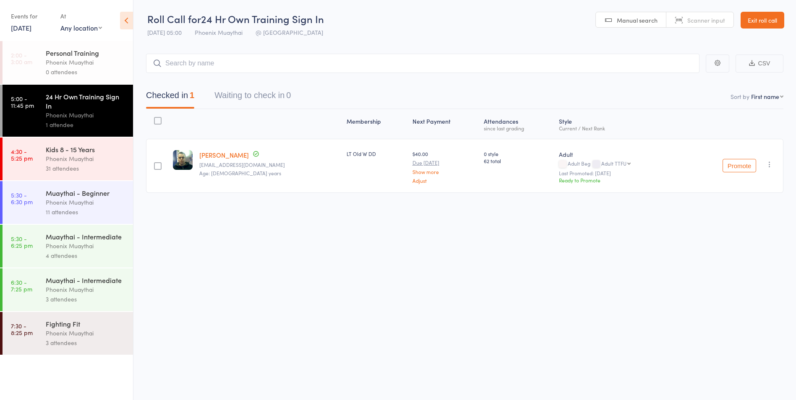
drag, startPoint x: 404, startPoint y: 115, endPoint x: 415, endPoint y: 117, distance: 10.7
click at [409, 117] on div "Next Payment" at bounding box center [445, 124] width 72 height 22
click at [88, 206] on div "Phoenix Muaythai" at bounding box center [86, 203] width 80 height 10
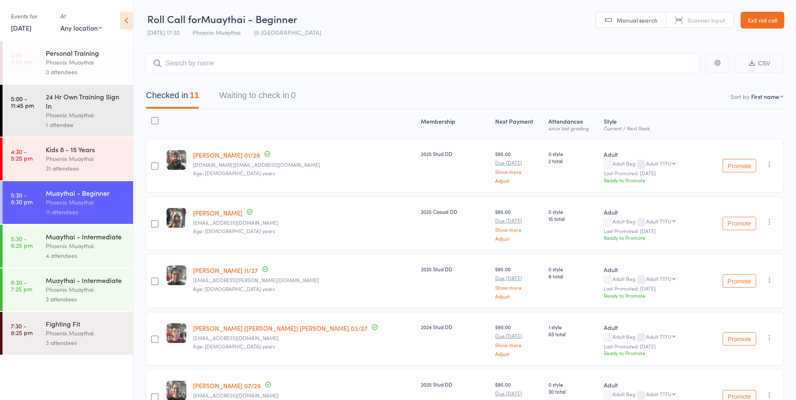
click at [109, 248] on div "Phoenix Muaythai" at bounding box center [86, 246] width 80 height 10
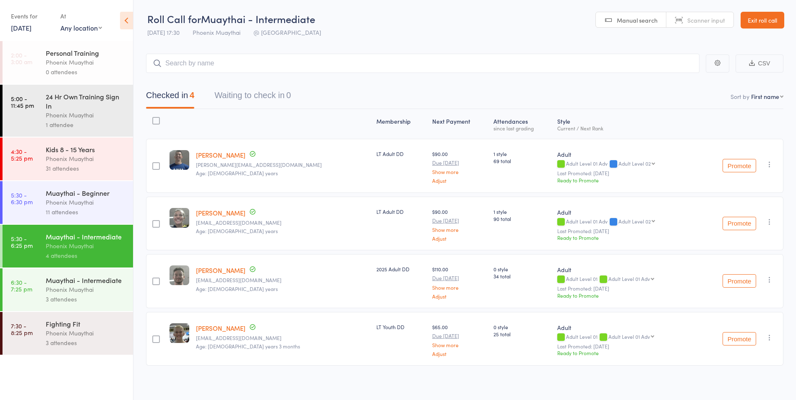
click at [759, 22] on link "Exit roll call" at bounding box center [762, 20] width 44 height 17
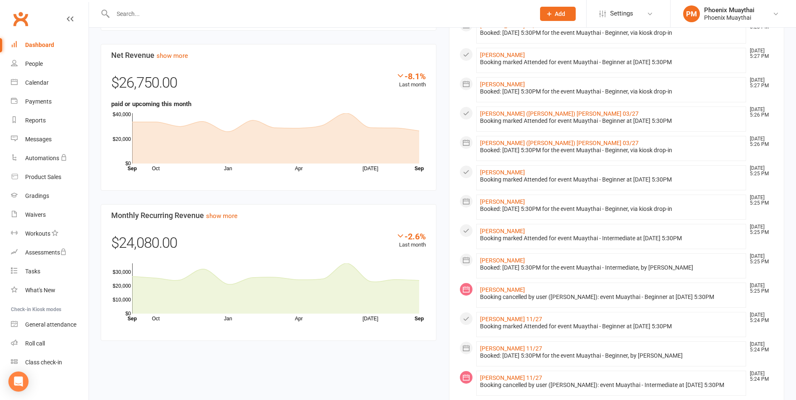
scroll to position [594, 0]
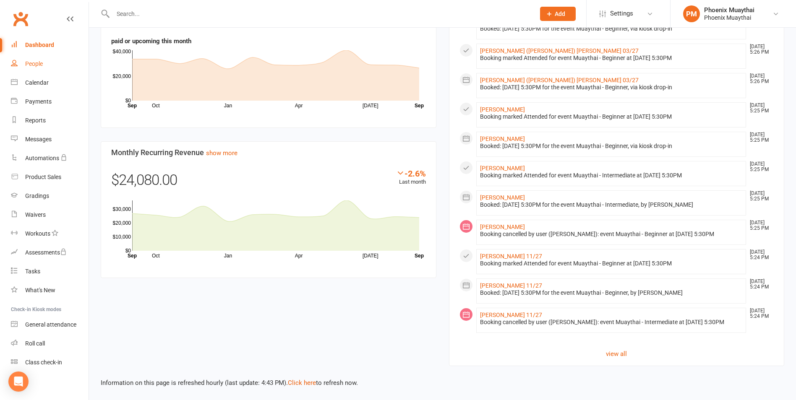
click at [35, 65] on div "People" at bounding box center [34, 63] width 18 height 7
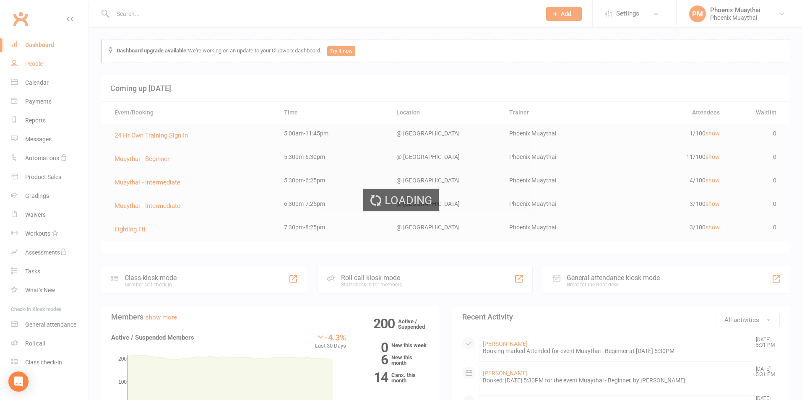
select select "100"
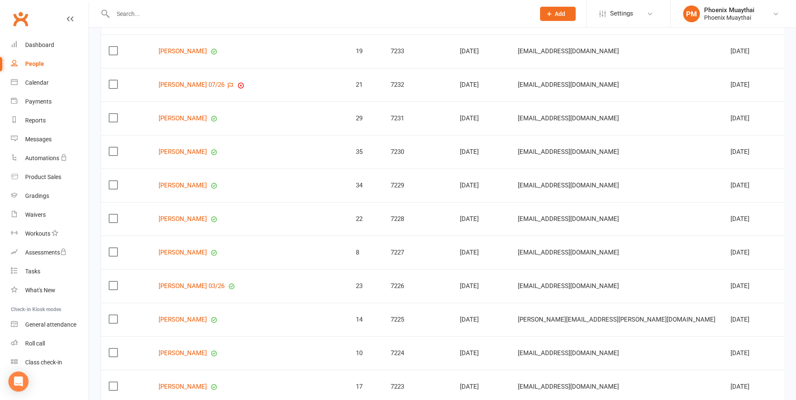
scroll to position [2601, 0]
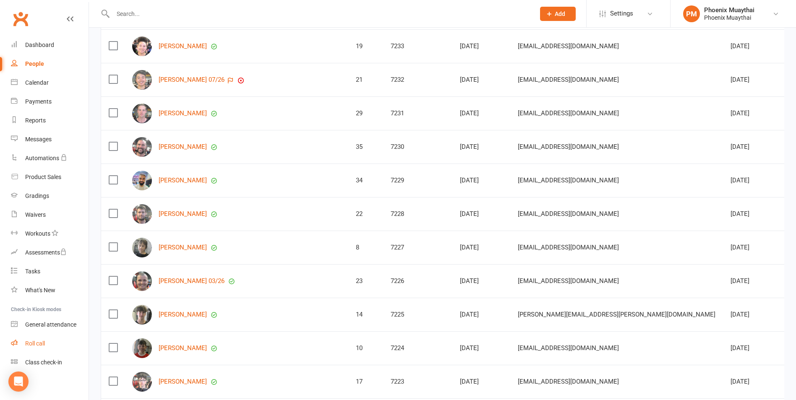
click at [38, 344] on div "Roll call" at bounding box center [35, 343] width 20 height 7
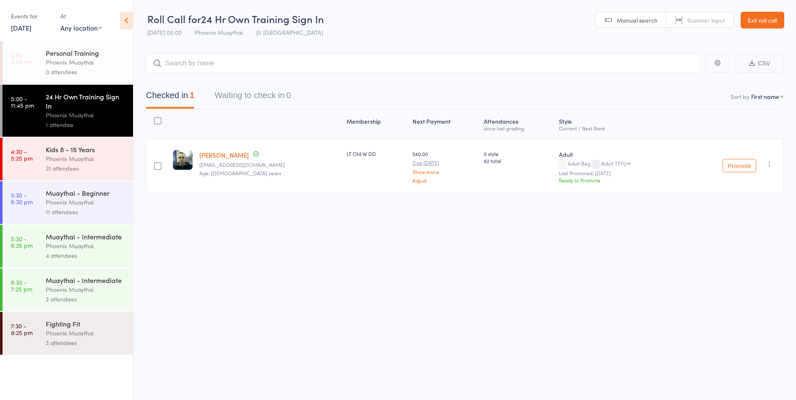
click at [117, 252] on div "4 attendees" at bounding box center [86, 256] width 80 height 10
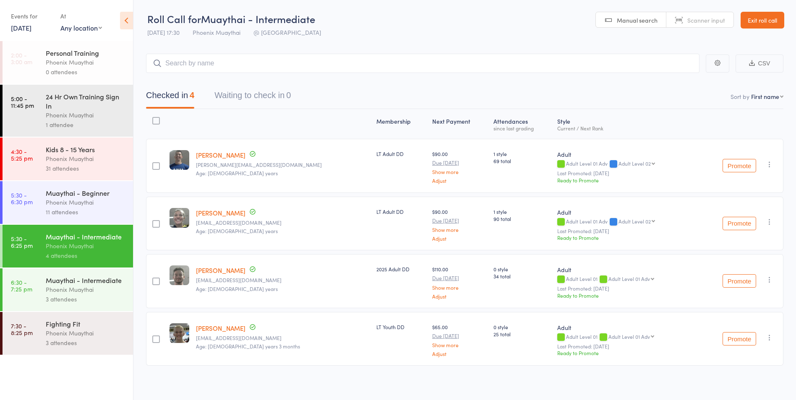
scroll to position [3, 0]
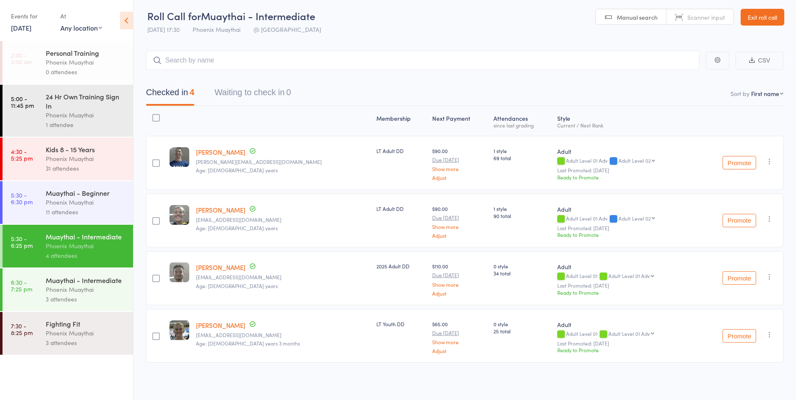
click at [93, 292] on div "Phoenix Muaythai" at bounding box center [86, 290] width 80 height 10
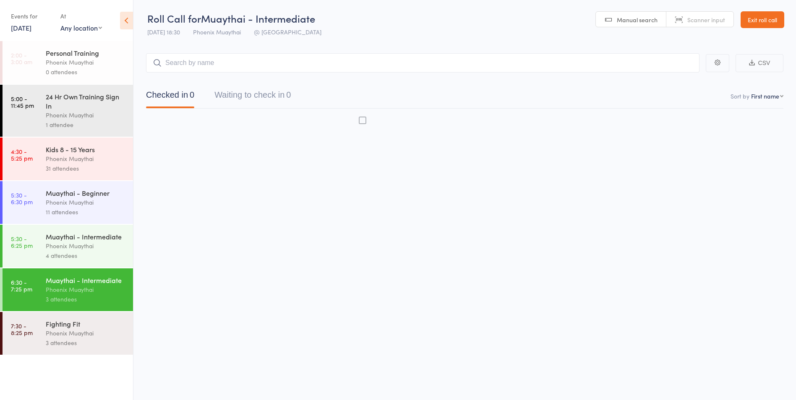
scroll to position [0, 0]
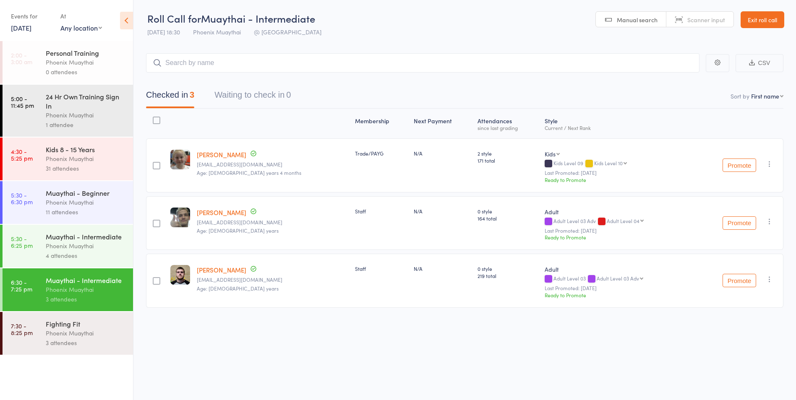
click at [109, 251] on div "4 attendees" at bounding box center [86, 256] width 80 height 10
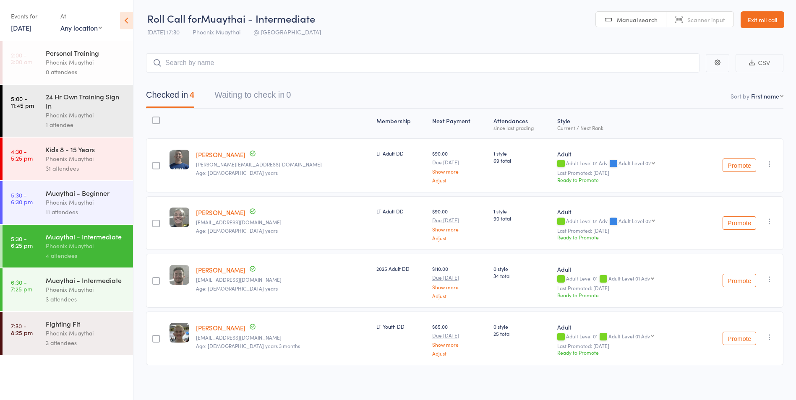
click at [101, 218] on div "Muaythai - Beginner Phoenix Muaythai 11 attendees" at bounding box center [89, 202] width 87 height 43
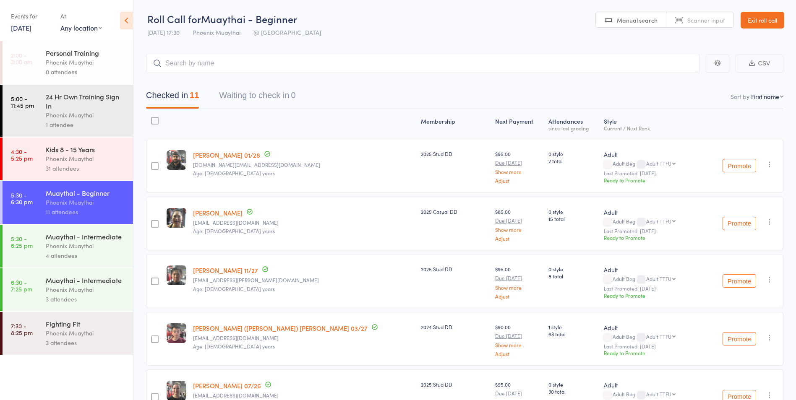
click at [442, 7] on header "Roll Call for Muaythai - Beginner [DATE] 17:30 Phoenix Muaythai @ Phoenix Manua…" at bounding box center [464, 20] width 662 height 41
